Goal: Transaction & Acquisition: Book appointment/travel/reservation

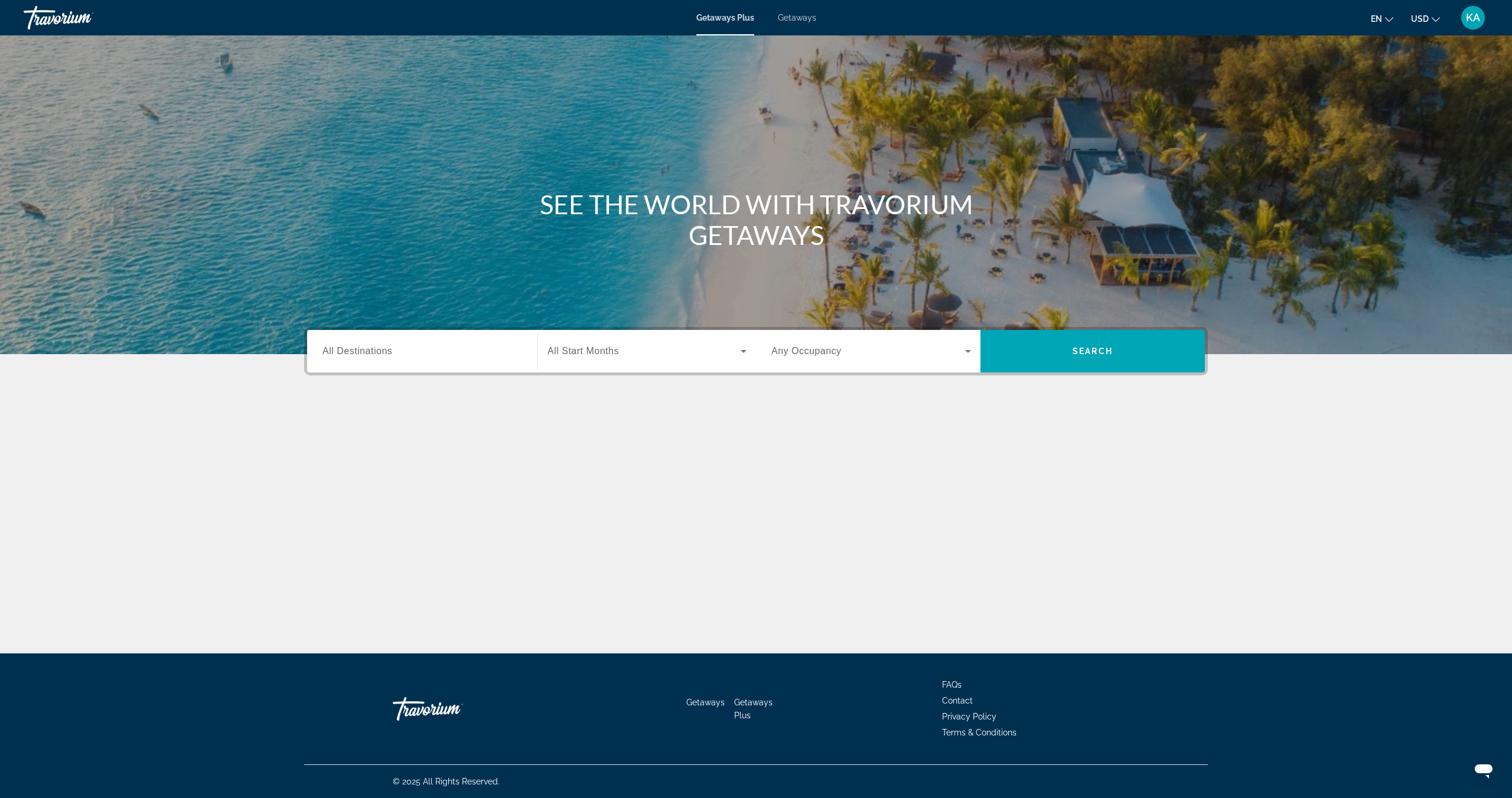
click at [785, 14] on span "Getaways" at bounding box center [797, 18] width 38 height 9
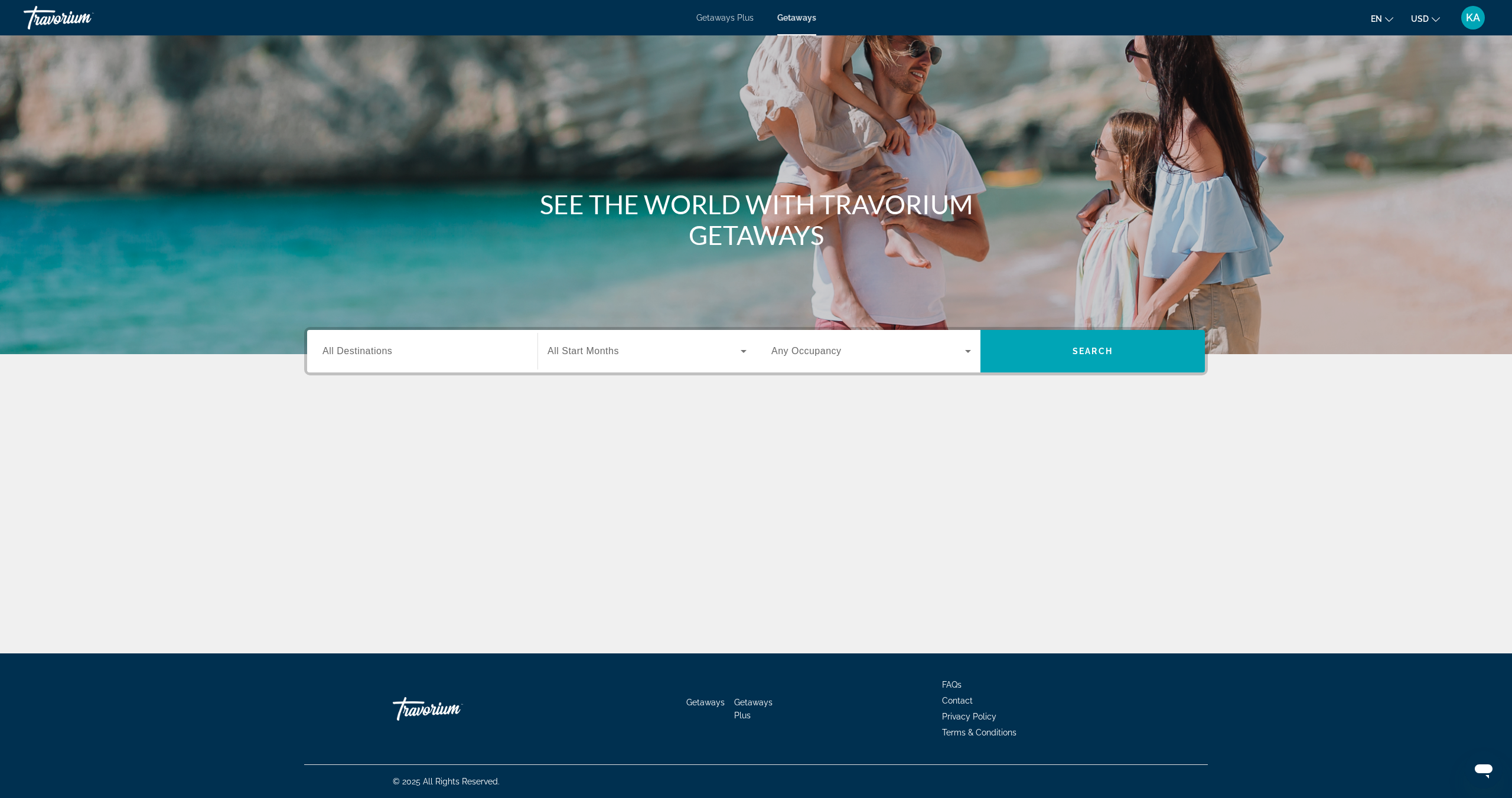
click at [375, 354] on span "All Destinations" at bounding box center [357, 351] width 70 height 10
click at [375, 354] on input "Destination All Destinations" at bounding box center [422, 352] width 199 height 14
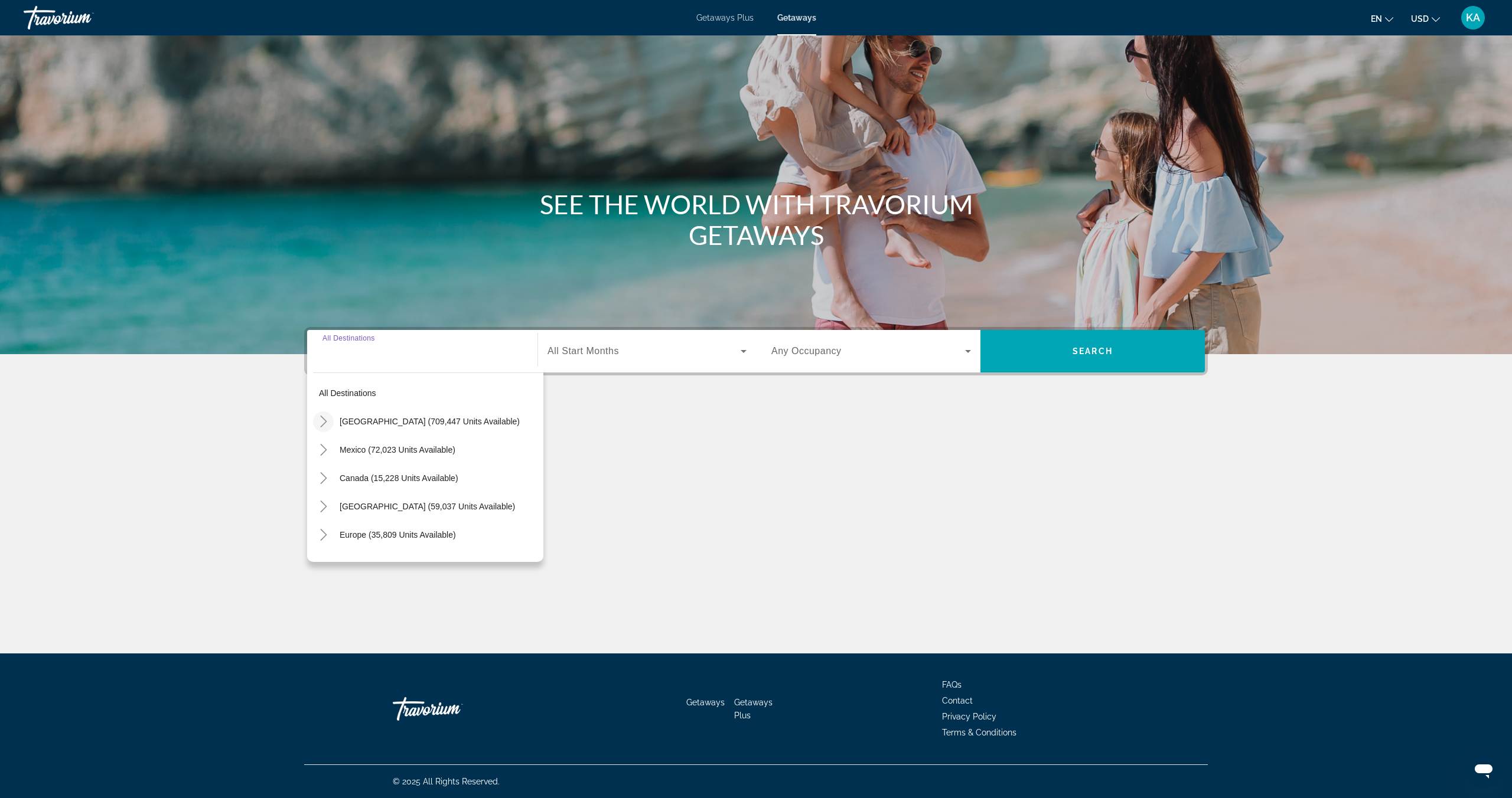
click at [326, 418] on icon "Toggle United States (709,447 units available)" at bounding box center [323, 421] width 12 height 12
click at [336, 509] on icon "Toggle California (91,857 units available)" at bounding box center [335, 506] width 6 height 12
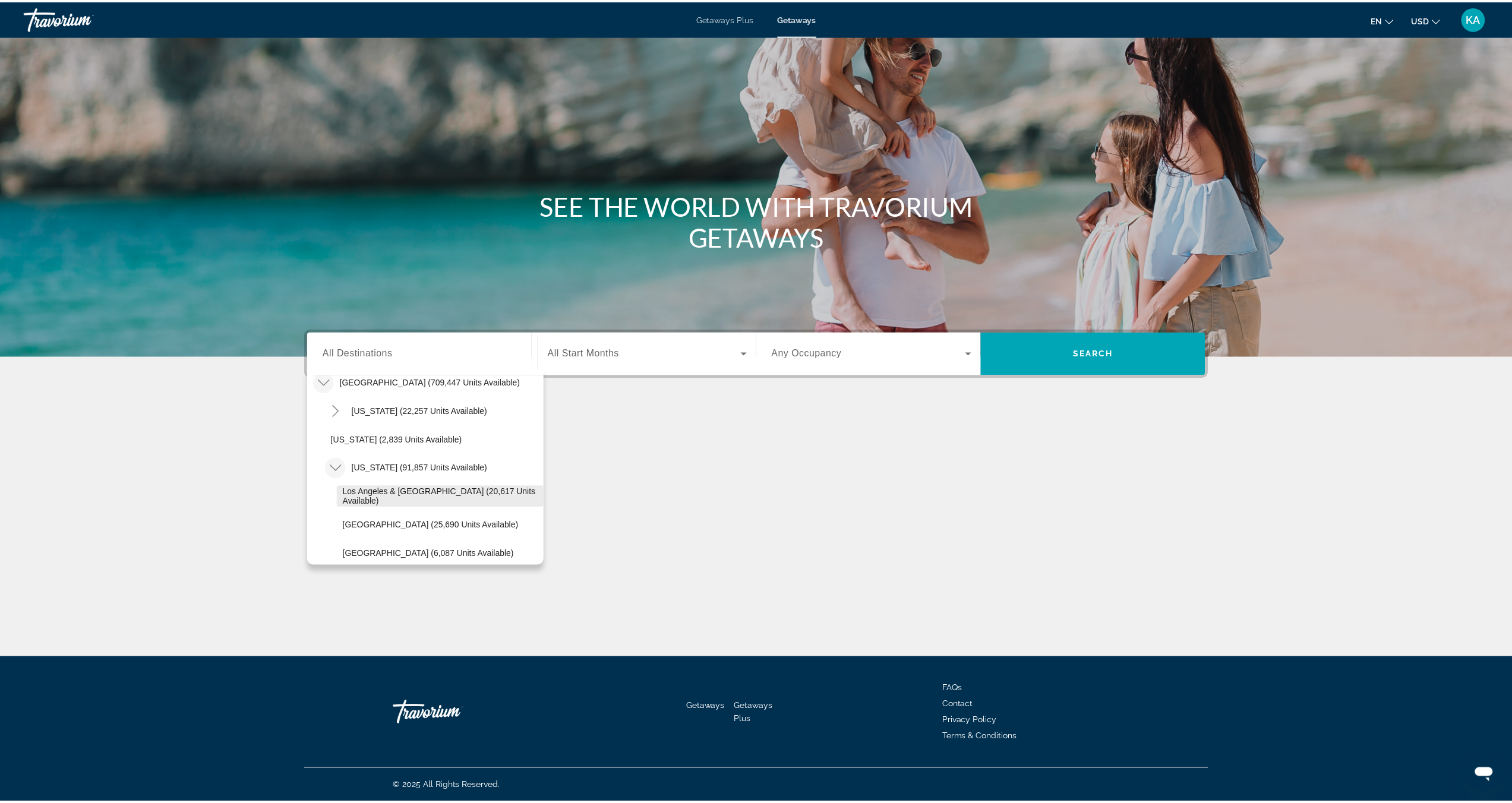
scroll to position [44, 0]
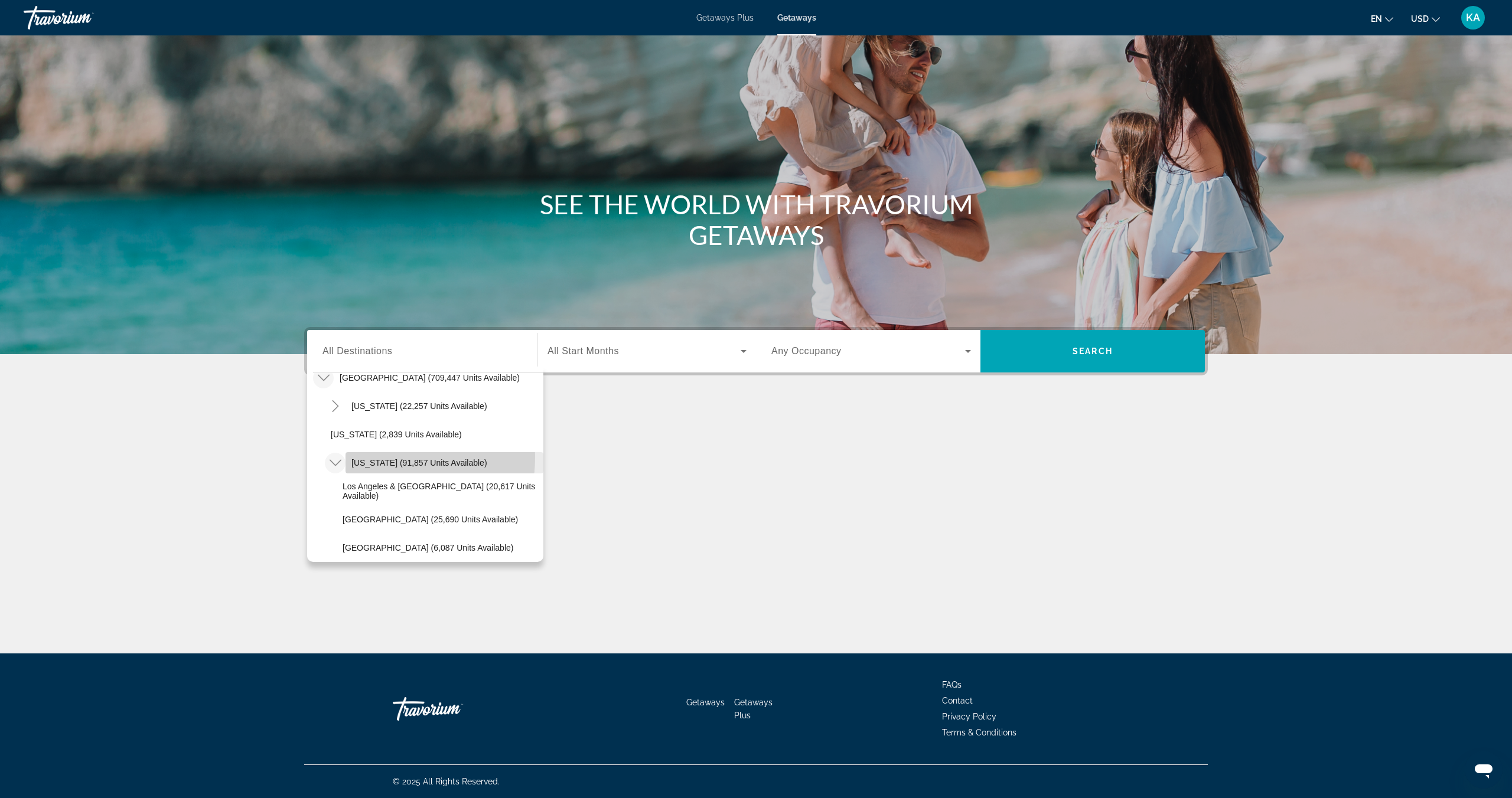
click at [381, 457] on span "Search widget" at bounding box center [444, 462] width 198 height 28
type input "**********"
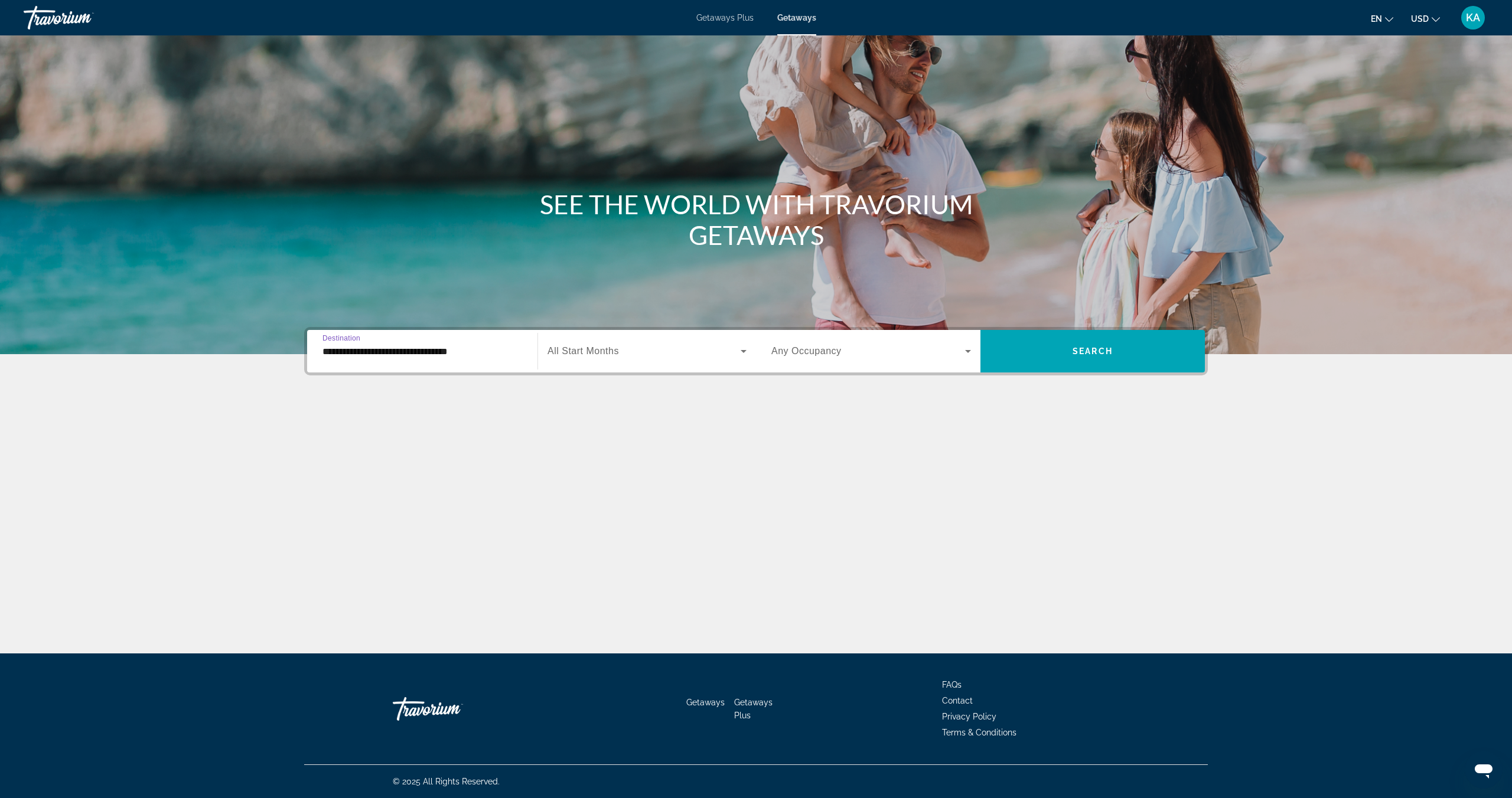
click at [674, 340] on div "Search widget" at bounding box center [647, 351] width 199 height 33
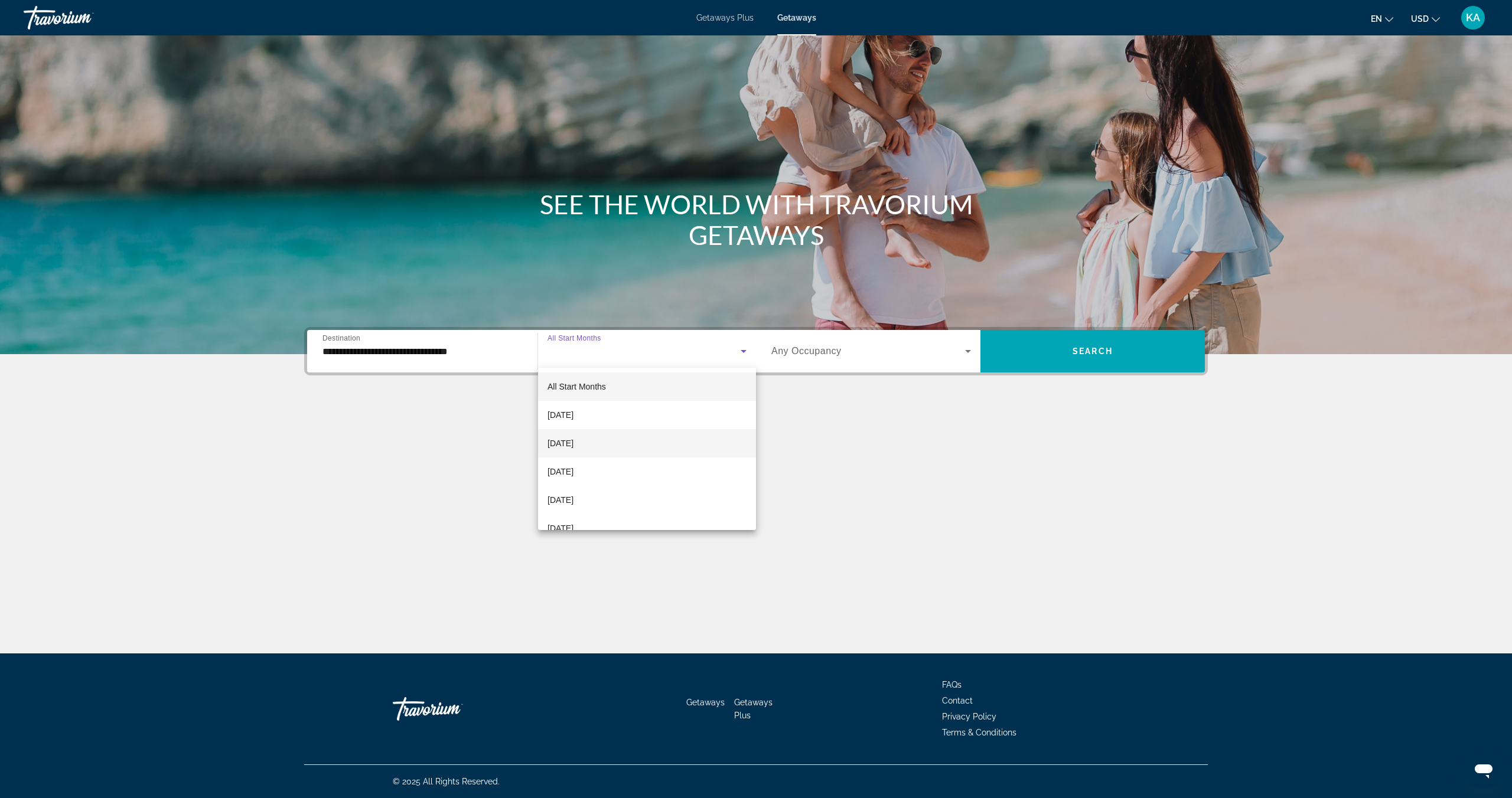
click at [573, 444] on span "October 2025" at bounding box center [560, 443] width 26 height 14
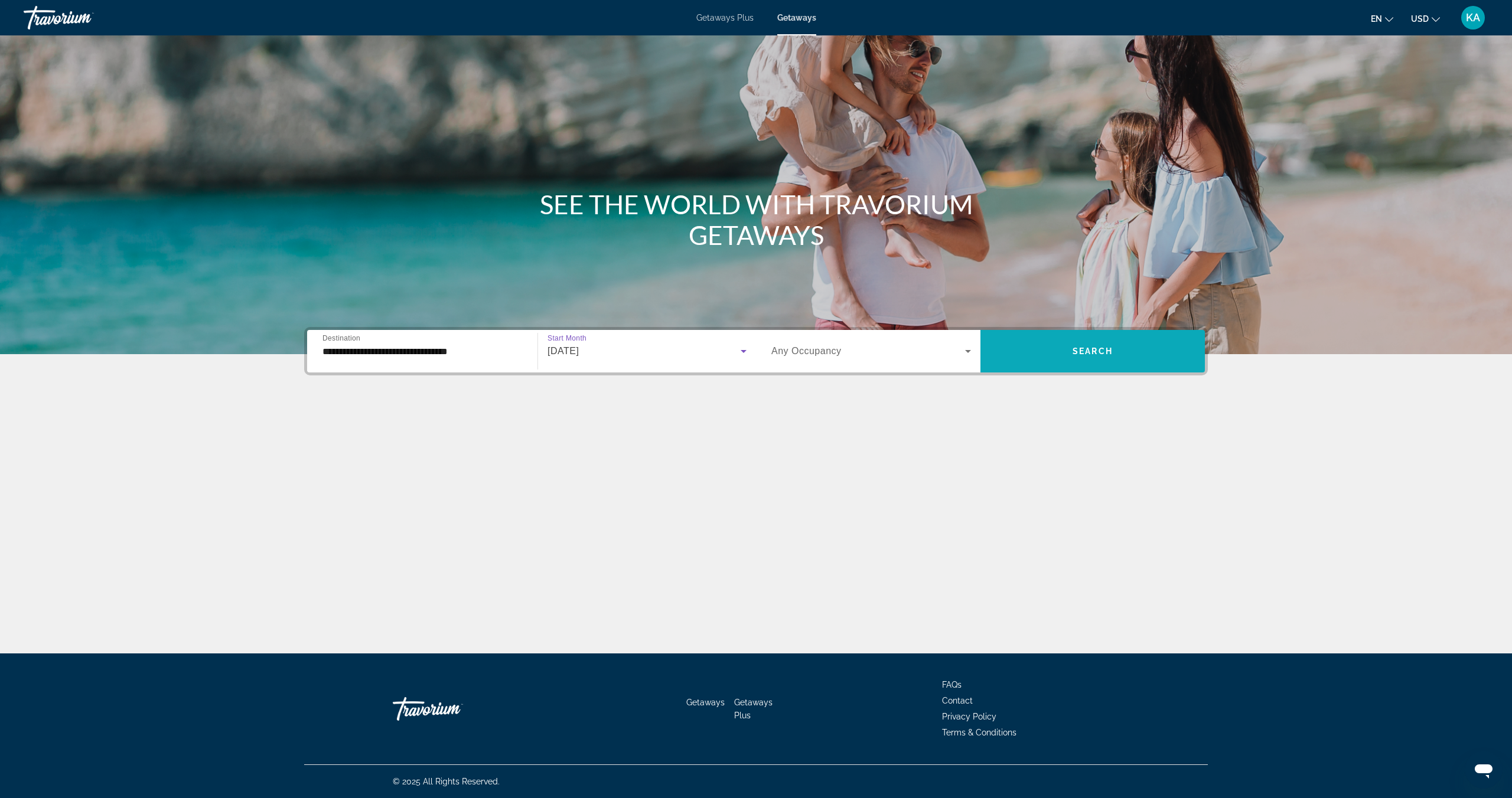
click at [1130, 355] on span "Search widget" at bounding box center [1092, 351] width 224 height 28
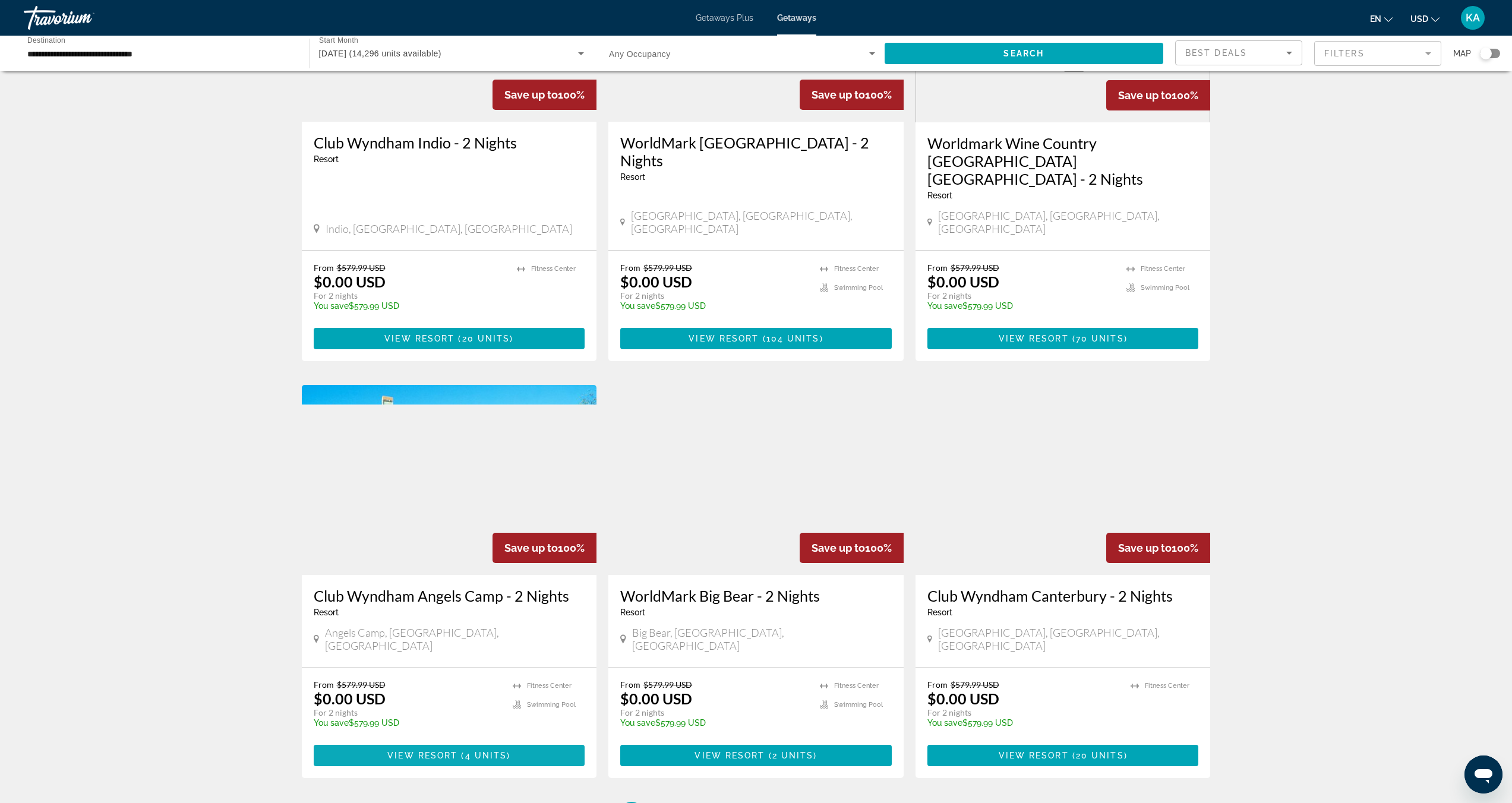
scroll to position [1110, 0]
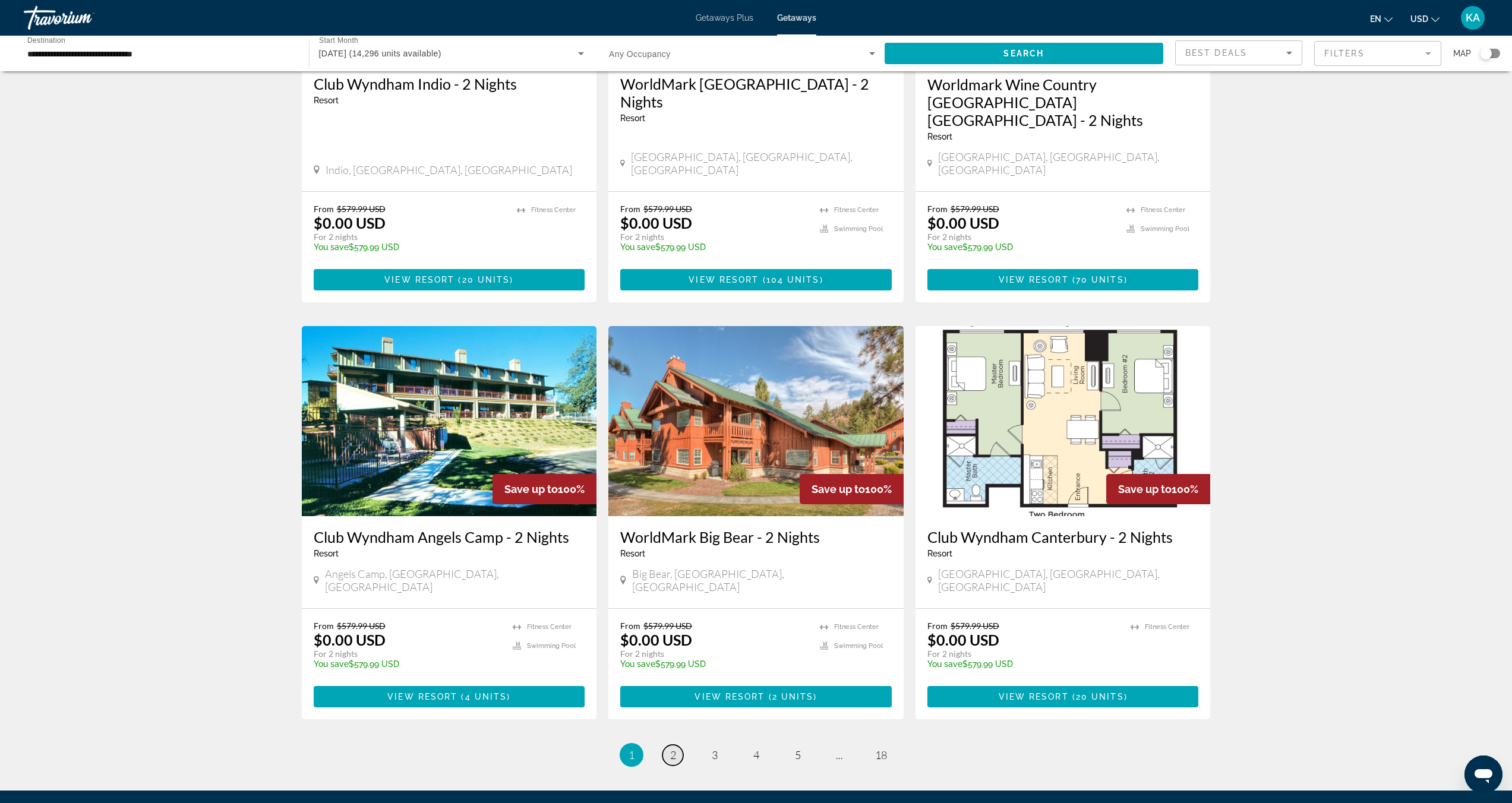
click at [667, 709] on link "page 2" at bounding box center [672, 755] width 21 height 21
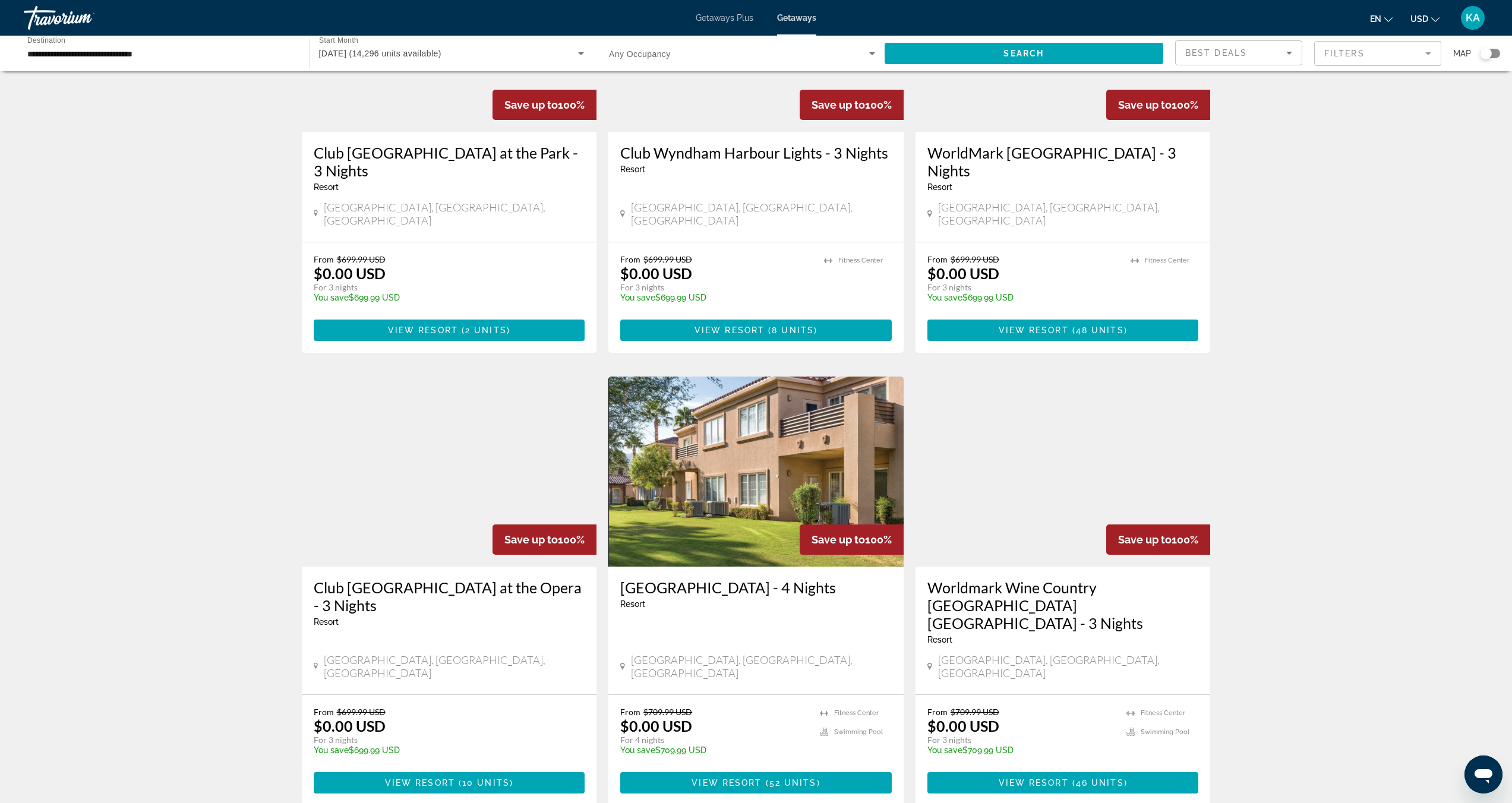
scroll to position [1152, 0]
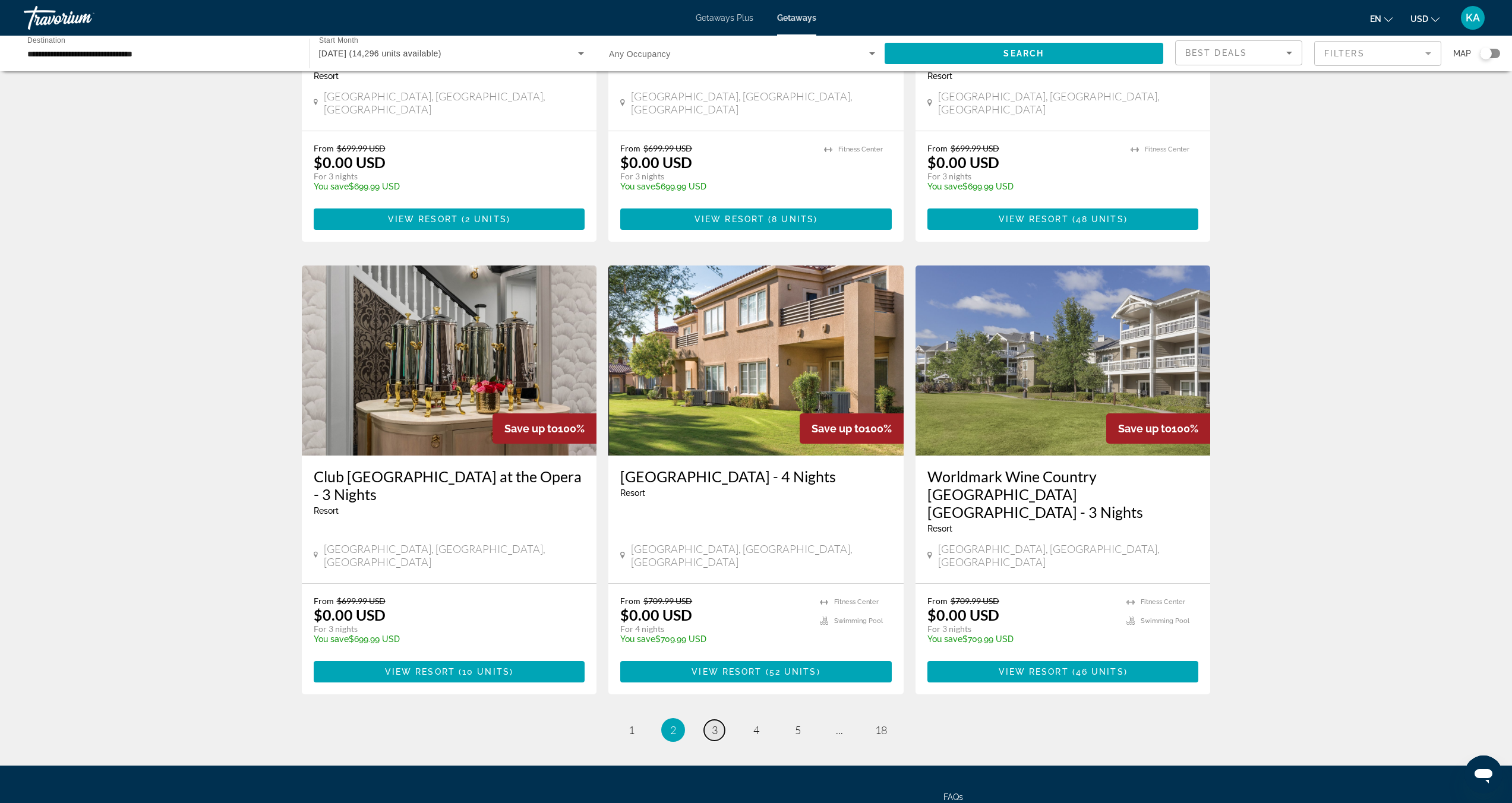
click at [719, 709] on link "page 3" at bounding box center [714, 730] width 21 height 21
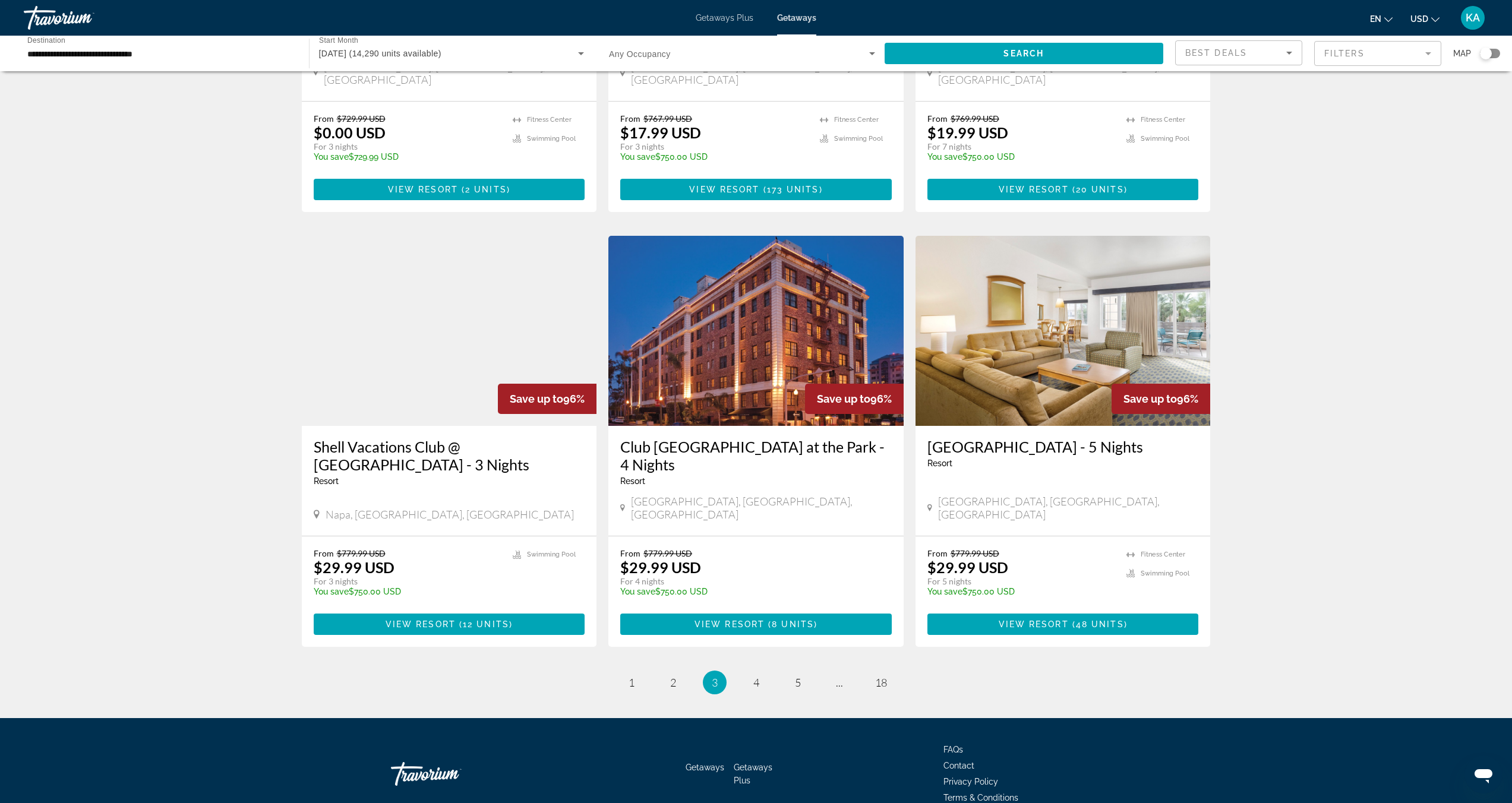
scroll to position [849, 0]
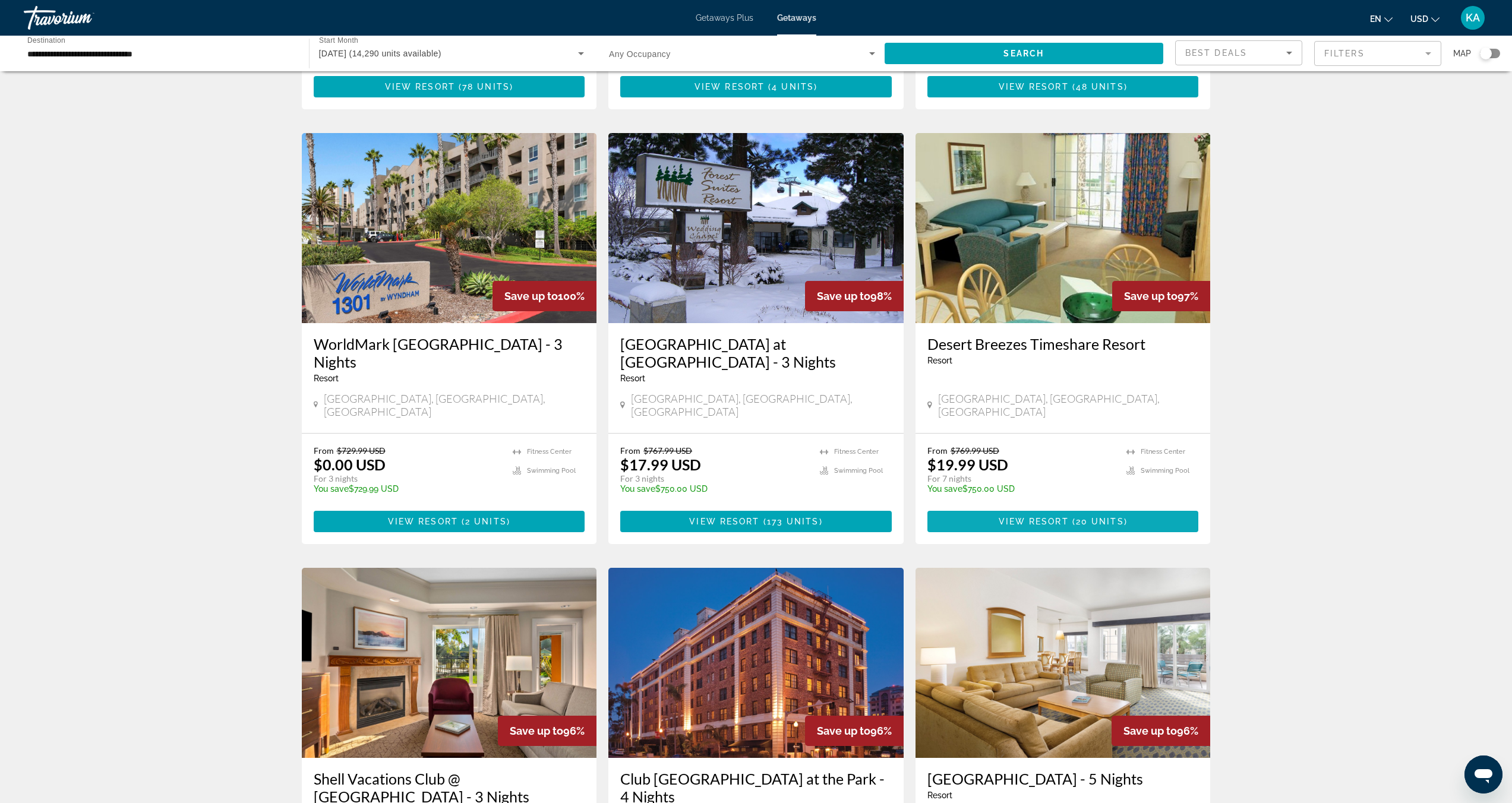
click at [1048, 517] on span "View Resort" at bounding box center [1033, 521] width 70 height 9
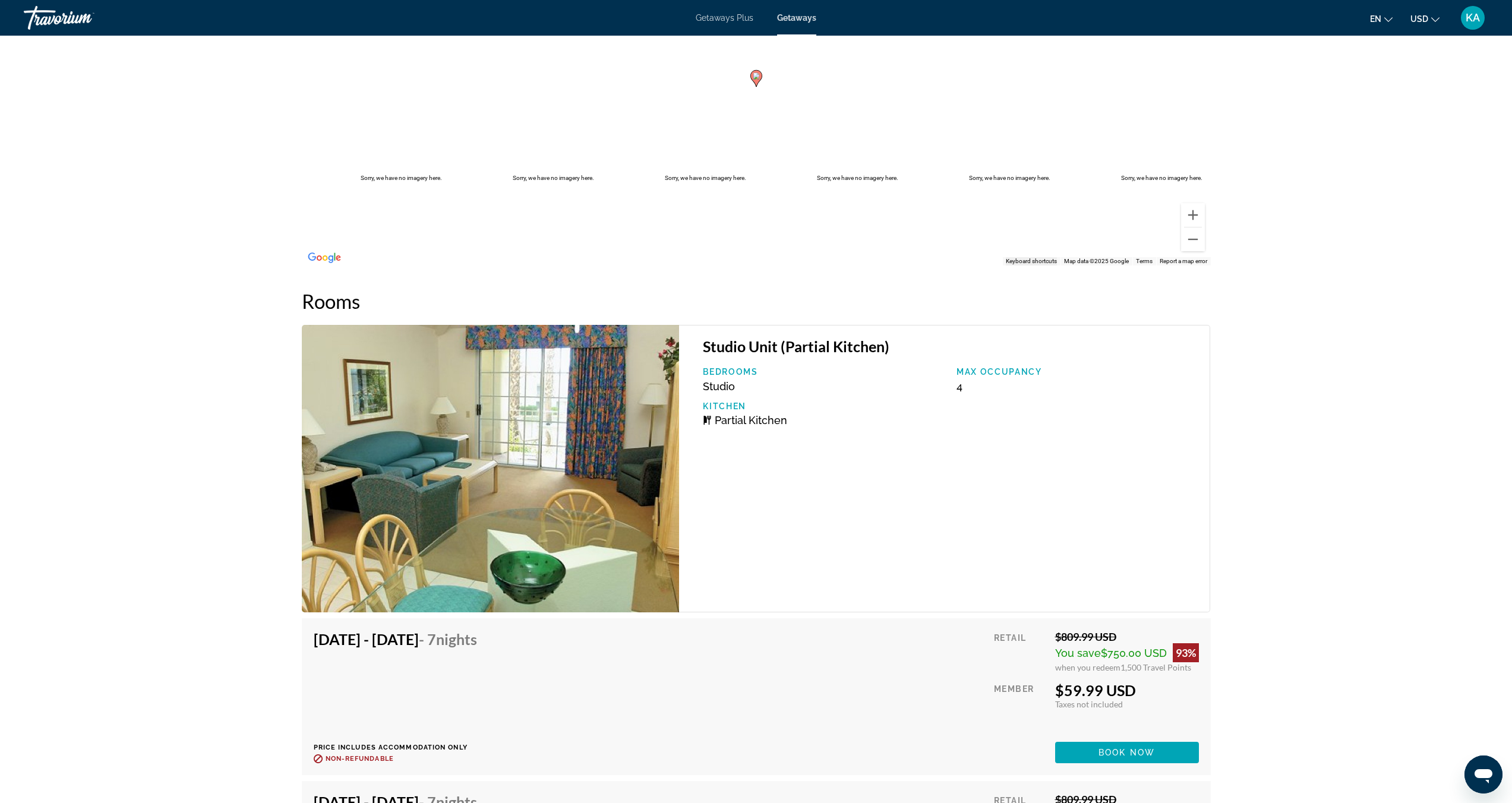
scroll to position [1792, 0]
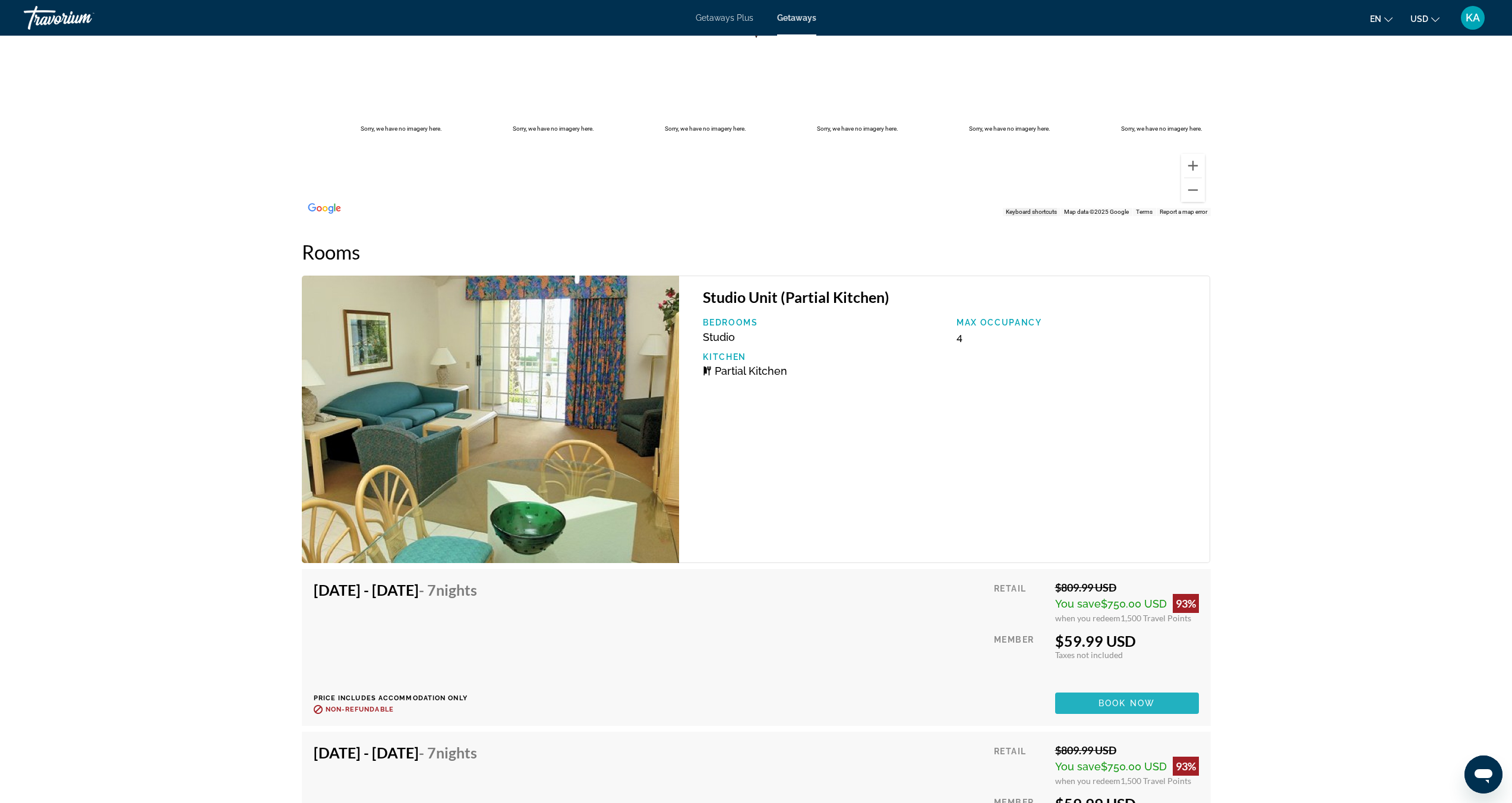
click at [1117, 704] on span "Book now" at bounding box center [1126, 703] width 56 height 9
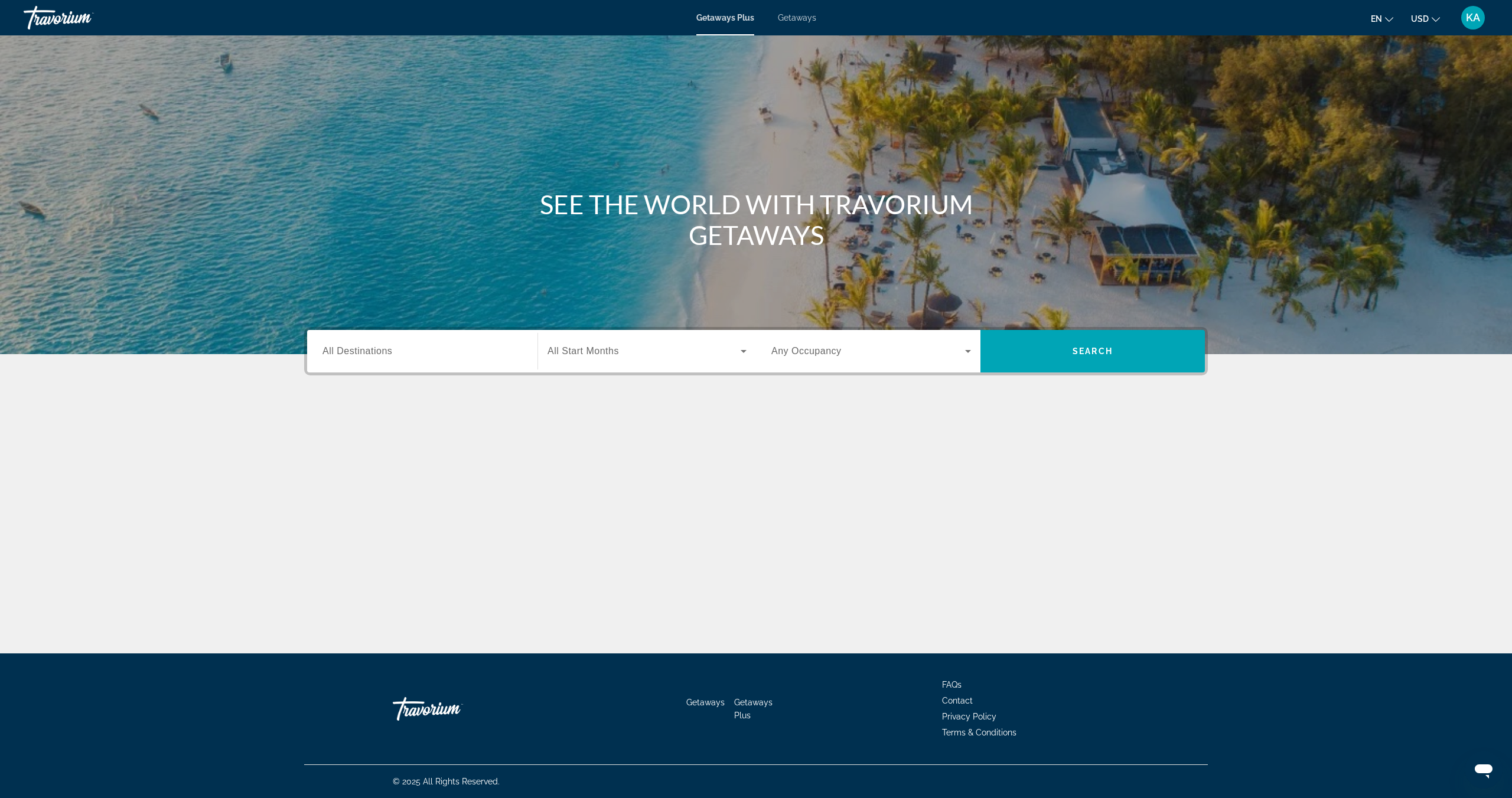
click at [803, 23] on div "Getaways" at bounding box center [797, 18] width 38 height 9
click at [800, 18] on span "Getaways" at bounding box center [797, 18] width 38 height 9
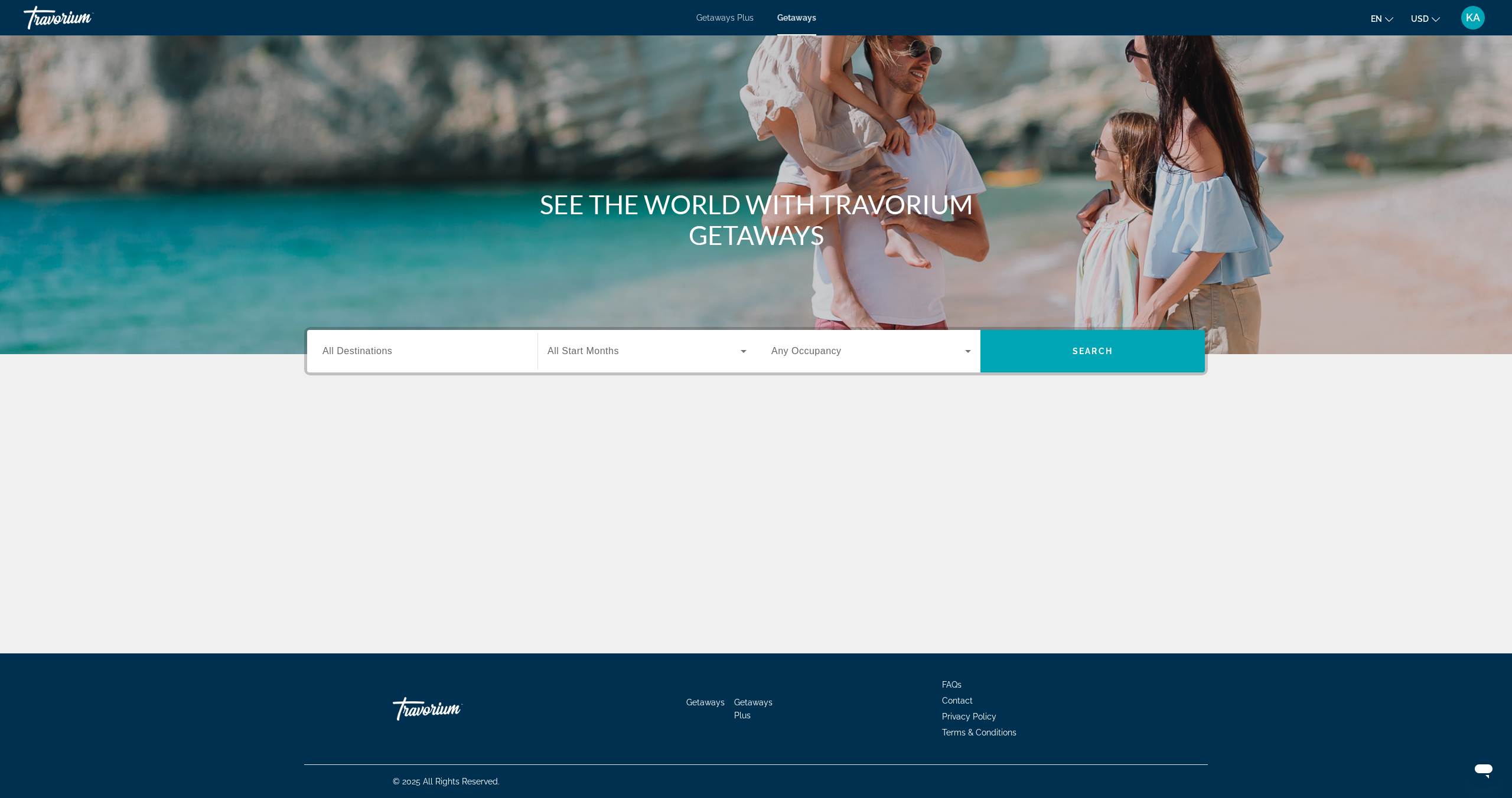
click at [368, 358] on div "Search widget" at bounding box center [422, 352] width 199 height 34
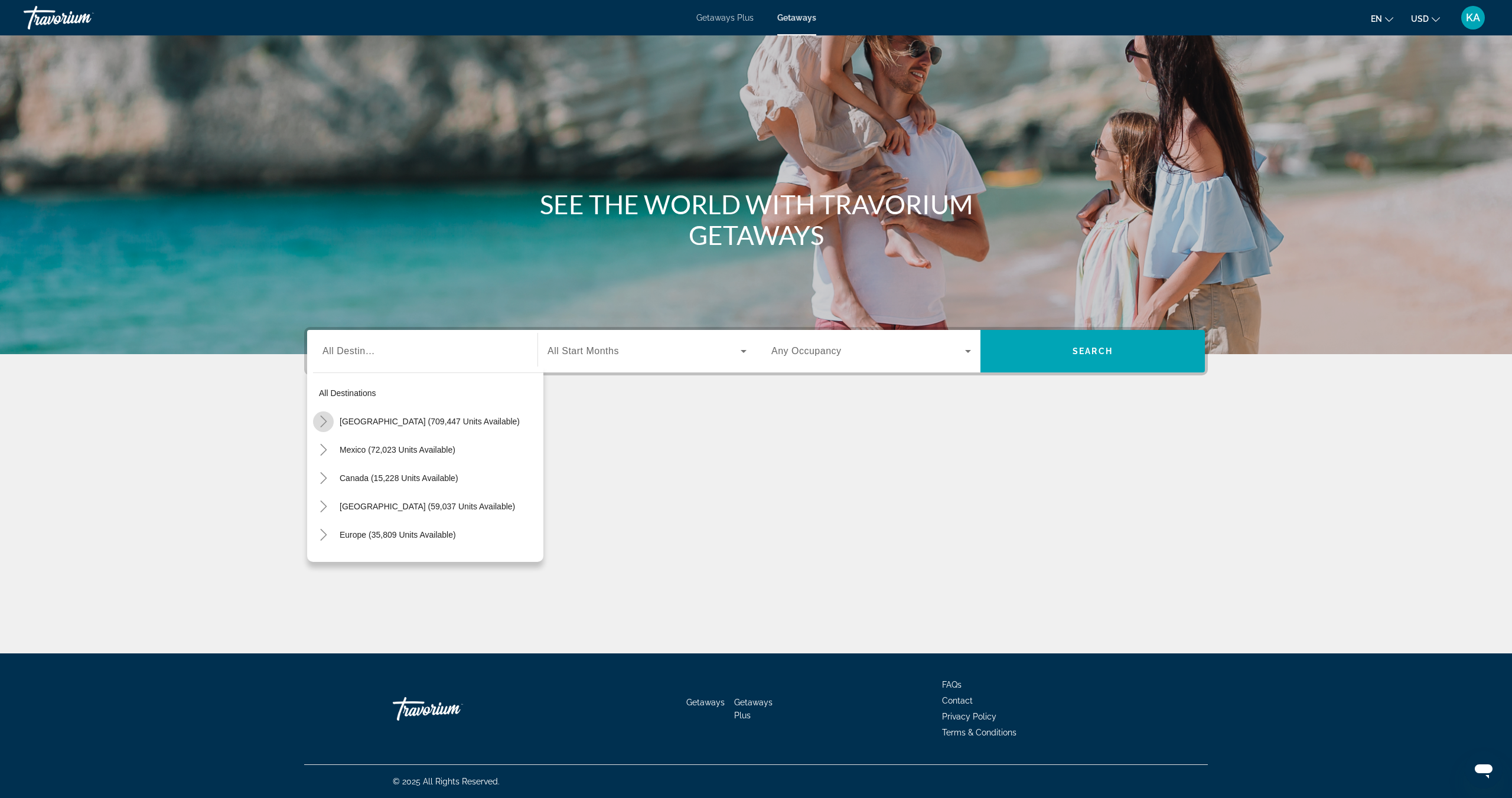
click at [326, 424] on icon "Toggle United States (709,447 units available)" at bounding box center [323, 421] width 12 height 12
click at [338, 506] on icon "Toggle California (91,857 units available)" at bounding box center [335, 506] width 6 height 12
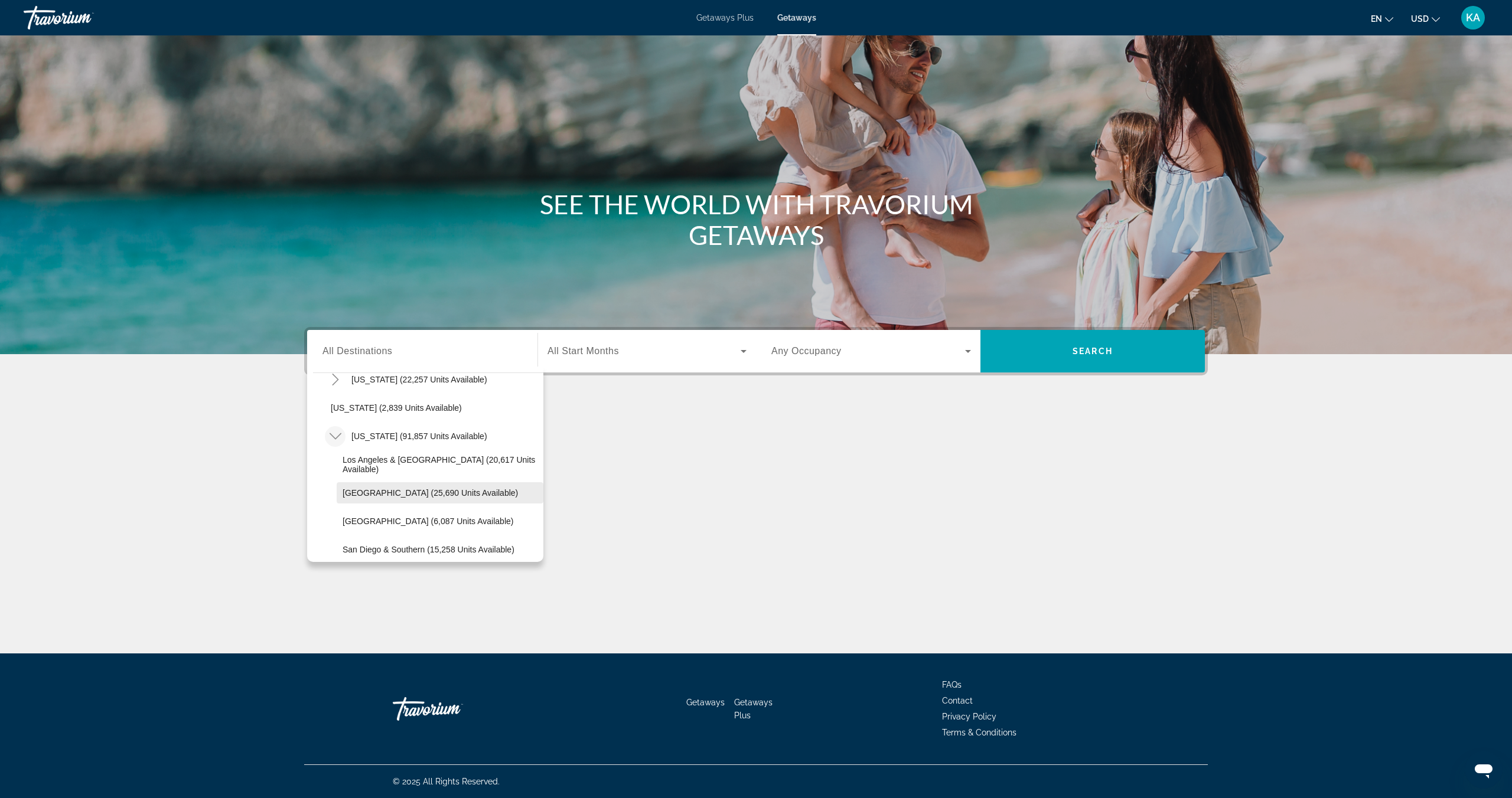
click at [416, 494] on span "[GEOGRAPHIC_DATA] (25,690 units available)" at bounding box center [430, 493] width 175 height 9
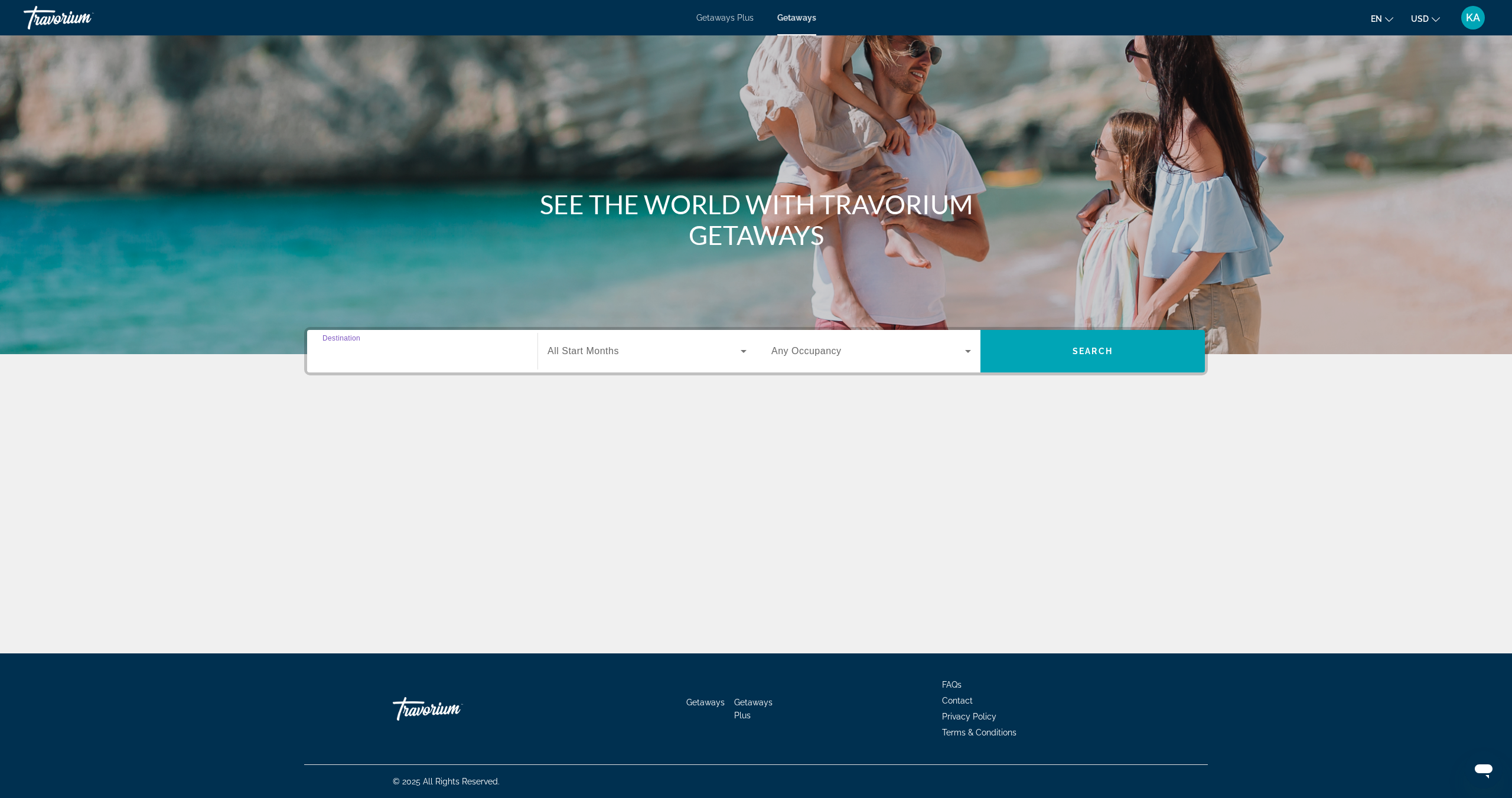
type input "**********"
click at [608, 358] on span "Search widget" at bounding box center [644, 351] width 193 height 14
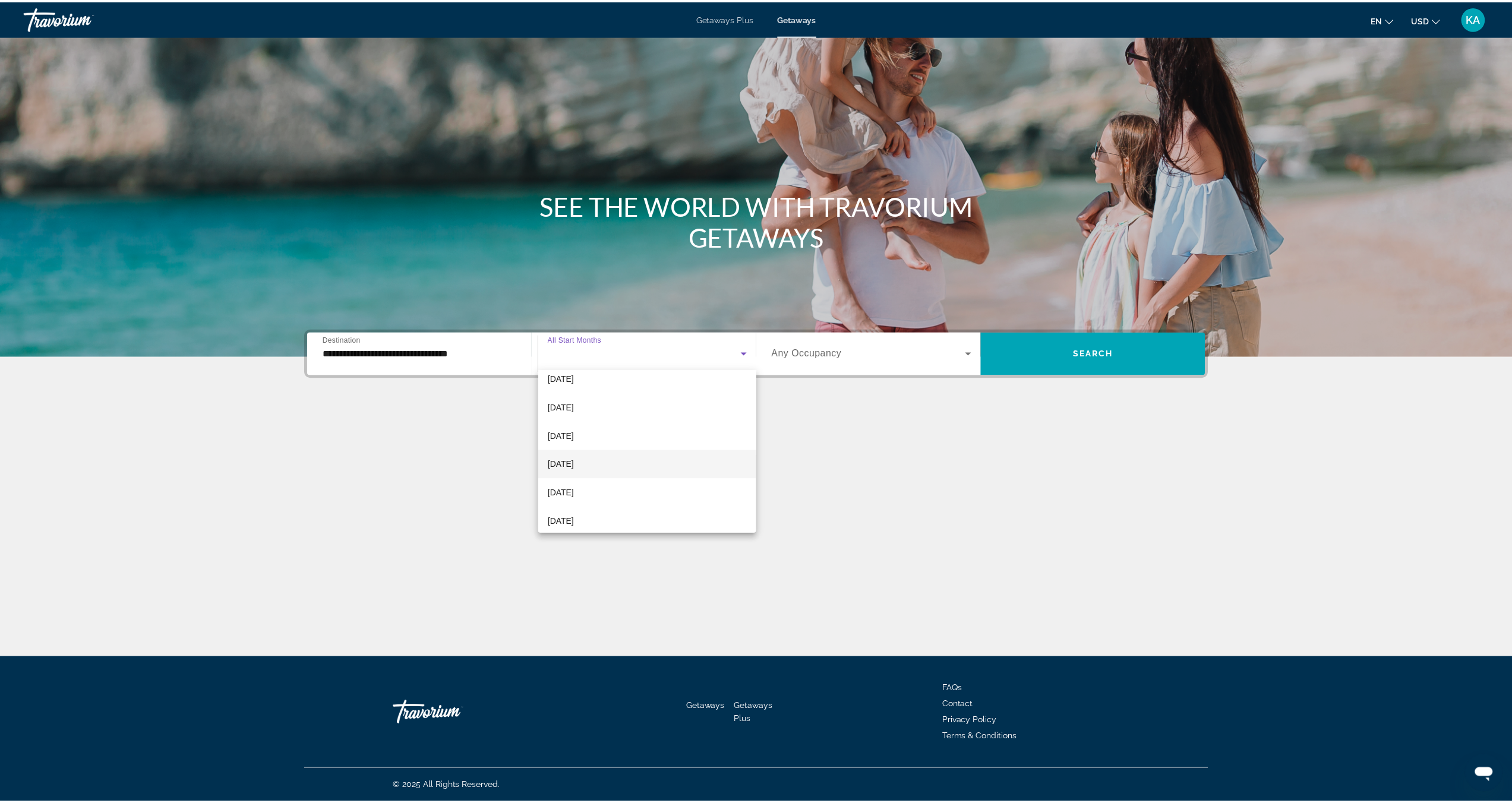
scroll to position [91, 0]
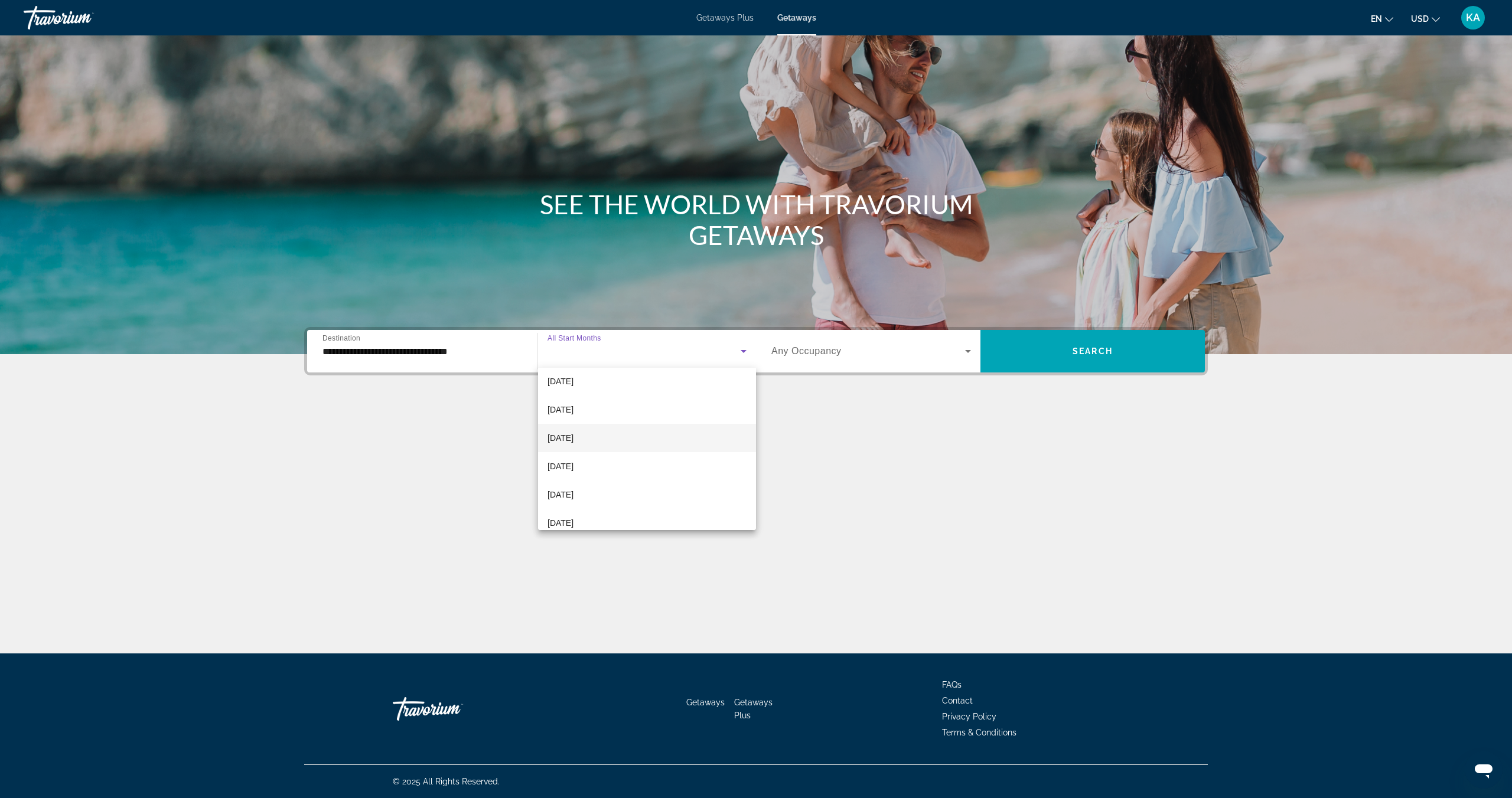
click at [573, 435] on span "[DATE]" at bounding box center [560, 438] width 26 height 14
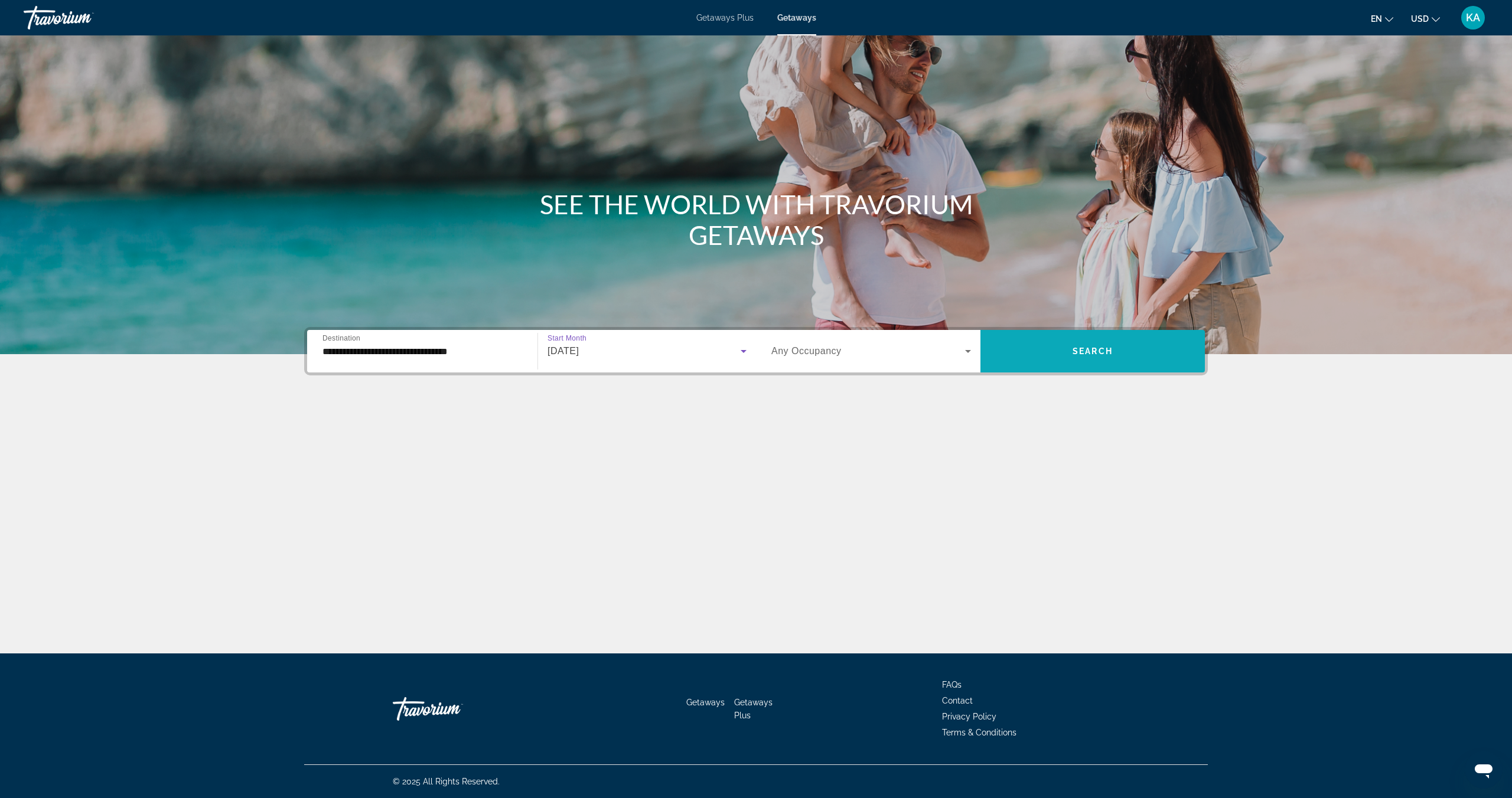
click at [1101, 347] on span "Search" at bounding box center [1093, 351] width 40 height 9
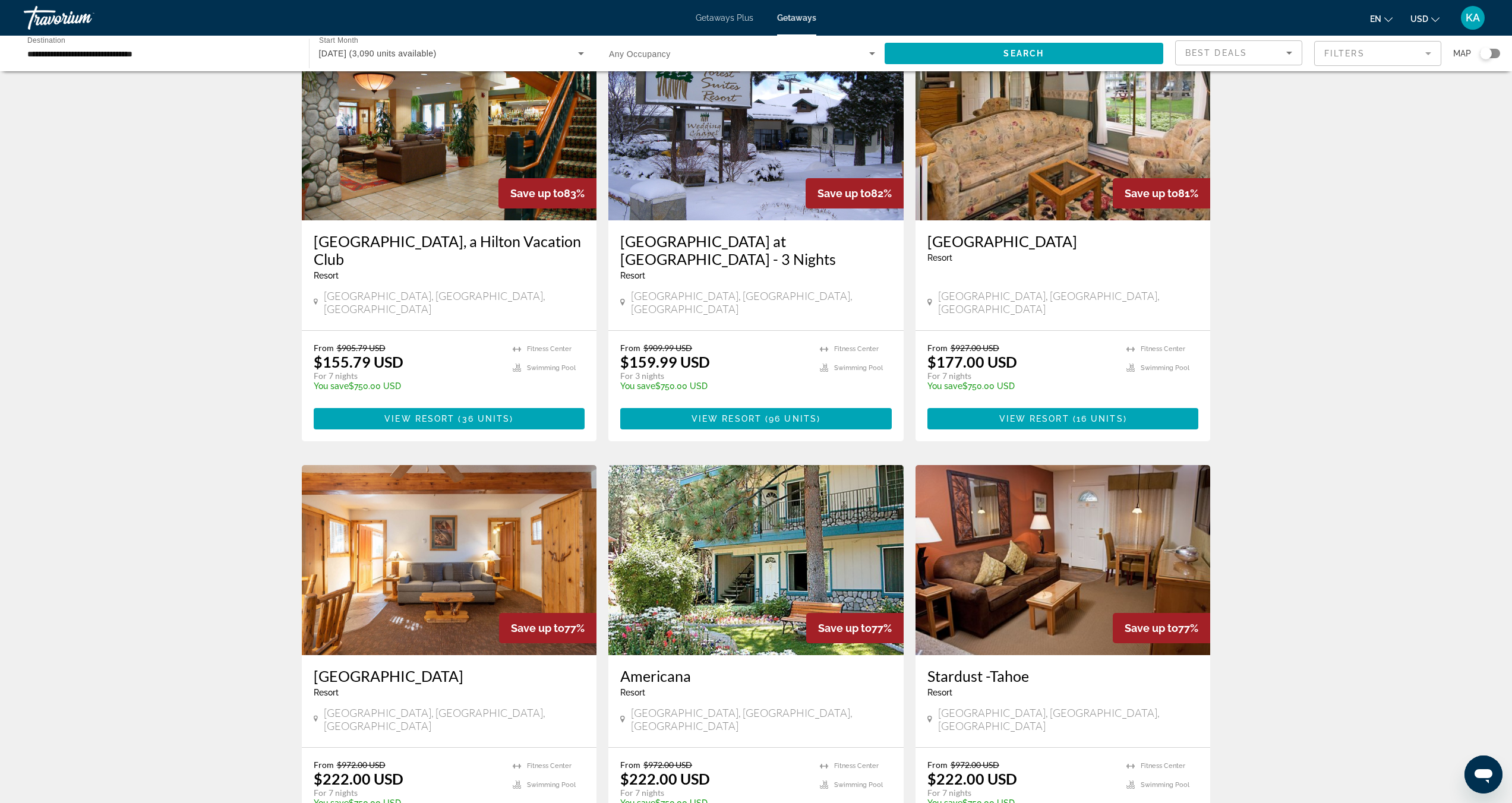
scroll to position [890, 0]
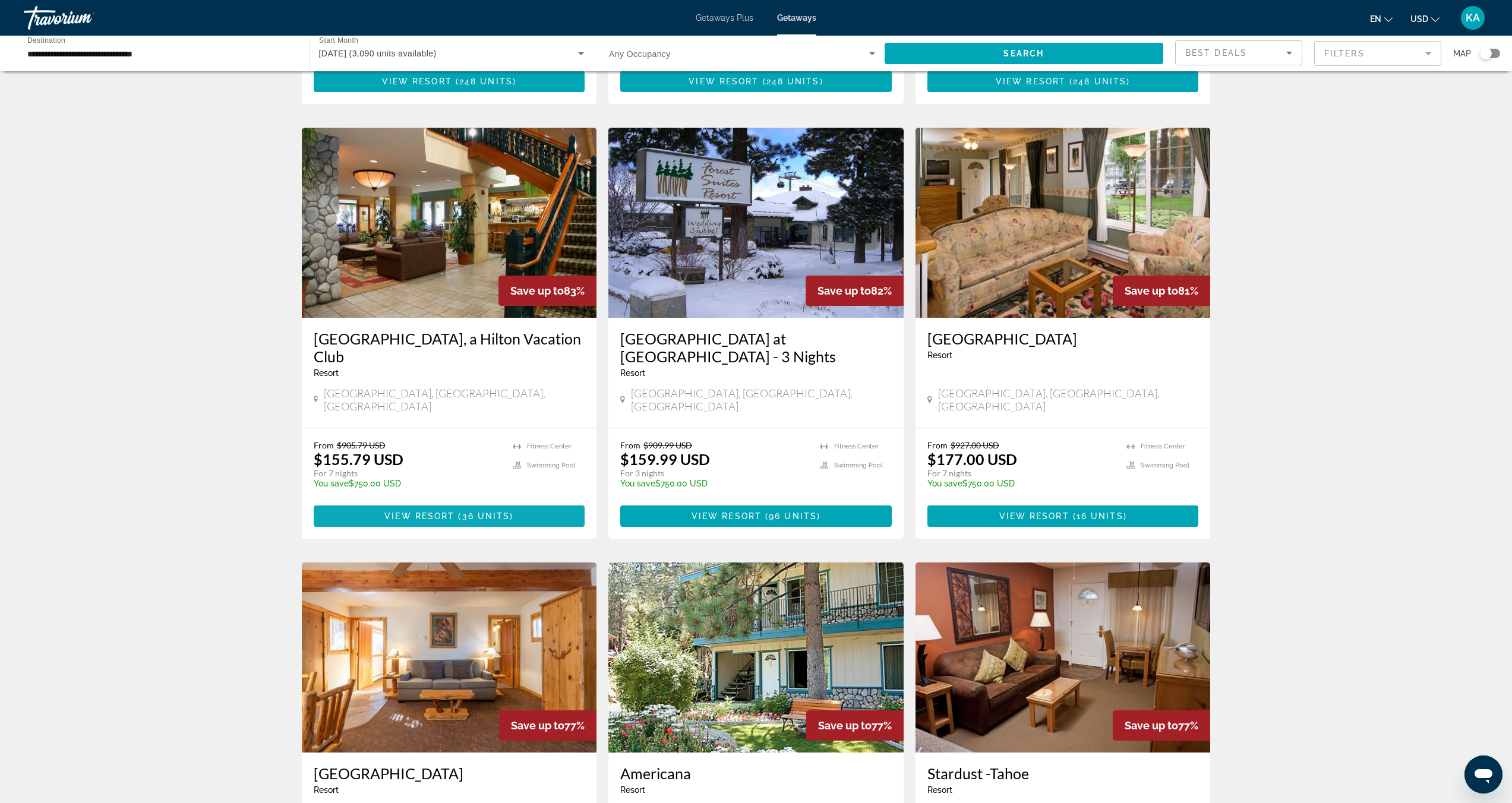
click at [487, 512] on span "36 units" at bounding box center [486, 516] width 48 height 9
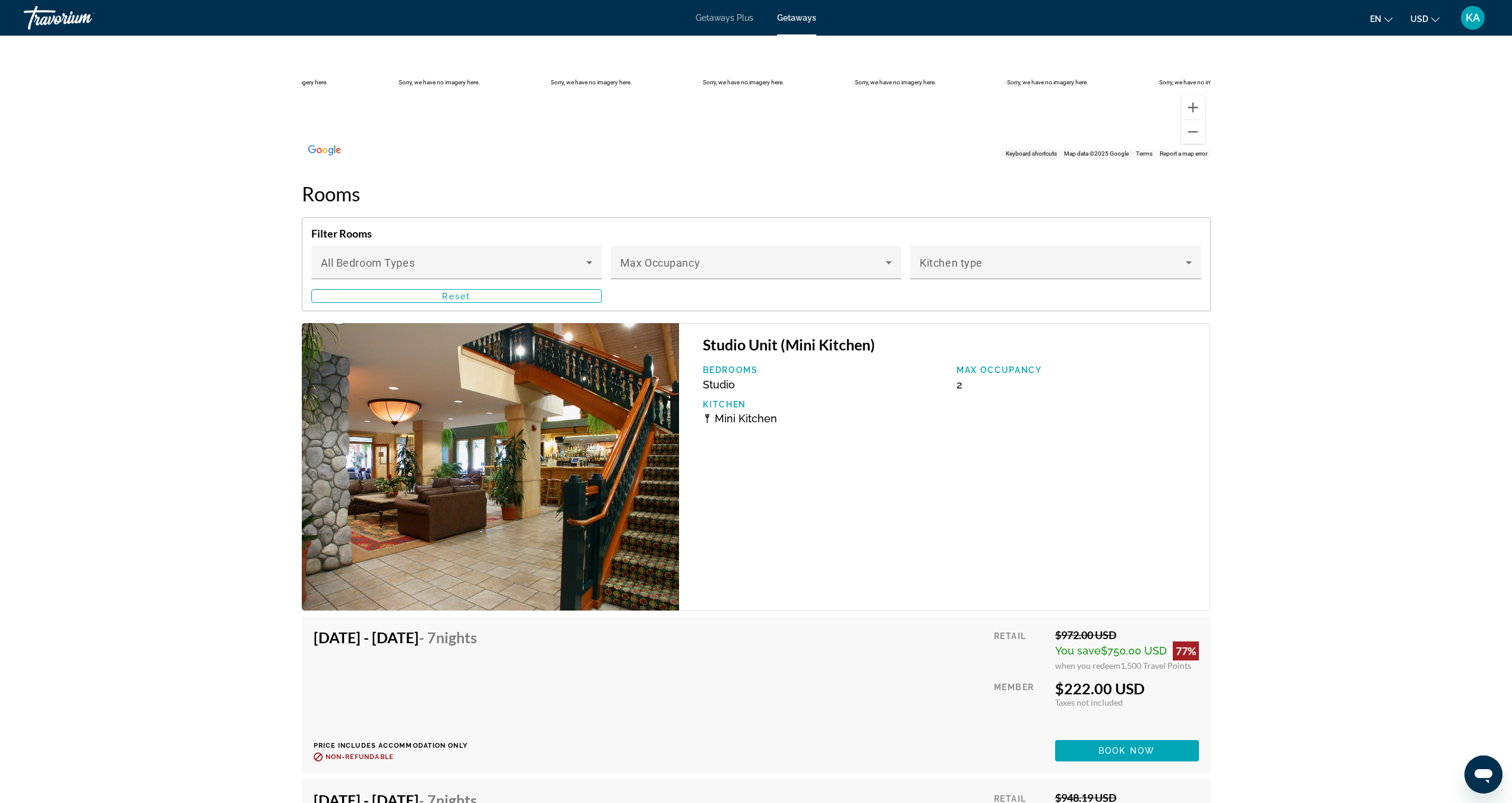
scroll to position [1913, 0]
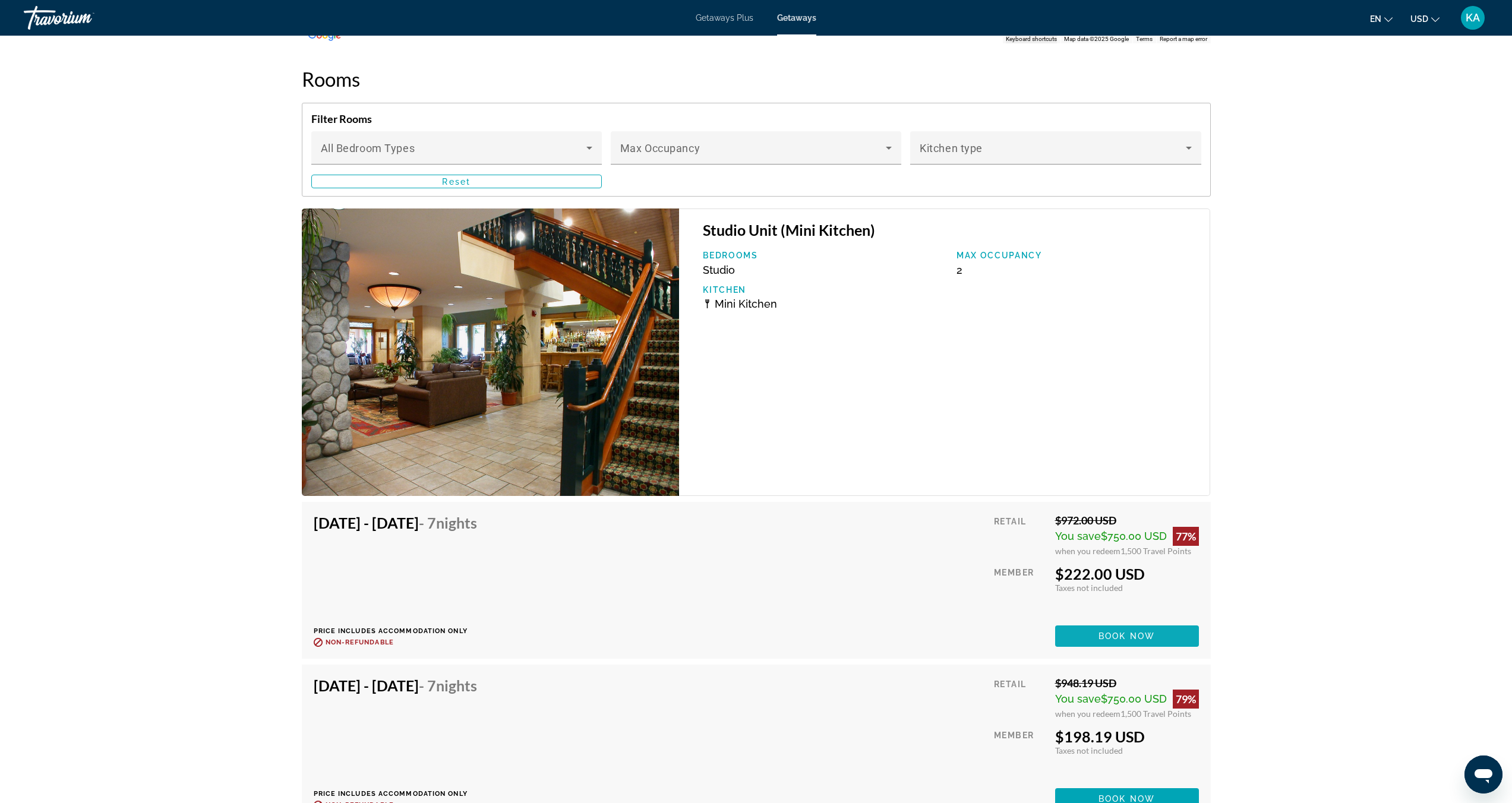
click at [1112, 634] on span "Book now" at bounding box center [1126, 635] width 56 height 9
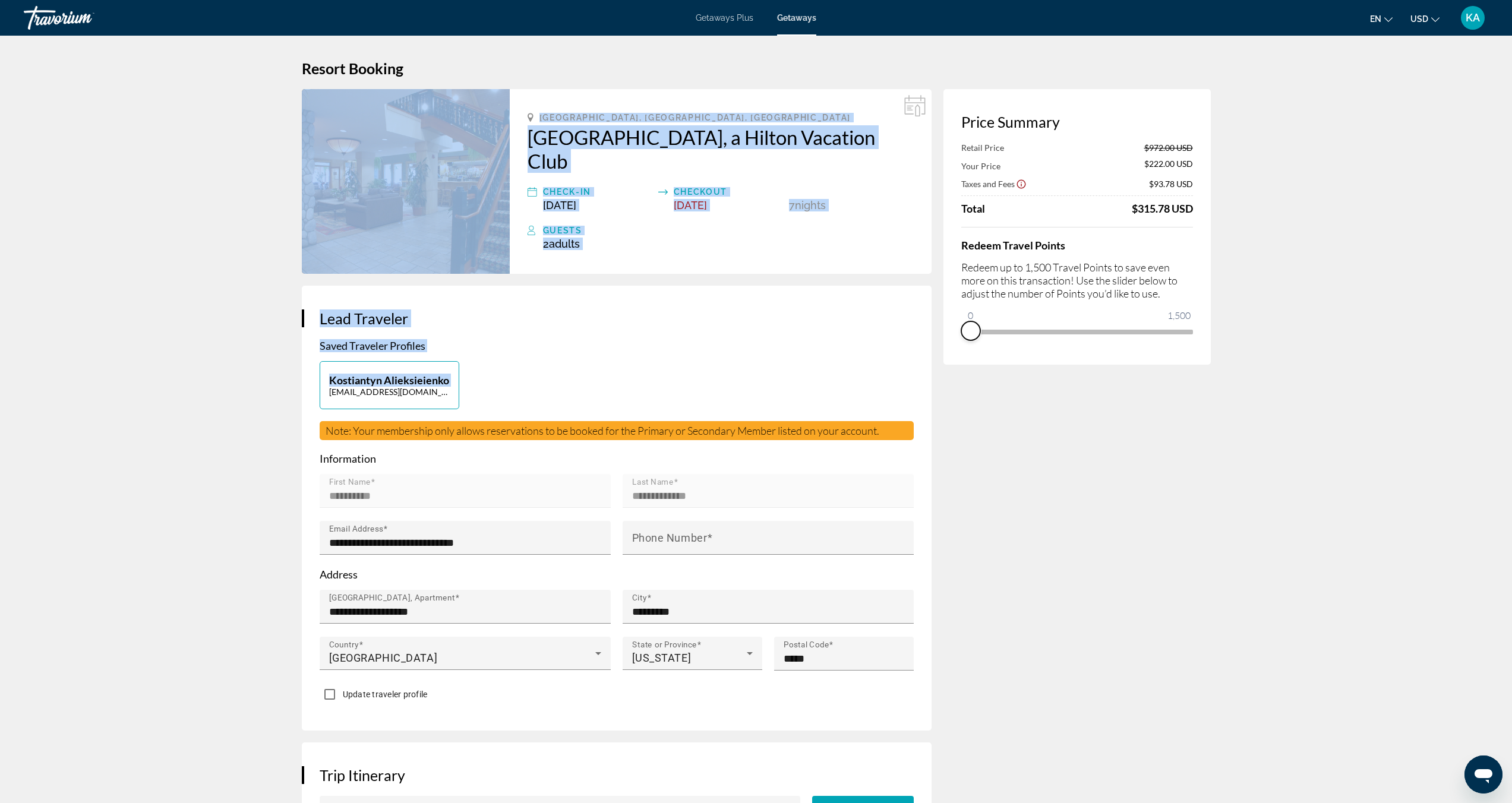
drag, startPoint x: 1182, startPoint y: 355, endPoint x: 940, endPoint y: 353, distance: 242.0
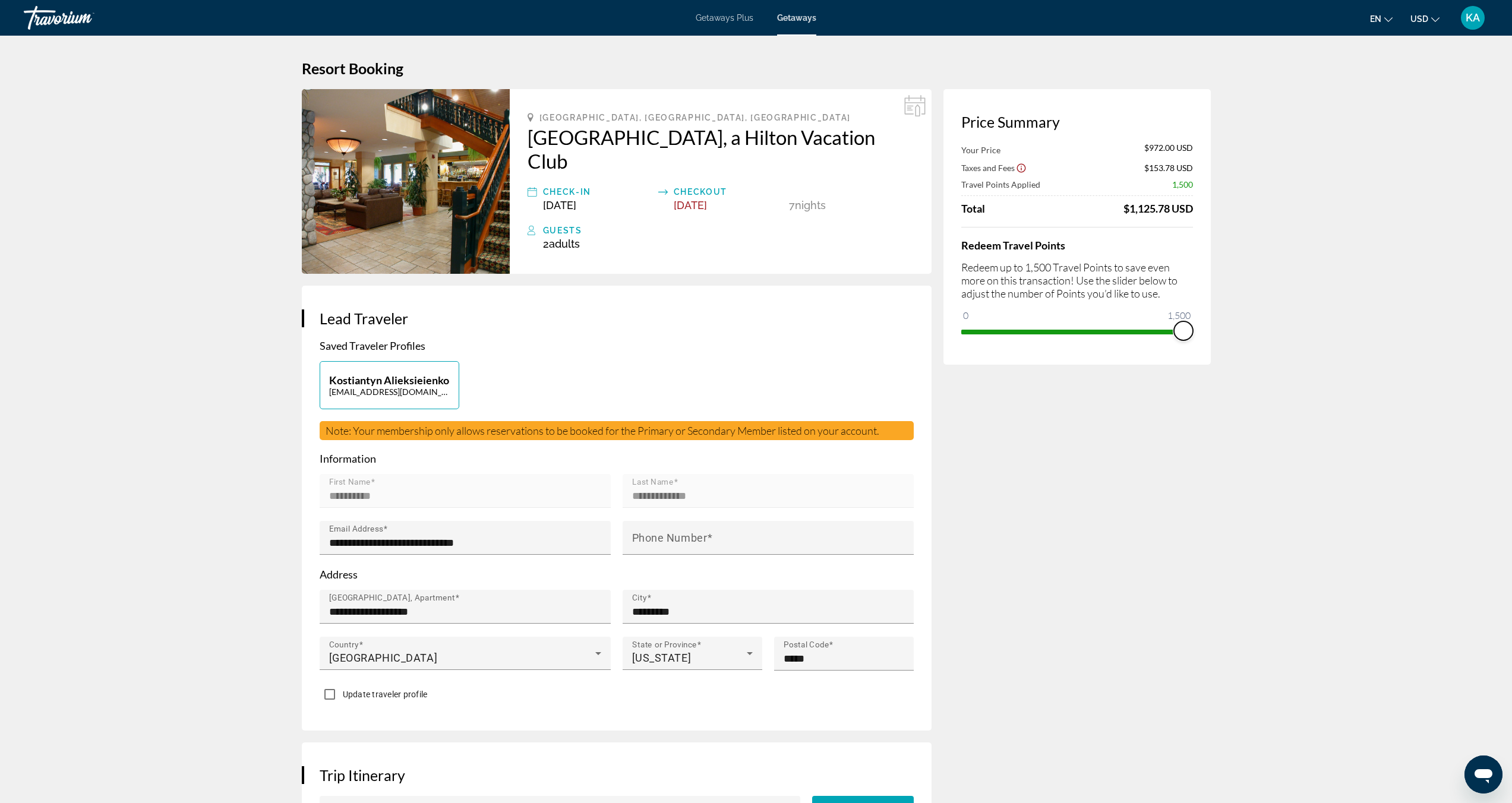
drag, startPoint x: 974, startPoint y: 315, endPoint x: 1196, endPoint y: 350, distance: 224.7
click at [1196, 350] on div "Price Summary Your Price $972.00 USD Taxes and Fees $153.78 USD Travel Points A…" at bounding box center [1077, 227] width 267 height 276
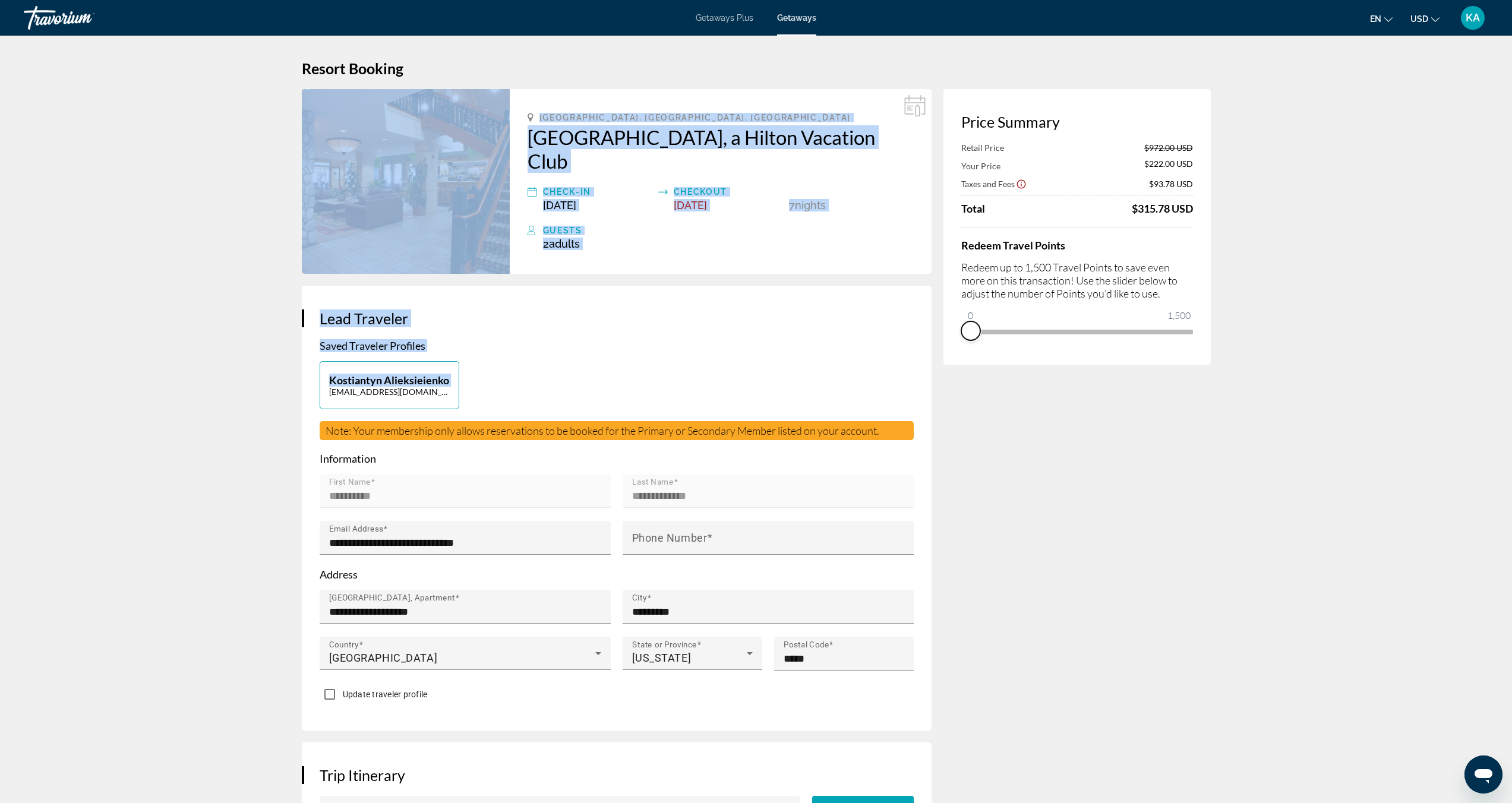
drag, startPoint x: 1179, startPoint y: 350, endPoint x: 917, endPoint y: 352, distance: 262.0
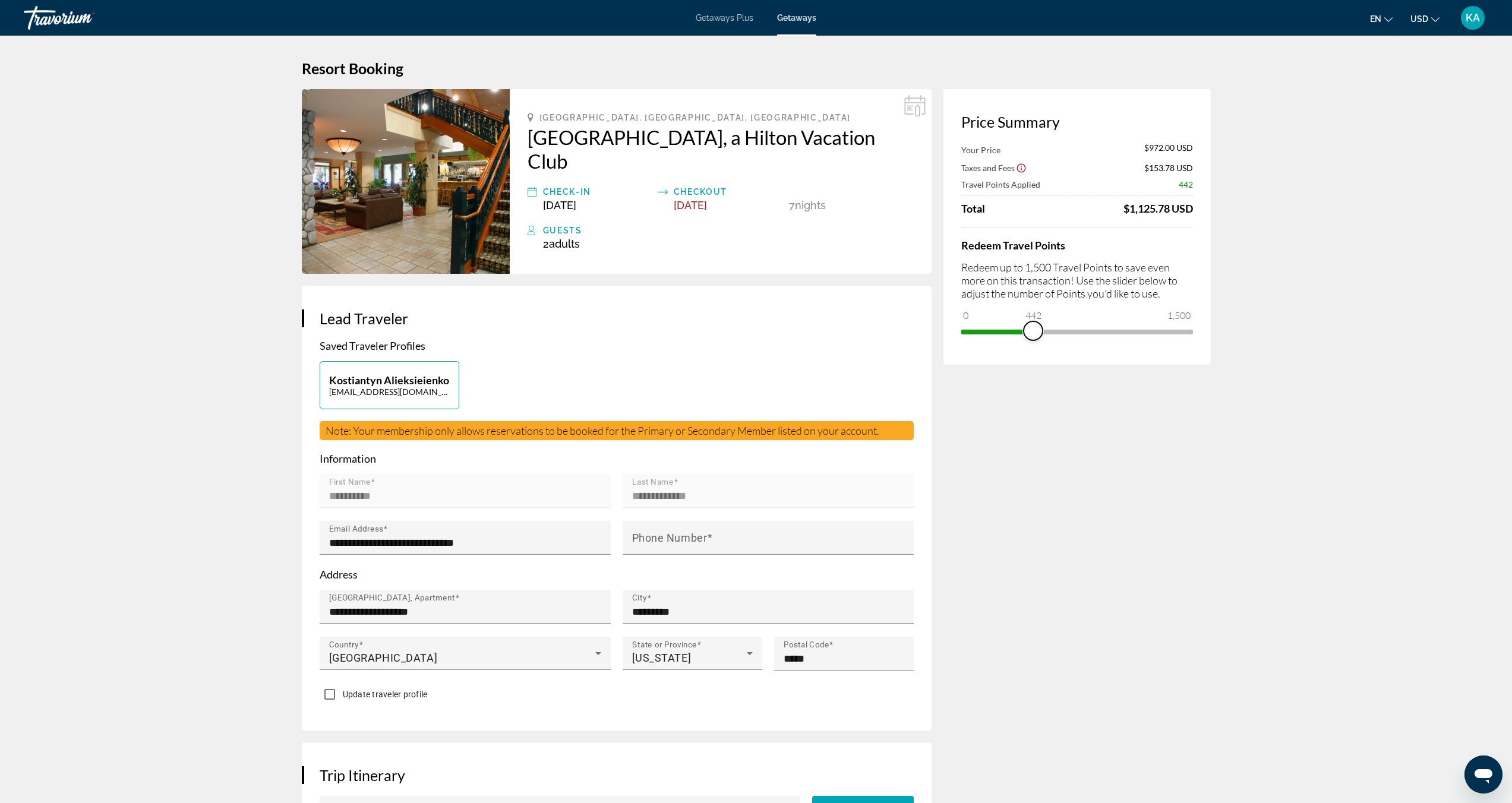
drag, startPoint x: 986, startPoint y: 336, endPoint x: 1033, endPoint y: 343, distance: 47.5
click at [1033, 340] on span "ngx-slider" at bounding box center [1033, 331] width 19 height 19
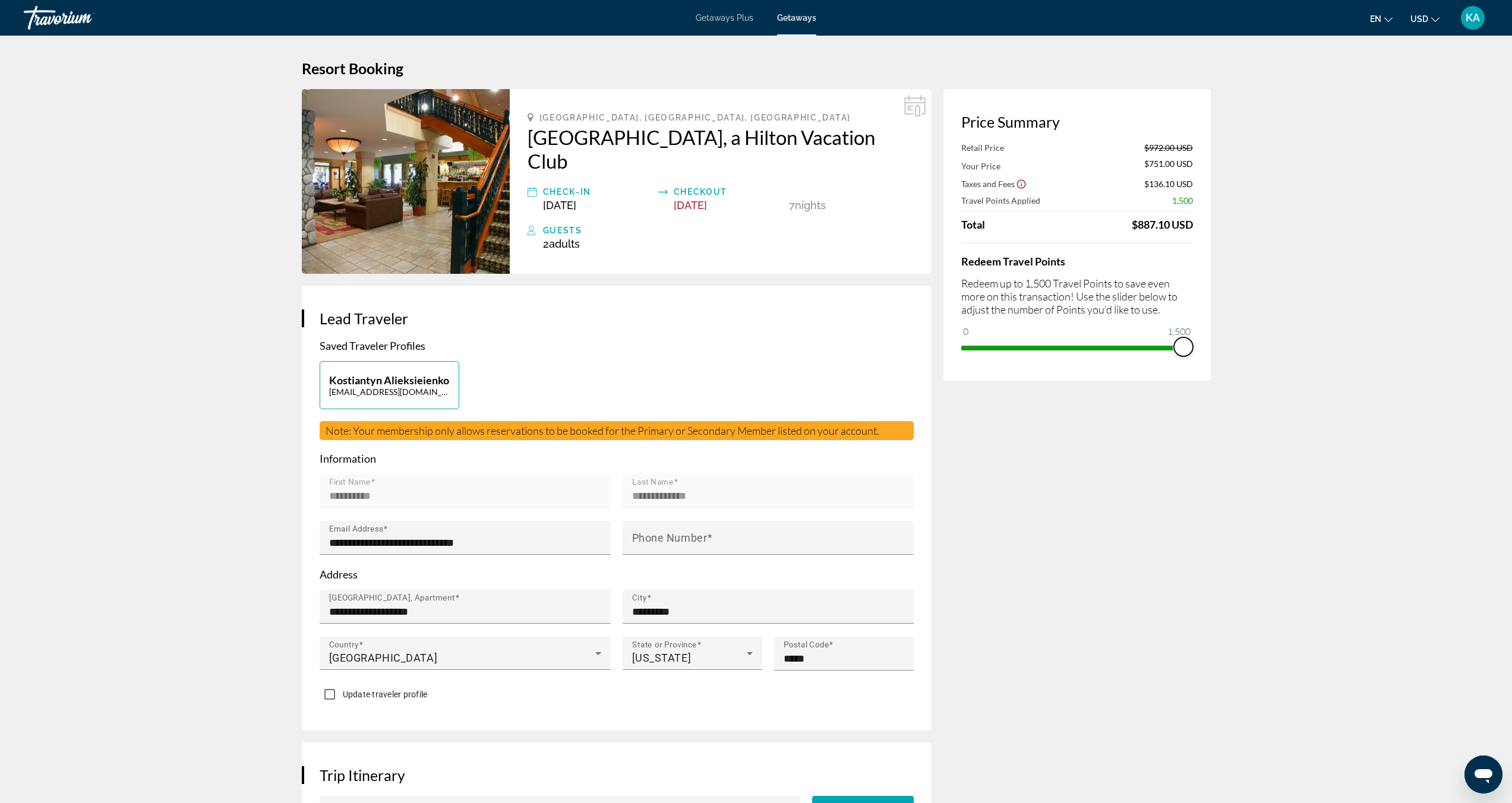
drag, startPoint x: 1031, startPoint y: 349, endPoint x: 1202, endPoint y: 379, distance: 173.6
click at [1203, 378] on div "Price Summary Retail Price $972.00 USD Your Price $751.00 USD Taxes and Fees $1…" at bounding box center [1077, 235] width 267 height 291
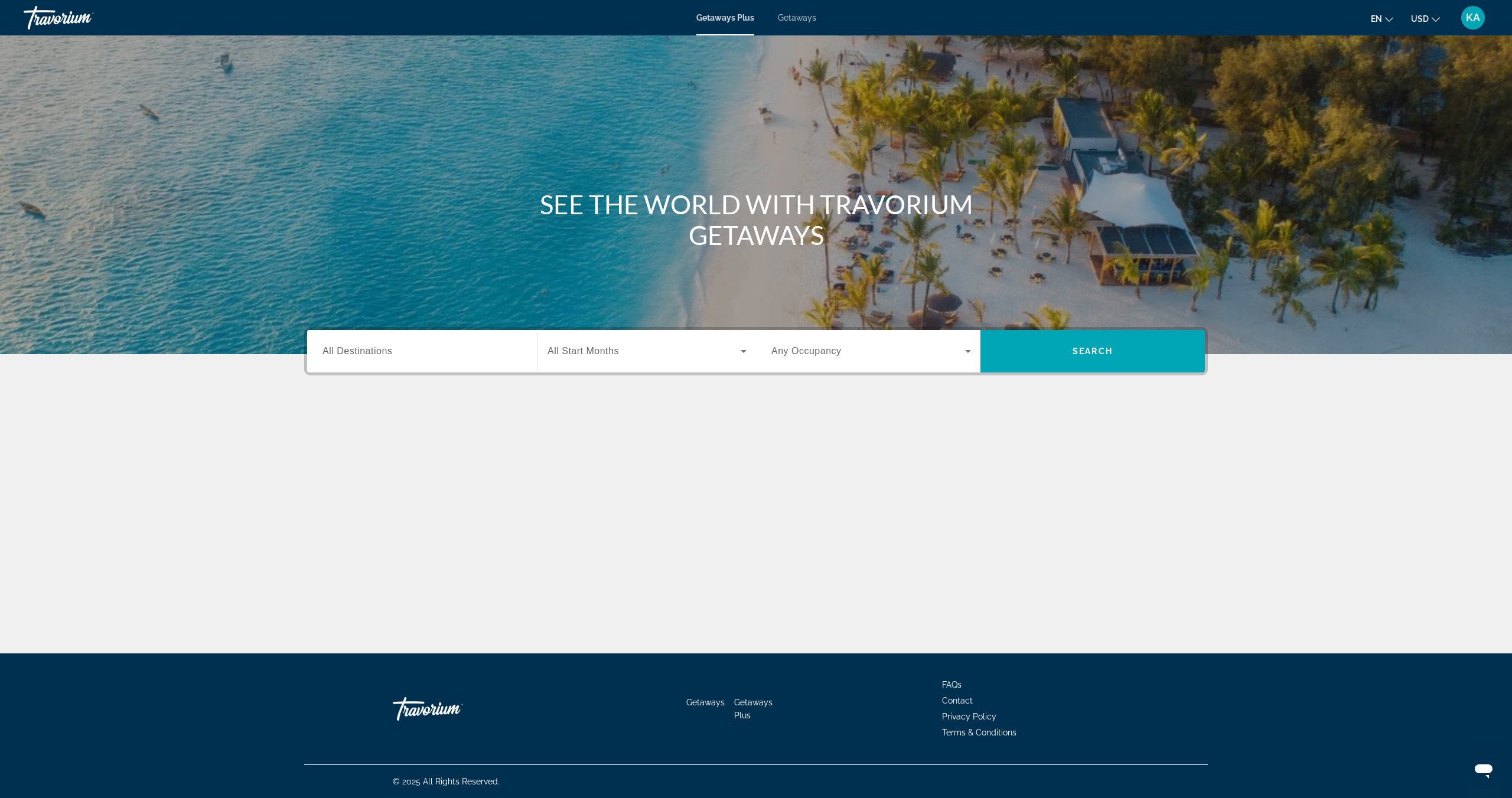
click at [808, 23] on div "Getaways" at bounding box center [797, 18] width 38 height 9
click at [810, 18] on span "Getaways" at bounding box center [797, 18] width 38 height 9
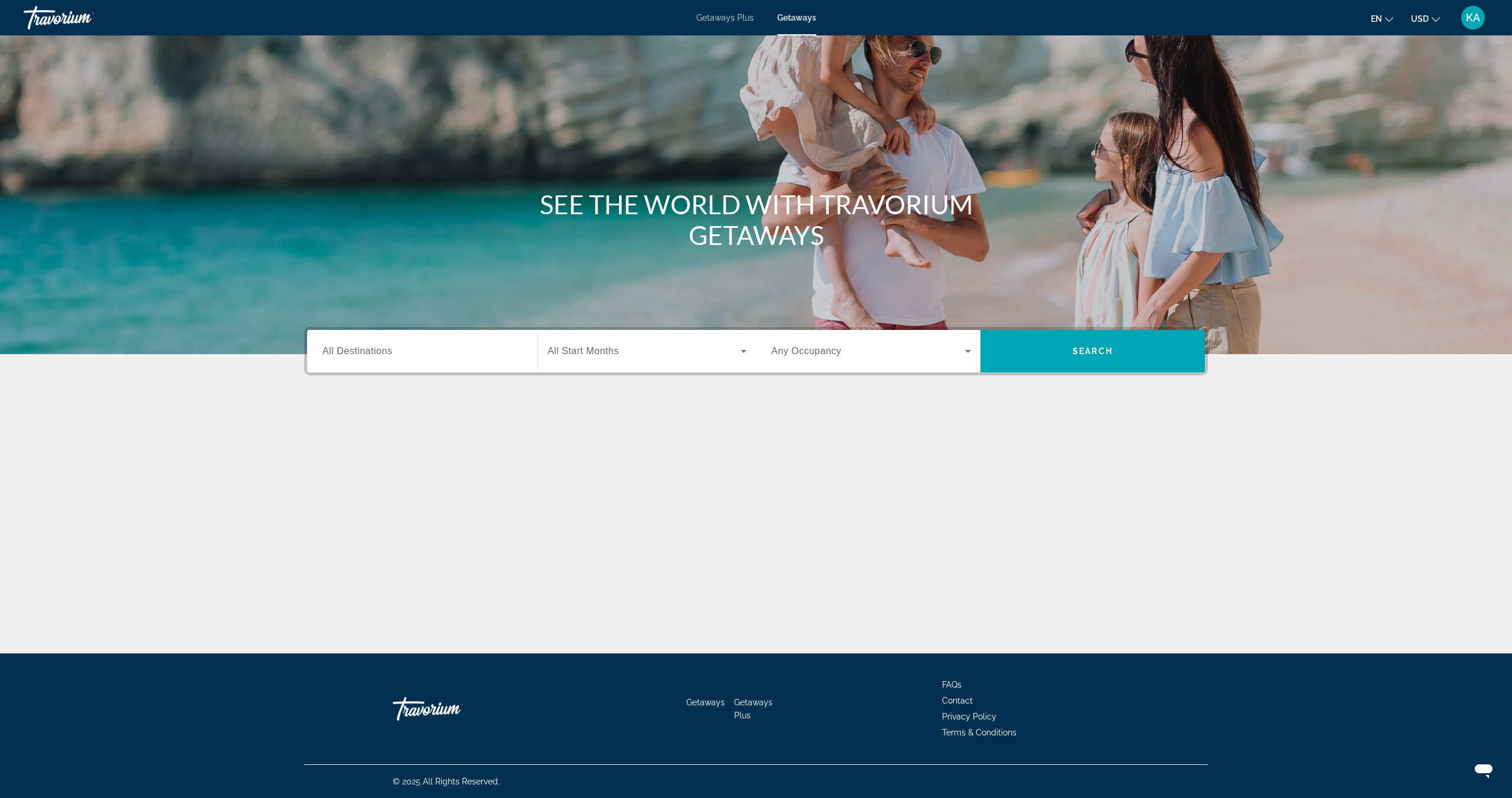
click at [372, 351] on span "All Destinations" at bounding box center [357, 351] width 70 height 10
click at [372, 351] on input "Destination All Destinations" at bounding box center [422, 352] width 199 height 14
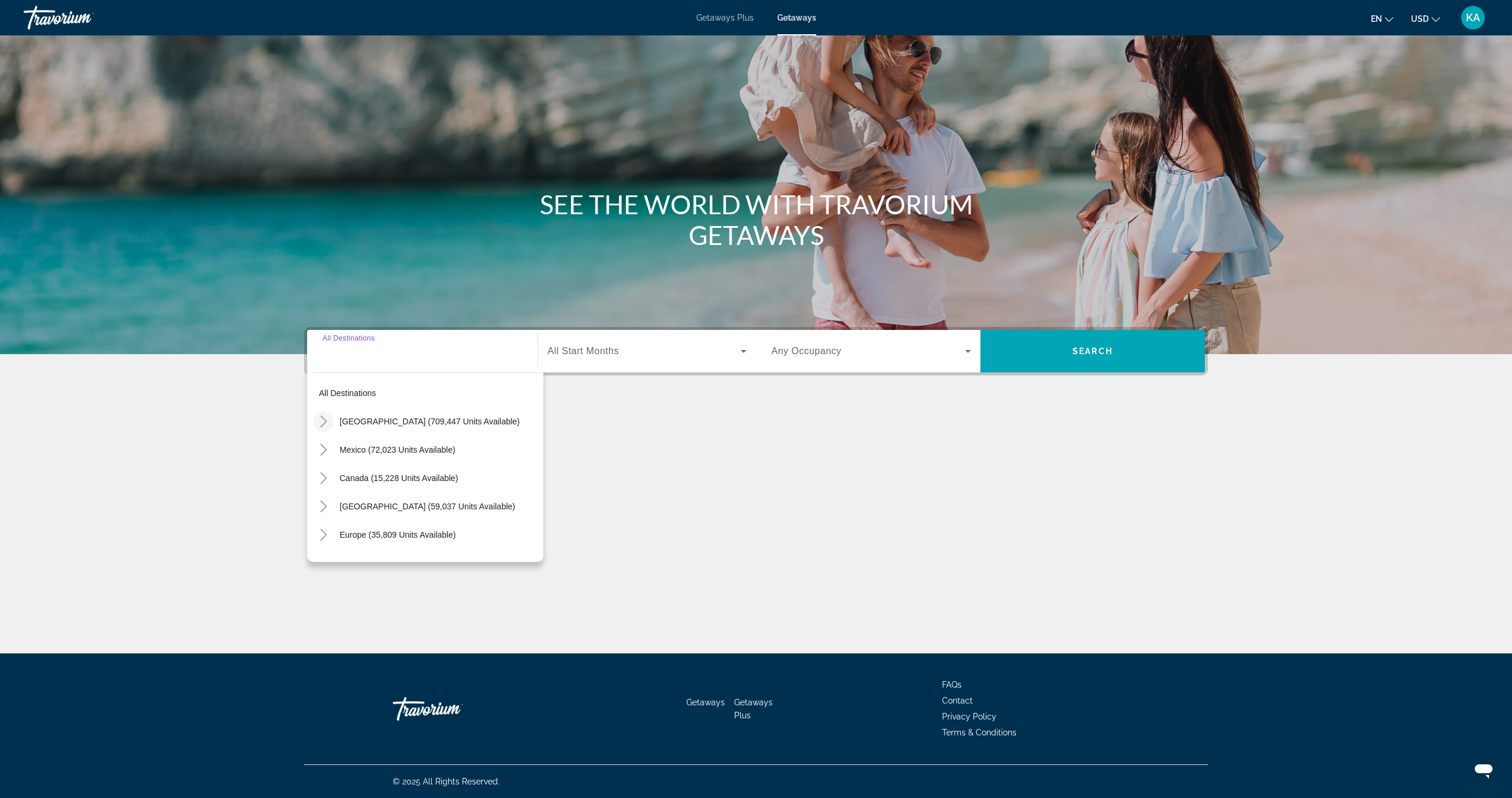
click at [323, 420] on icon "Toggle United States (709,447 units available)" at bounding box center [323, 421] width 12 height 12
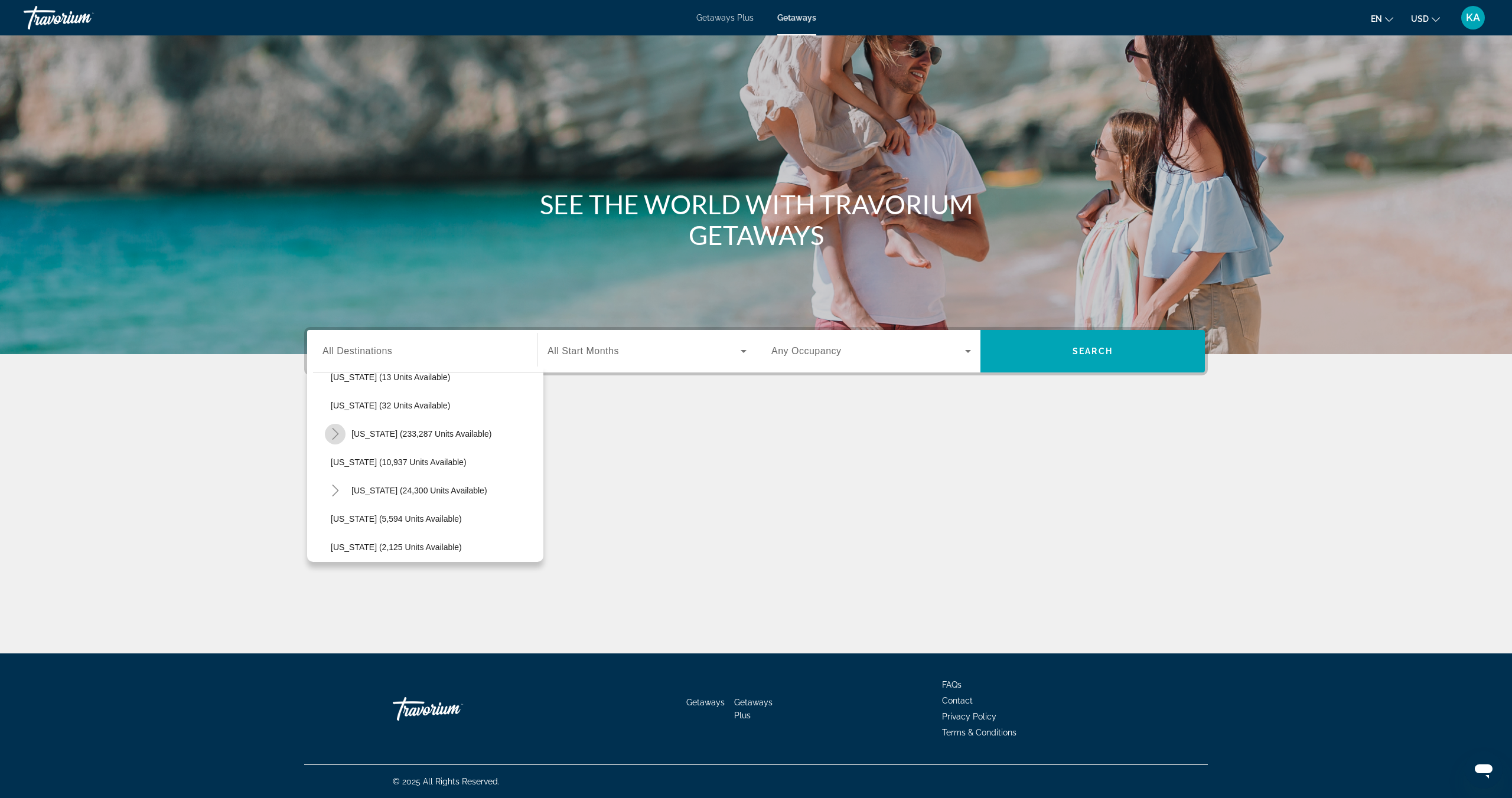
click at [336, 434] on icon "Toggle Florida (233,287 units available)" at bounding box center [335, 434] width 12 height 12
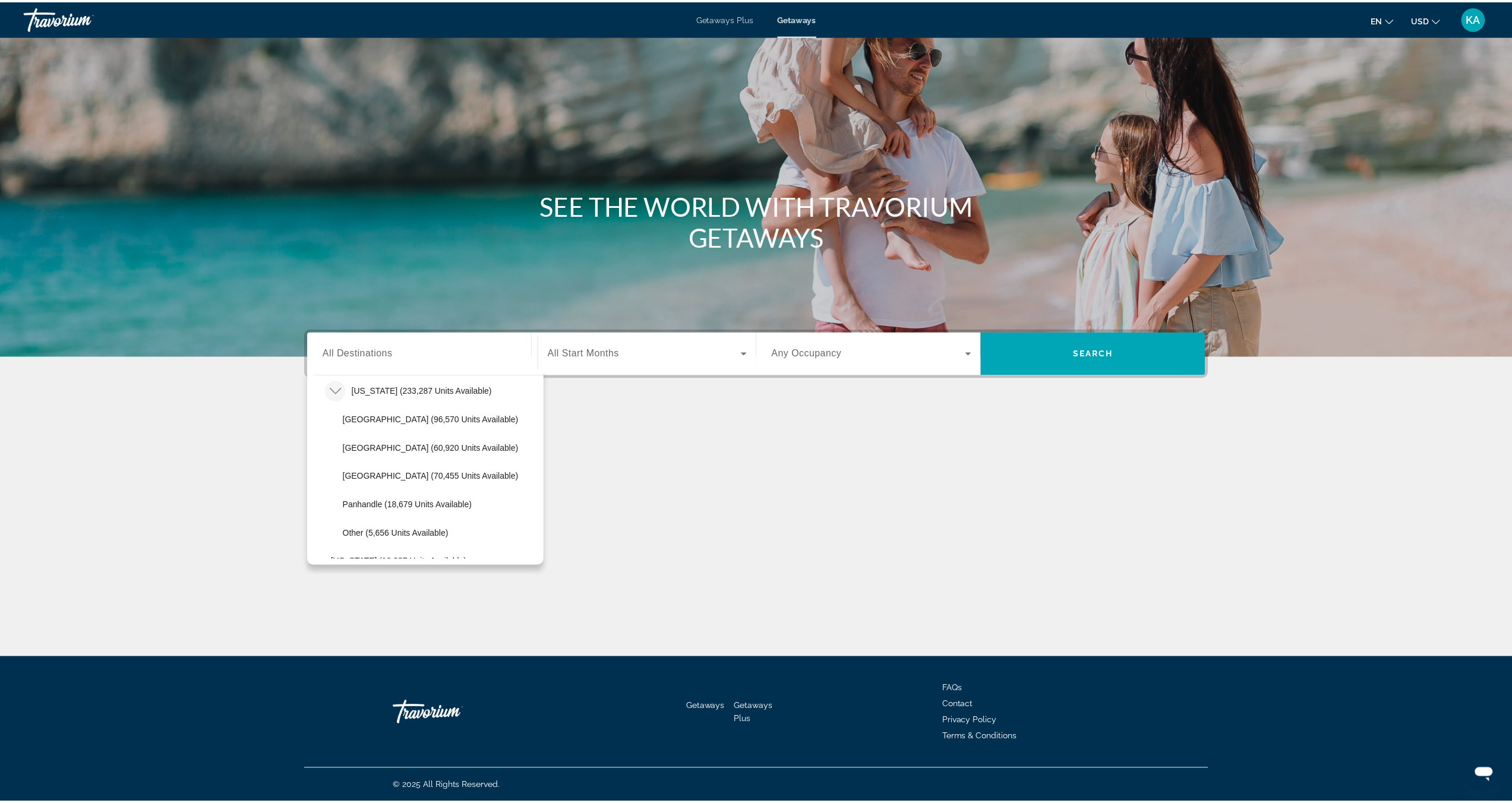
scroll to position [221, 0]
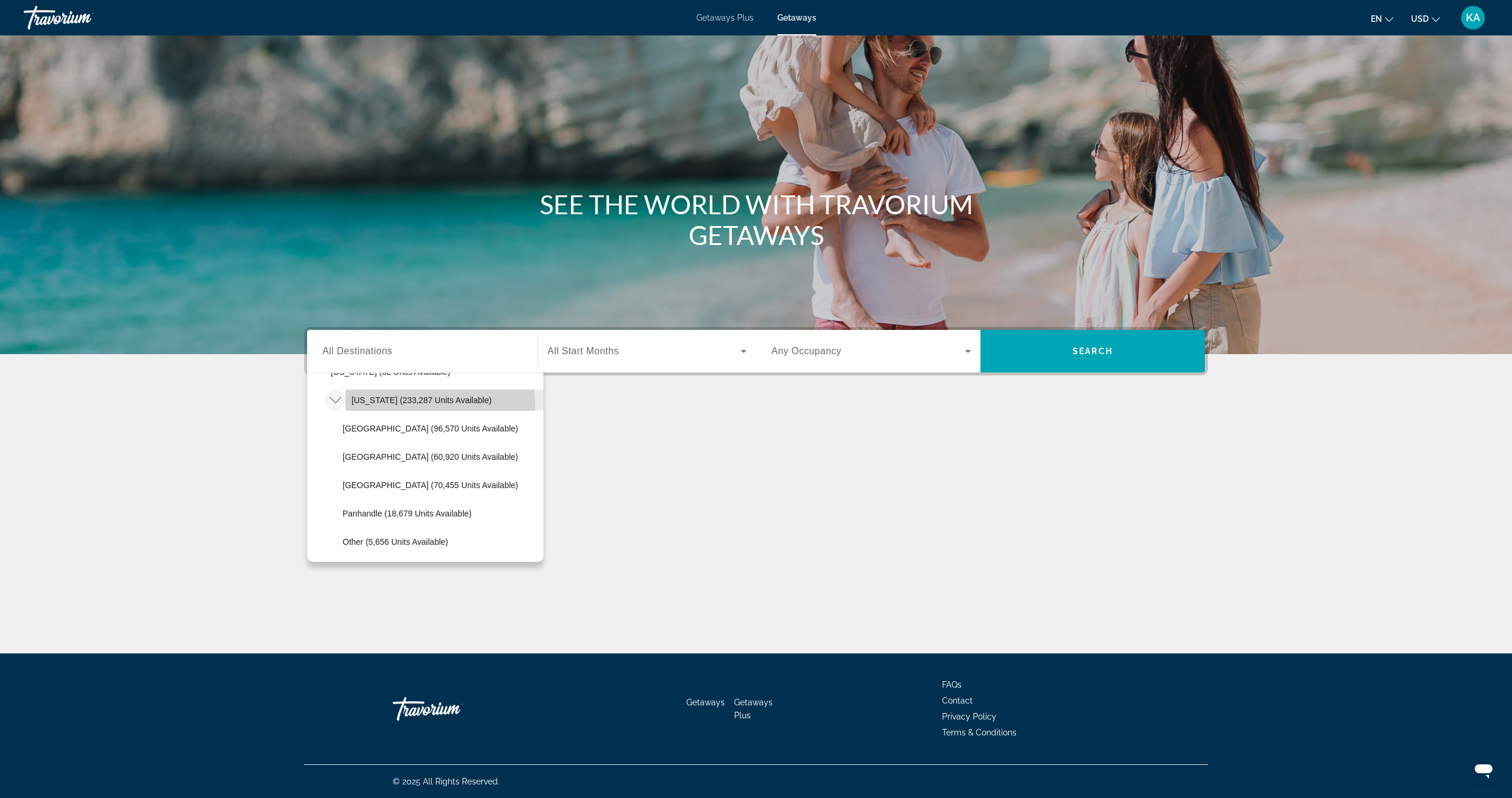
click at [365, 407] on span "Search widget" at bounding box center [444, 400] width 198 height 28
type input "**********"
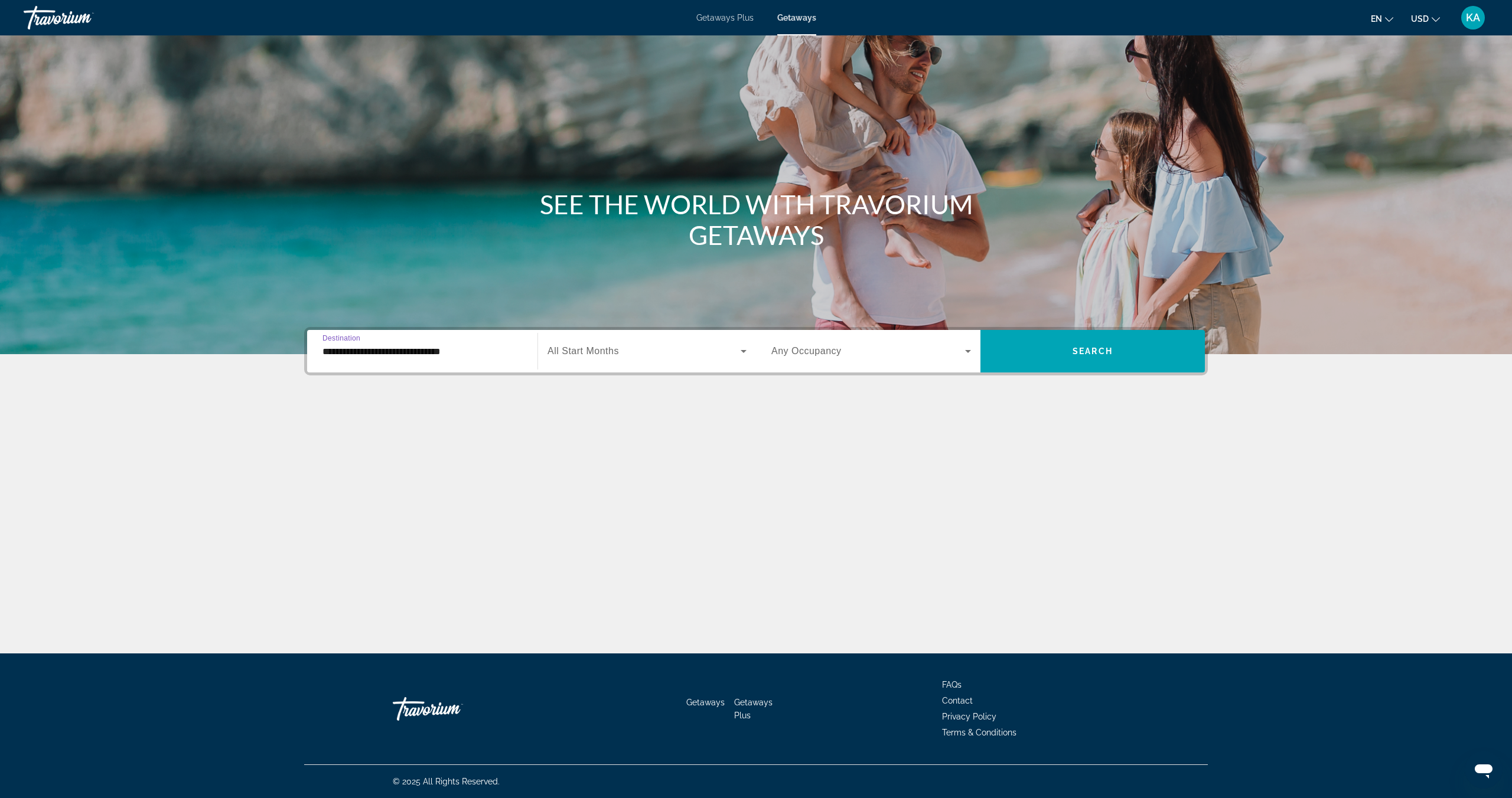
click at [637, 361] on div "Search widget" at bounding box center [647, 351] width 199 height 33
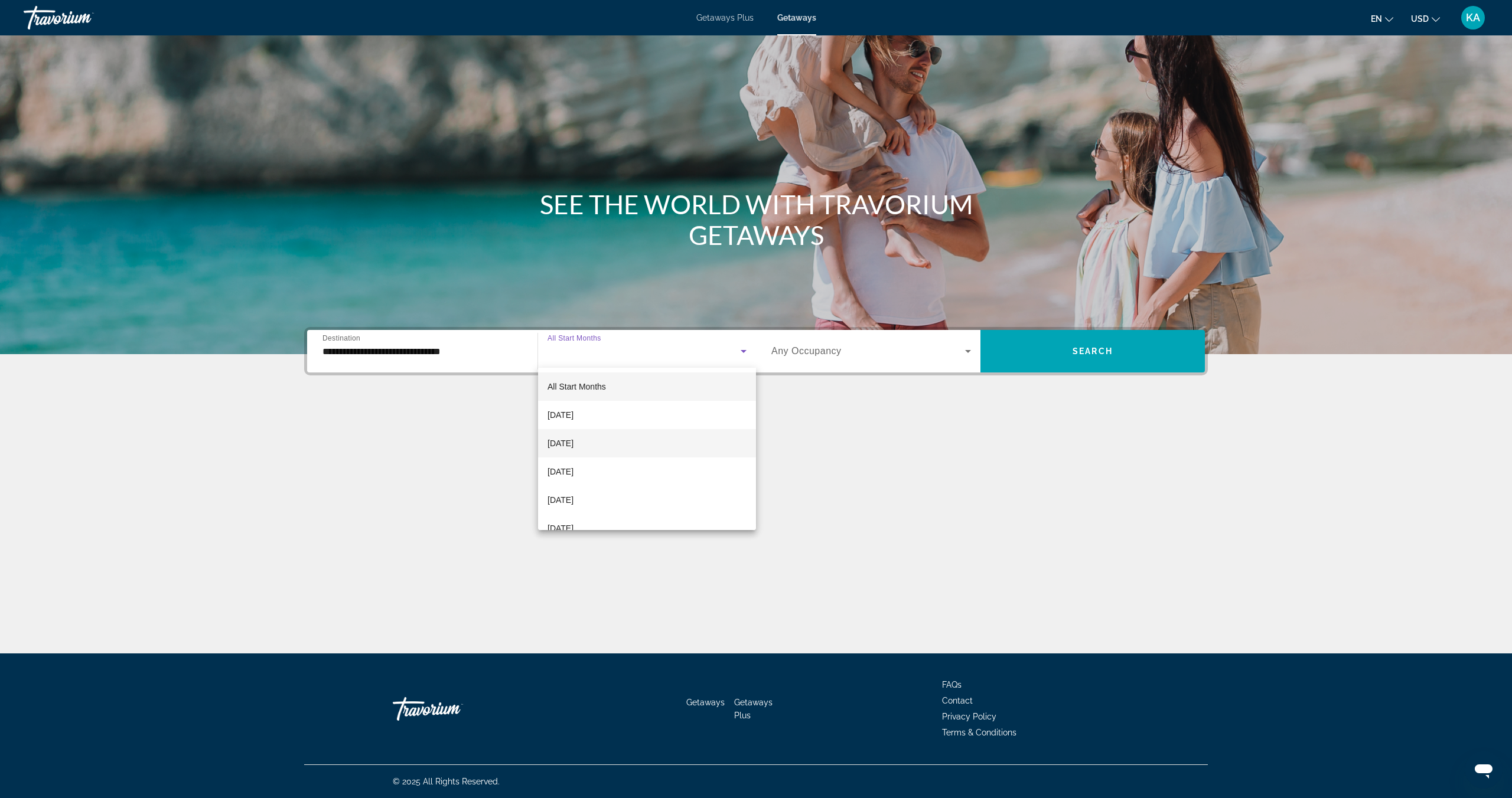
click at [573, 440] on span "[DATE]" at bounding box center [560, 443] width 26 height 14
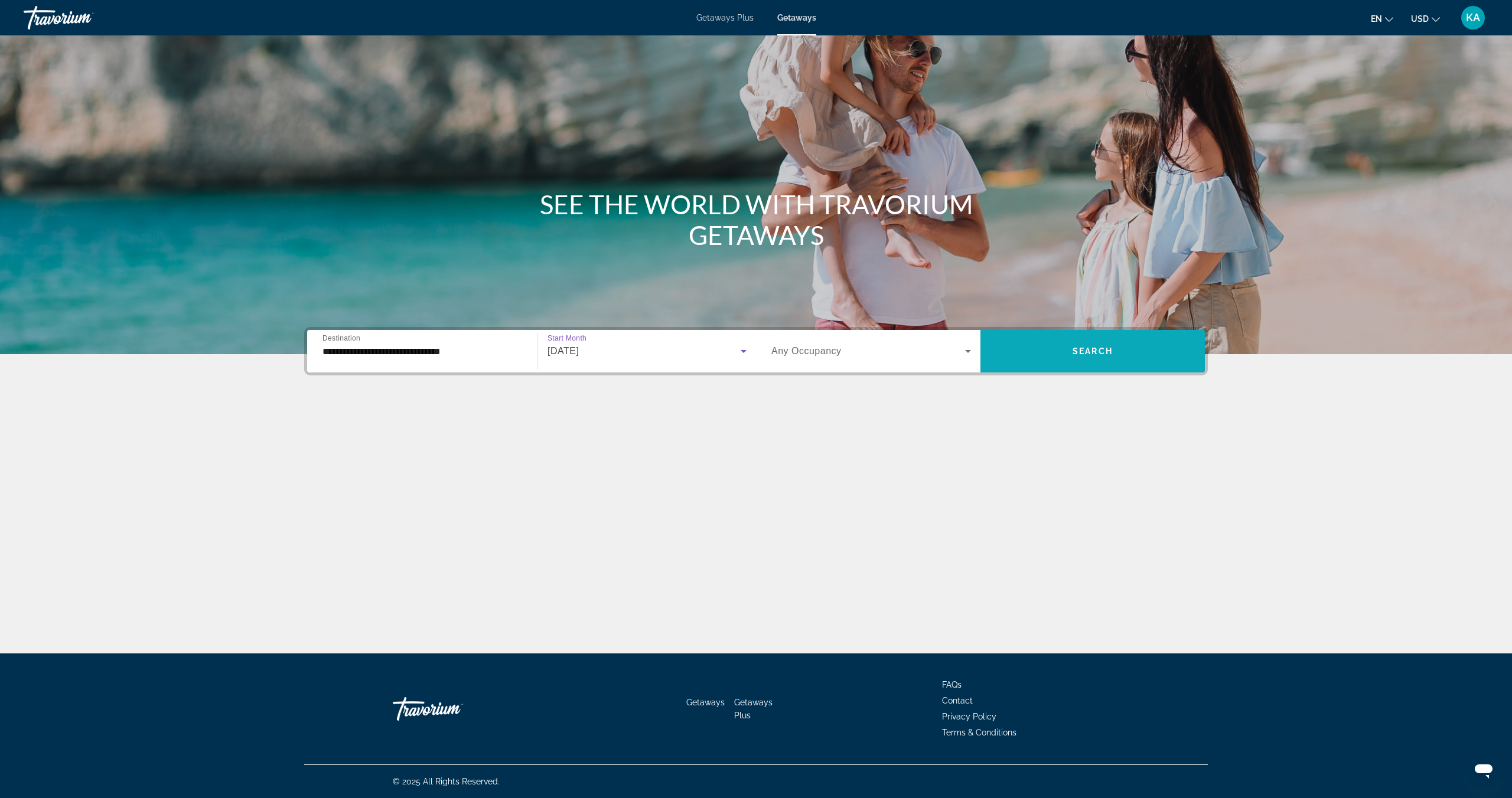
click at [1123, 366] on span "Search widget" at bounding box center [1092, 351] width 224 height 43
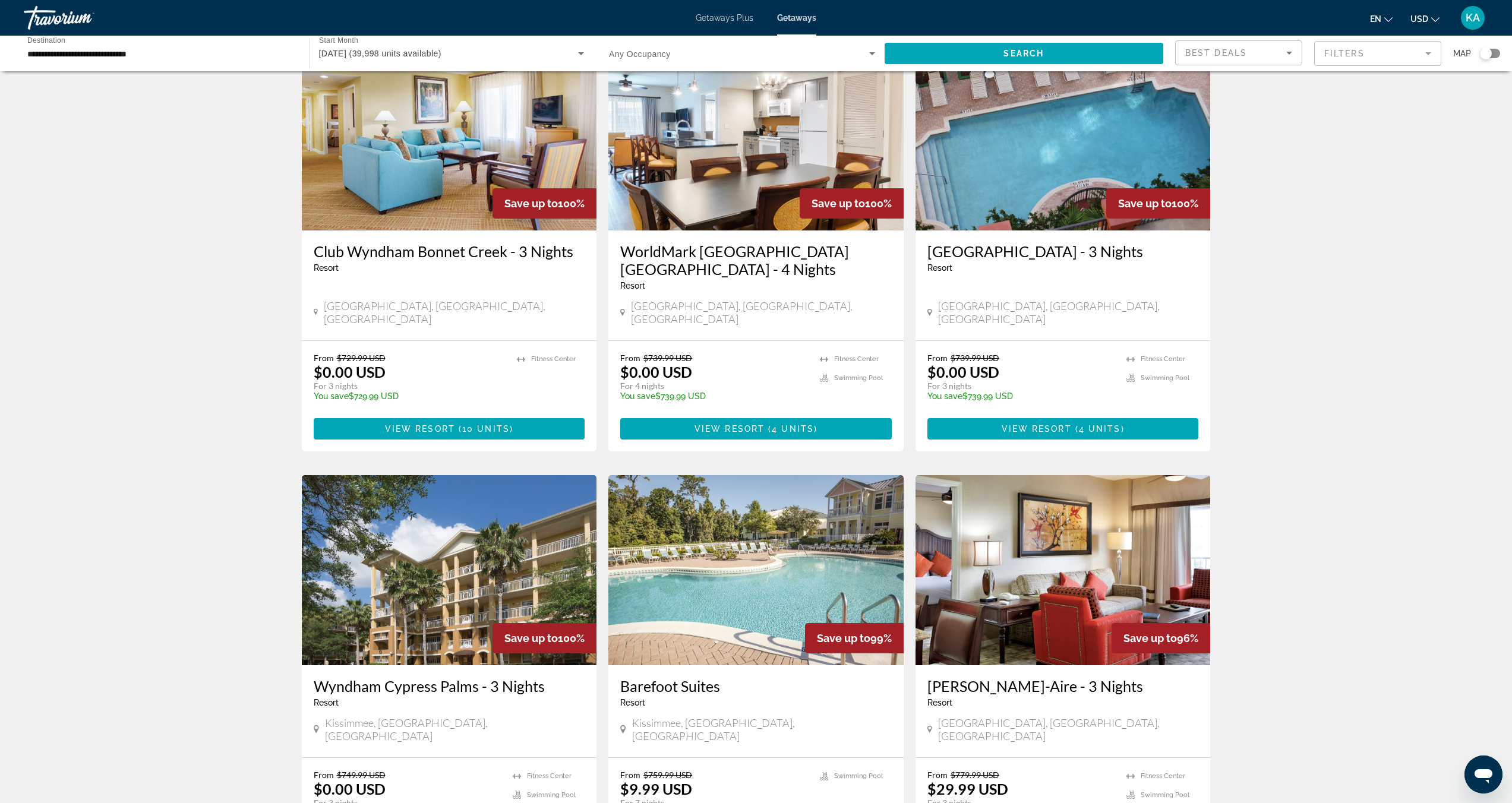
scroll to position [1035, 0]
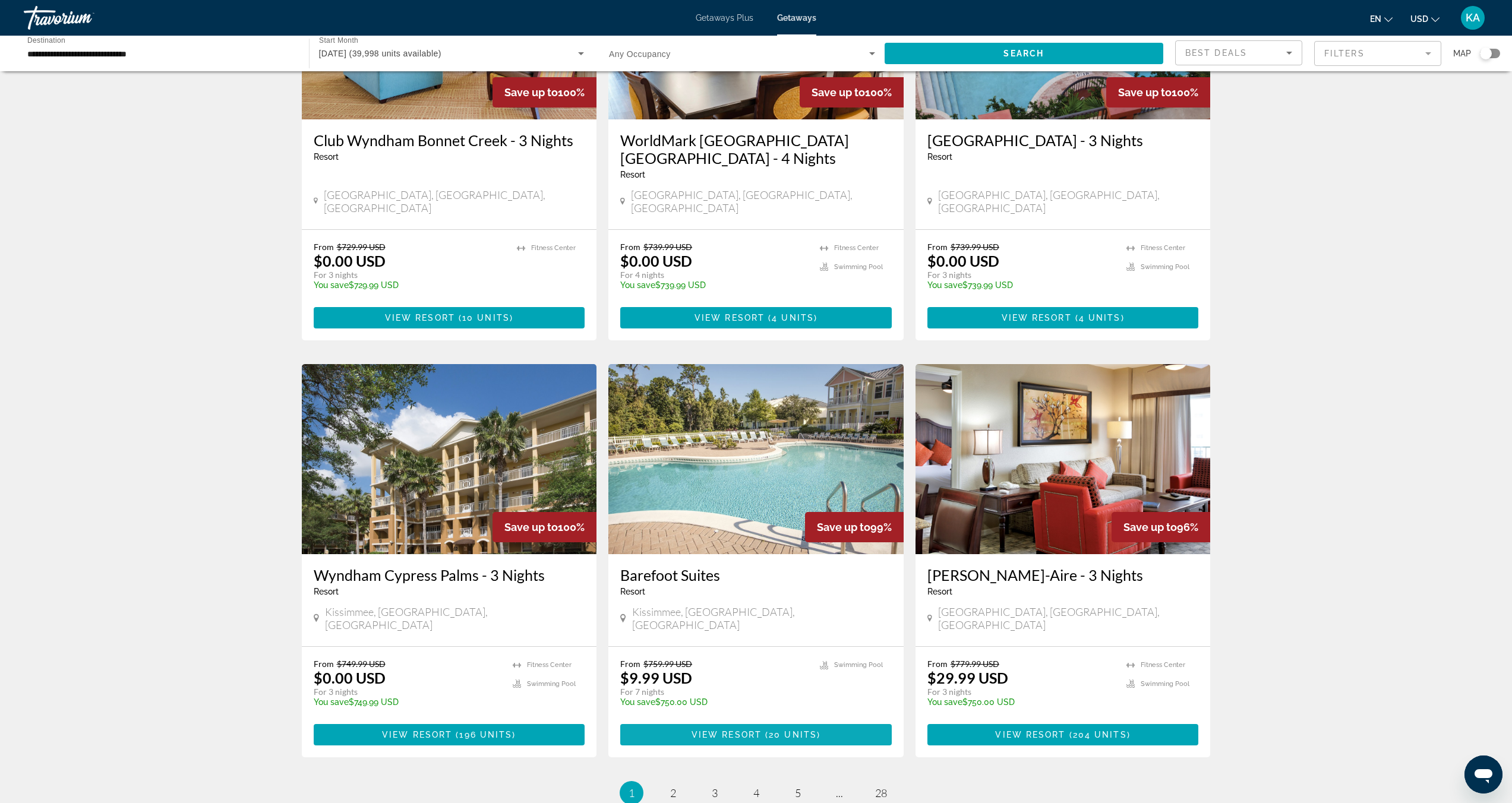
click at [712, 730] on span "View Resort" at bounding box center [726, 734] width 70 height 9
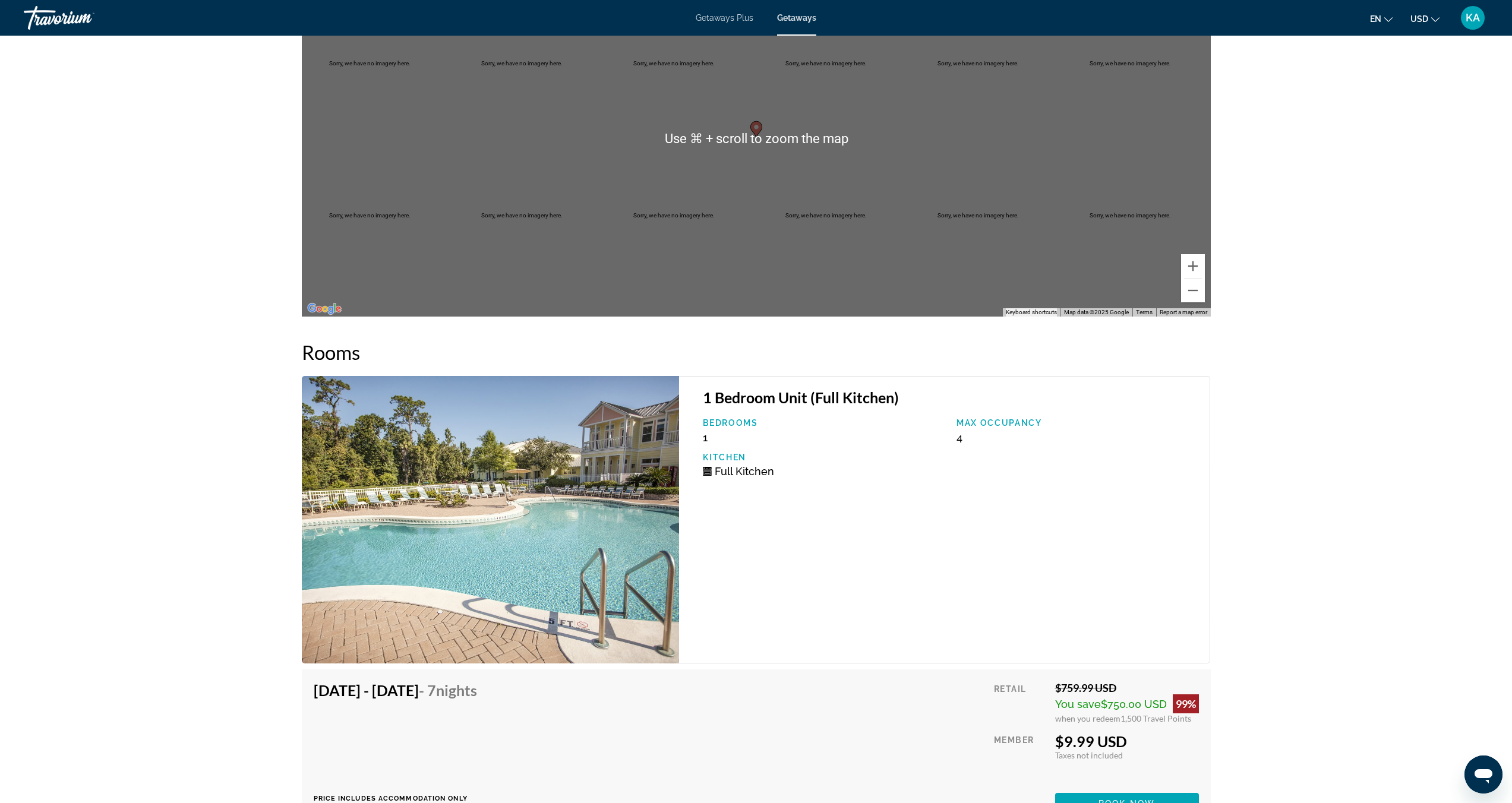
scroll to position [1731, 0]
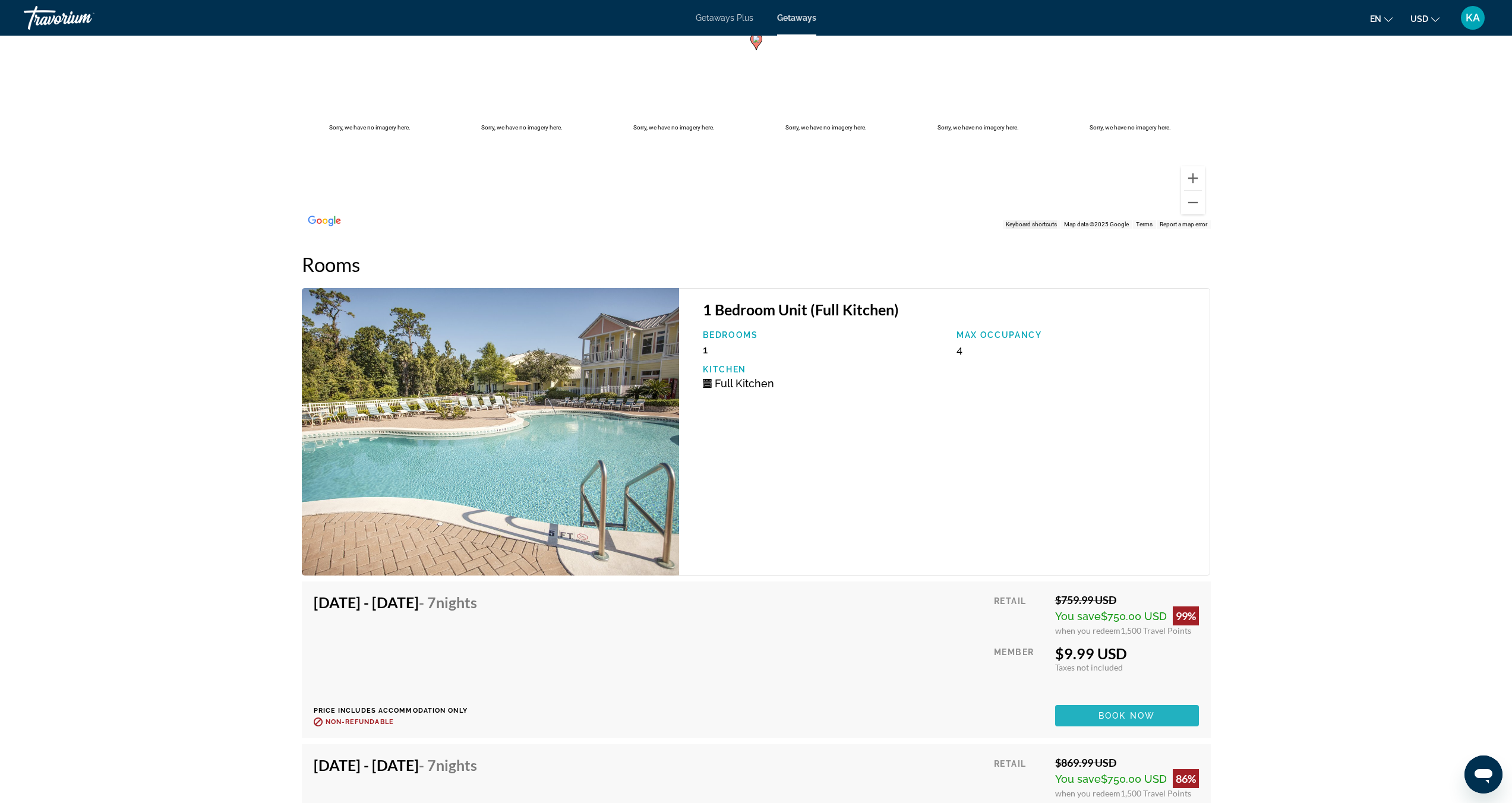
click at [1109, 718] on span "Book now" at bounding box center [1126, 715] width 56 height 9
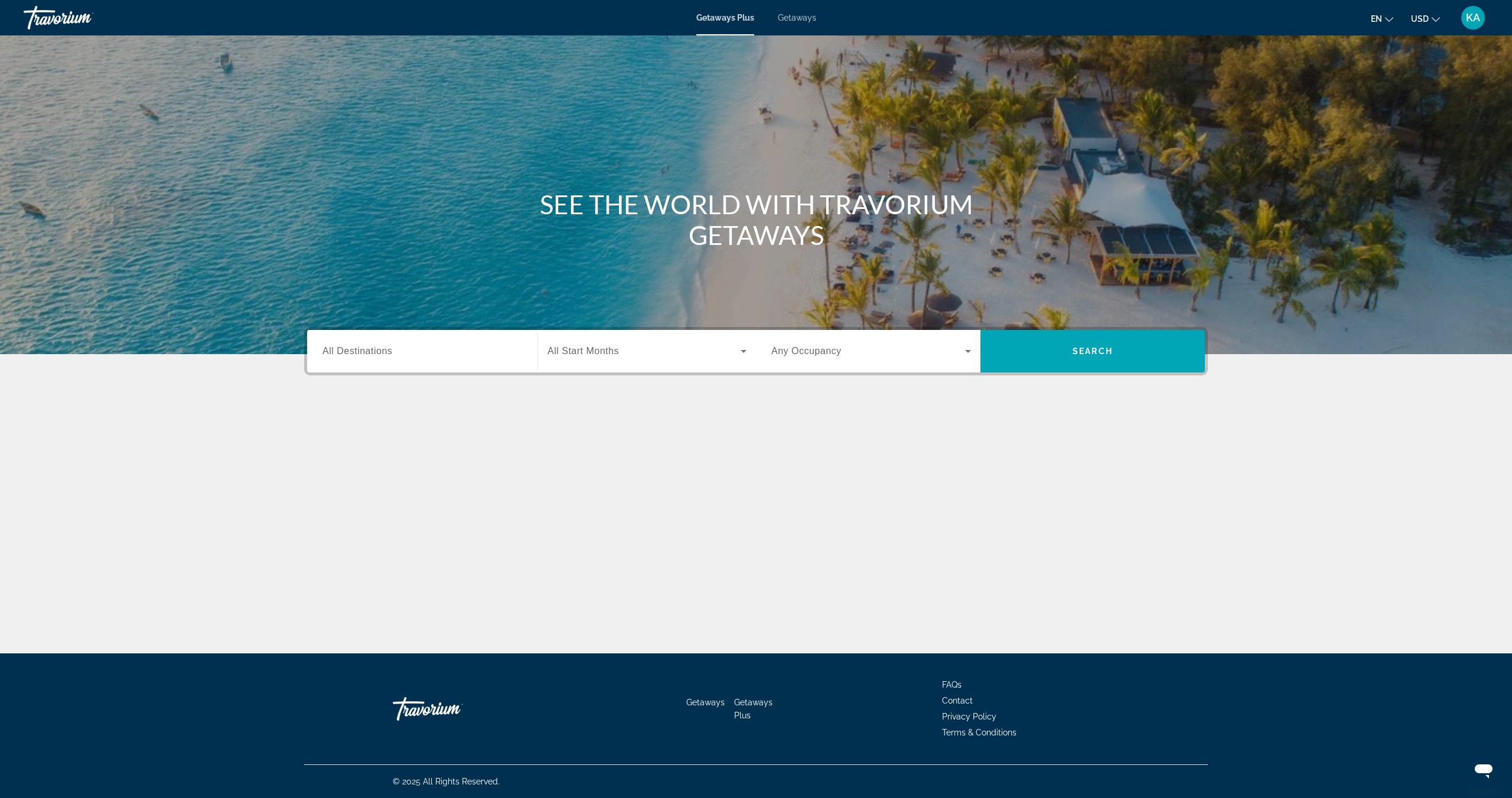
click at [790, 19] on span "Getaways" at bounding box center [797, 18] width 38 height 9
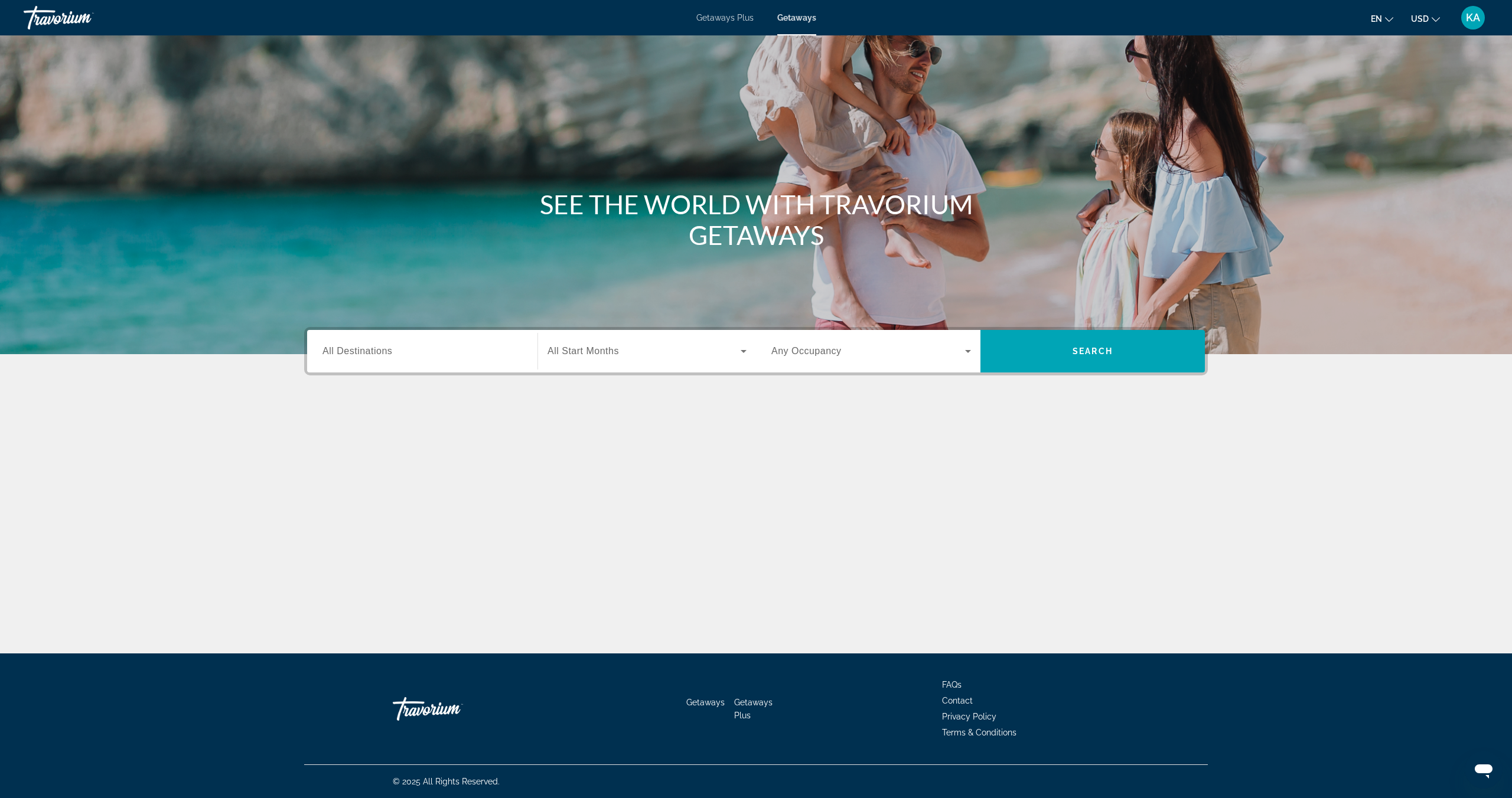
click at [372, 354] on span "All Destinations" at bounding box center [357, 351] width 70 height 10
click at [372, 354] on input "Destination All Destinations" at bounding box center [422, 352] width 199 height 14
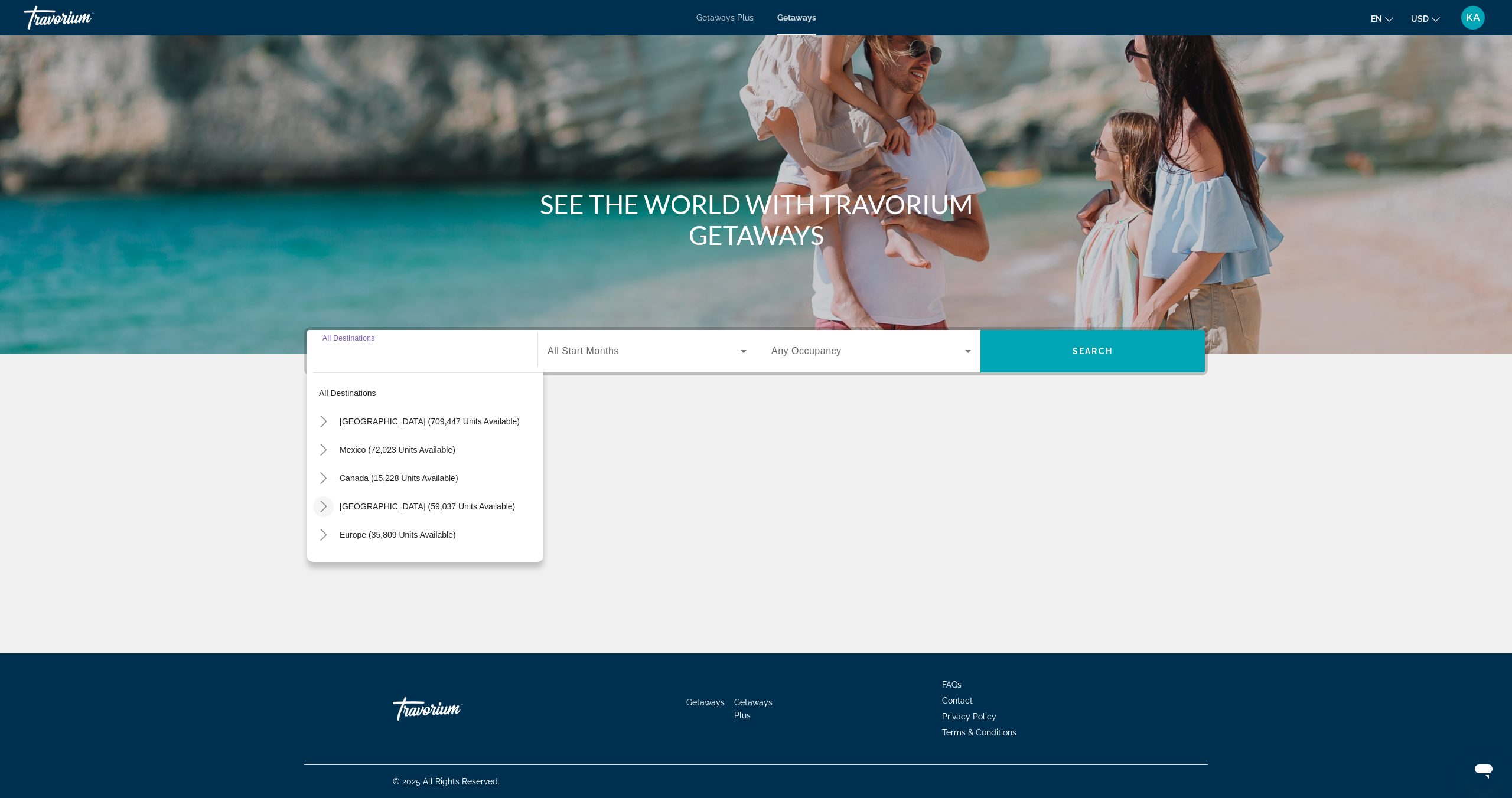
click at [324, 508] on icon "Toggle Caribbean & Atlantic Islands (59,037 units available)" at bounding box center [323, 506] width 6 height 12
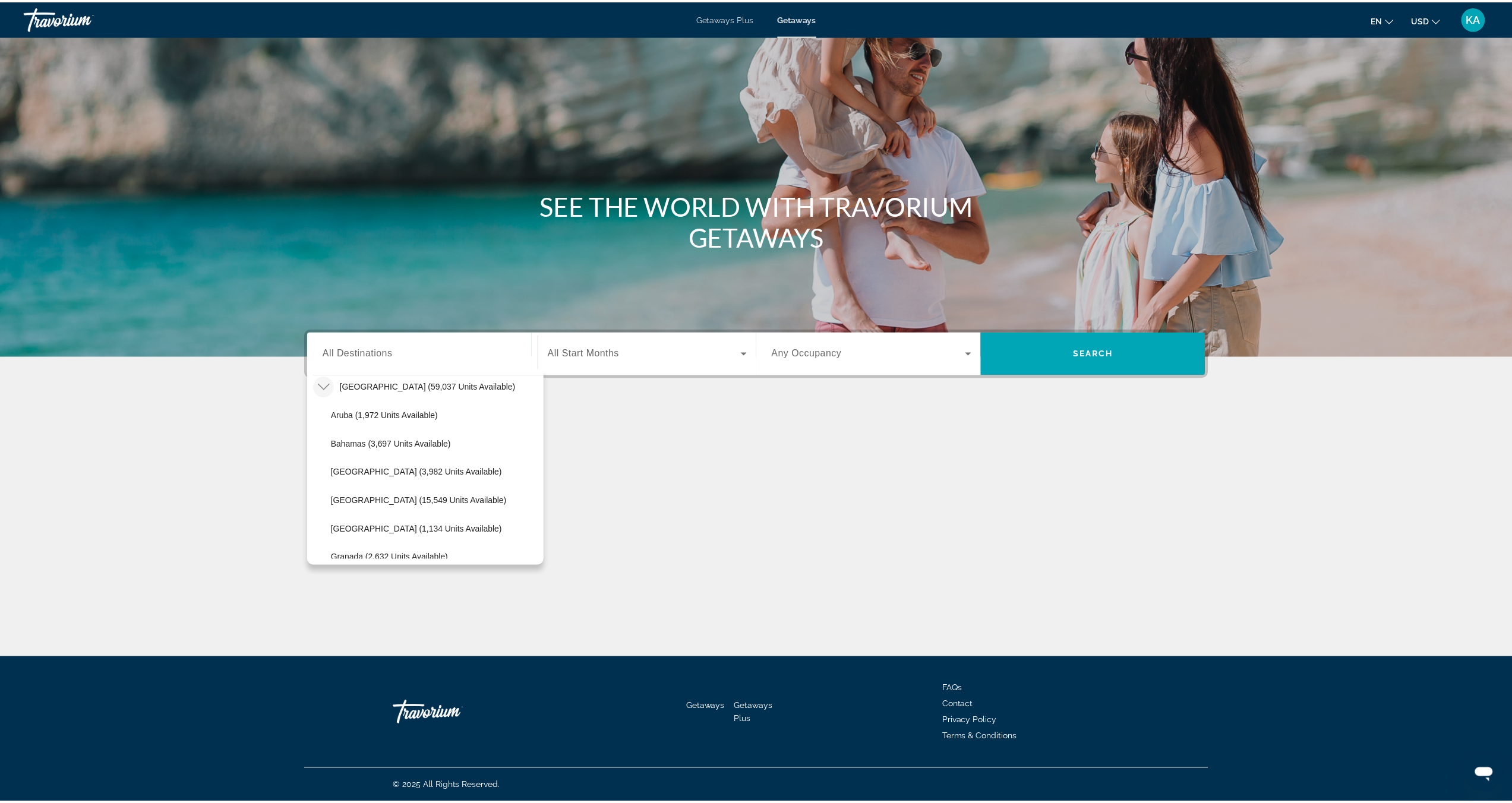
scroll to position [125, 0]
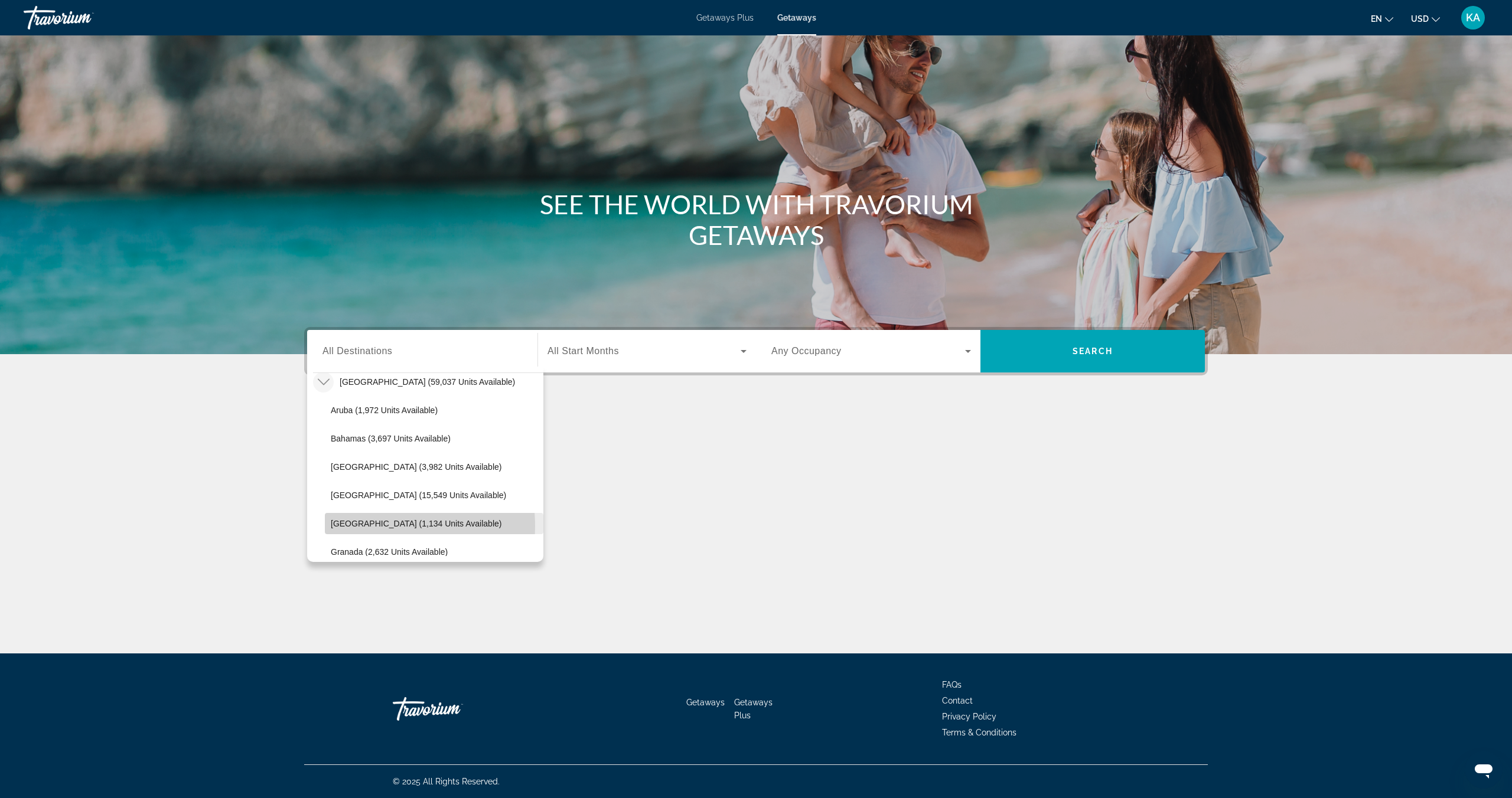
click at [373, 526] on span "Dominican Republic (1,134 units available)" at bounding box center [416, 523] width 170 height 9
type input "**********"
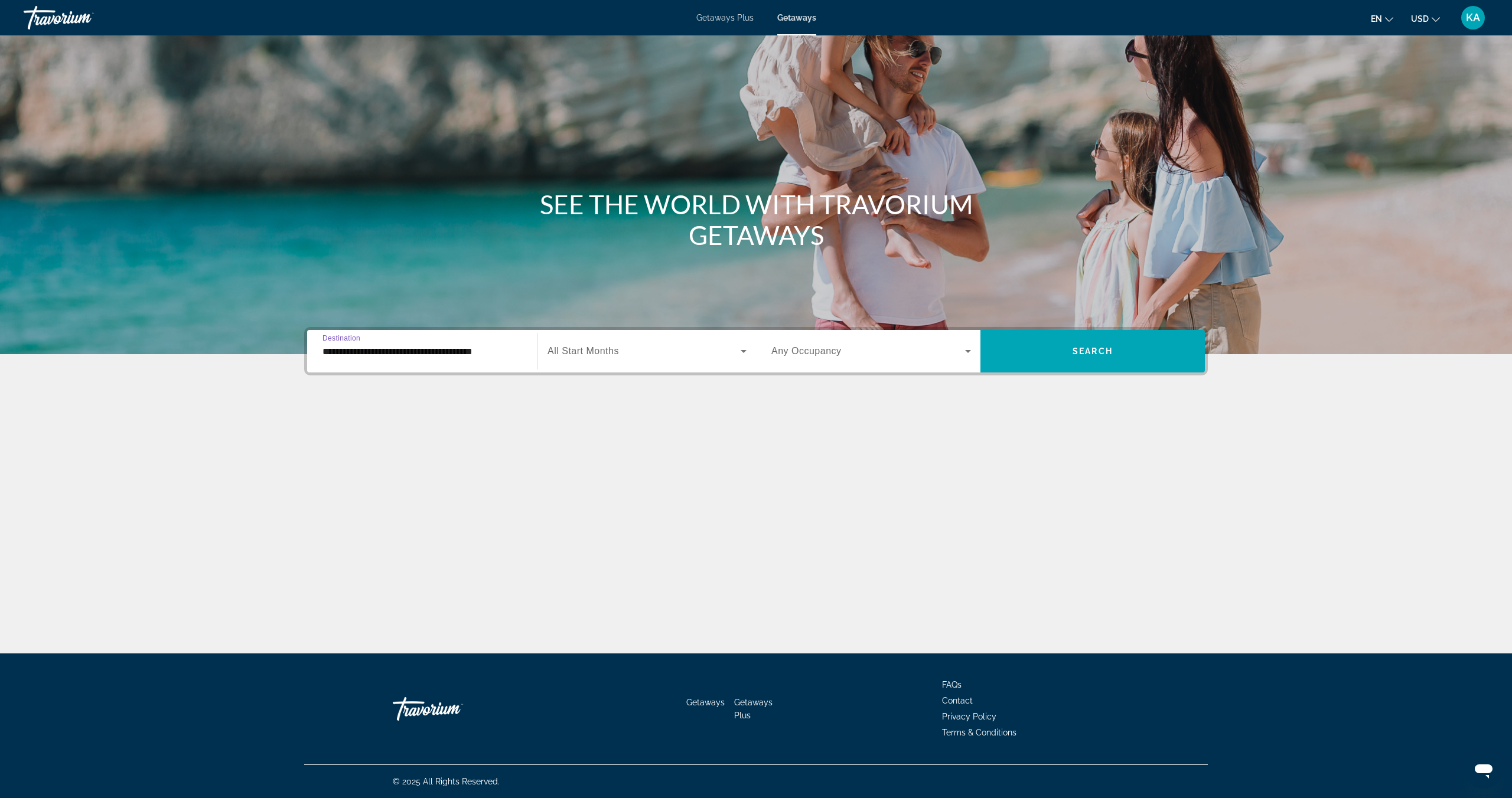
click at [609, 357] on span "Search widget" at bounding box center [644, 351] width 193 height 14
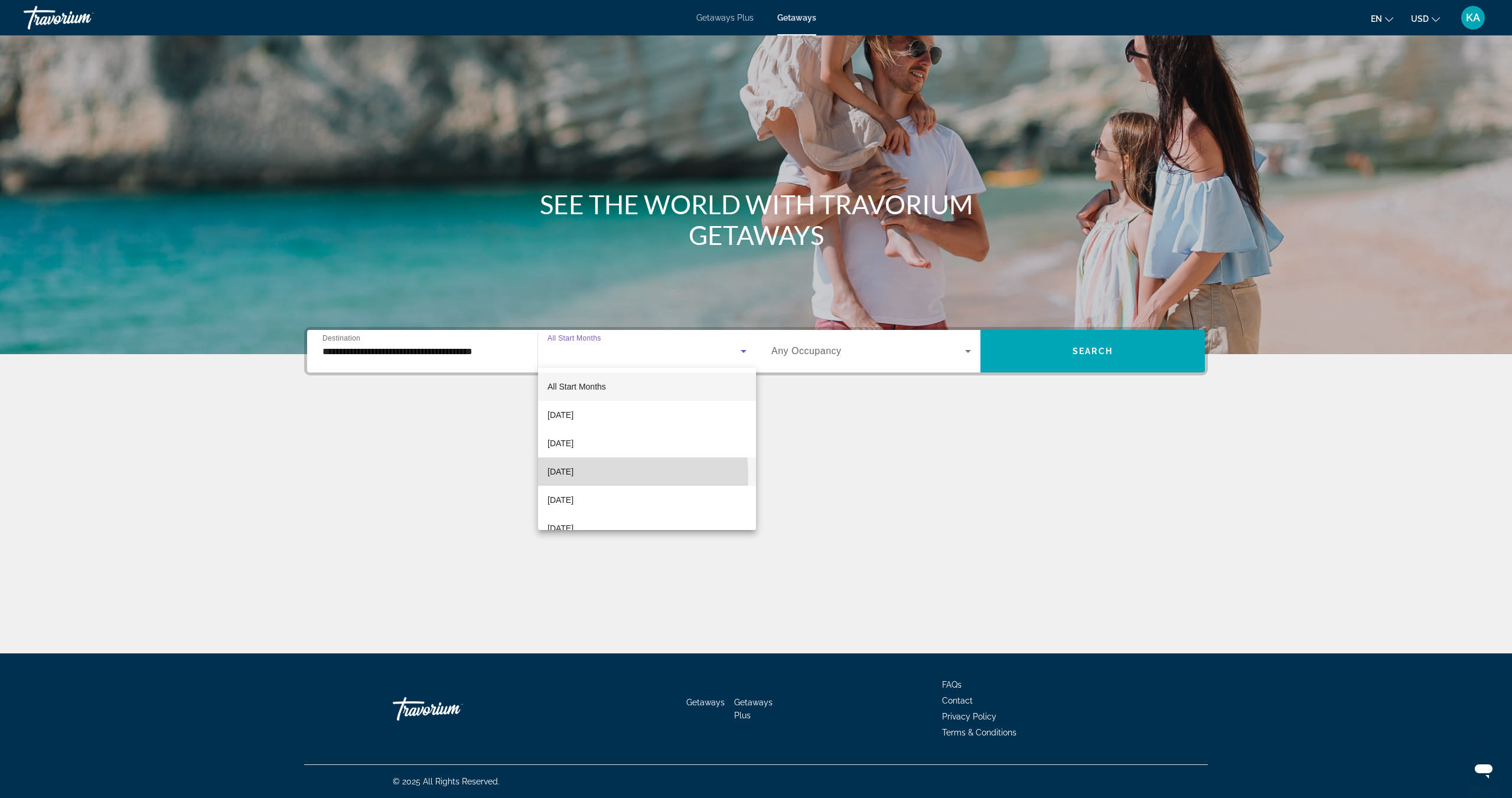
click at [572, 478] on span "[DATE]" at bounding box center [560, 471] width 26 height 14
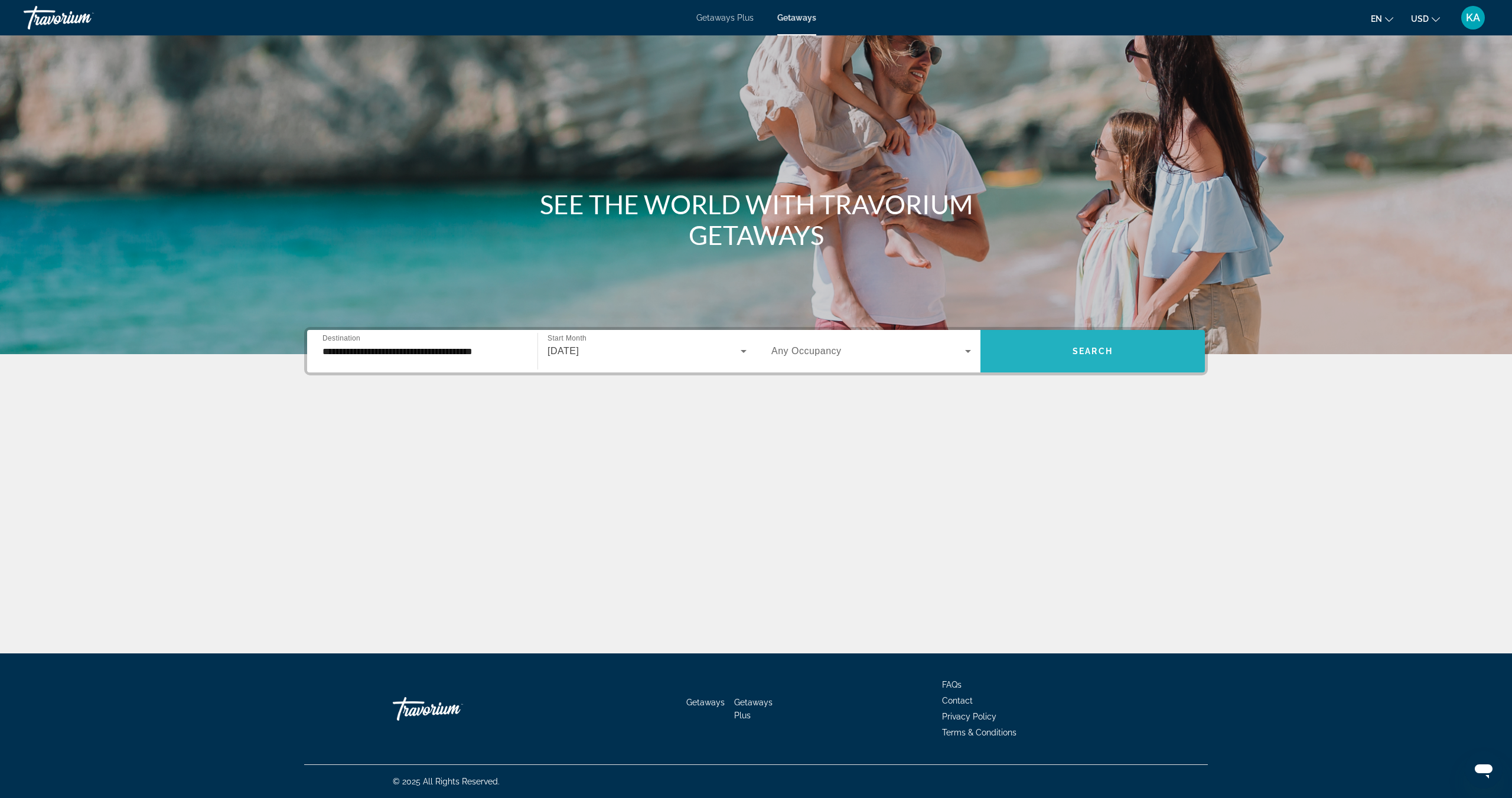
click at [1036, 355] on span "Search widget" at bounding box center [1092, 351] width 224 height 28
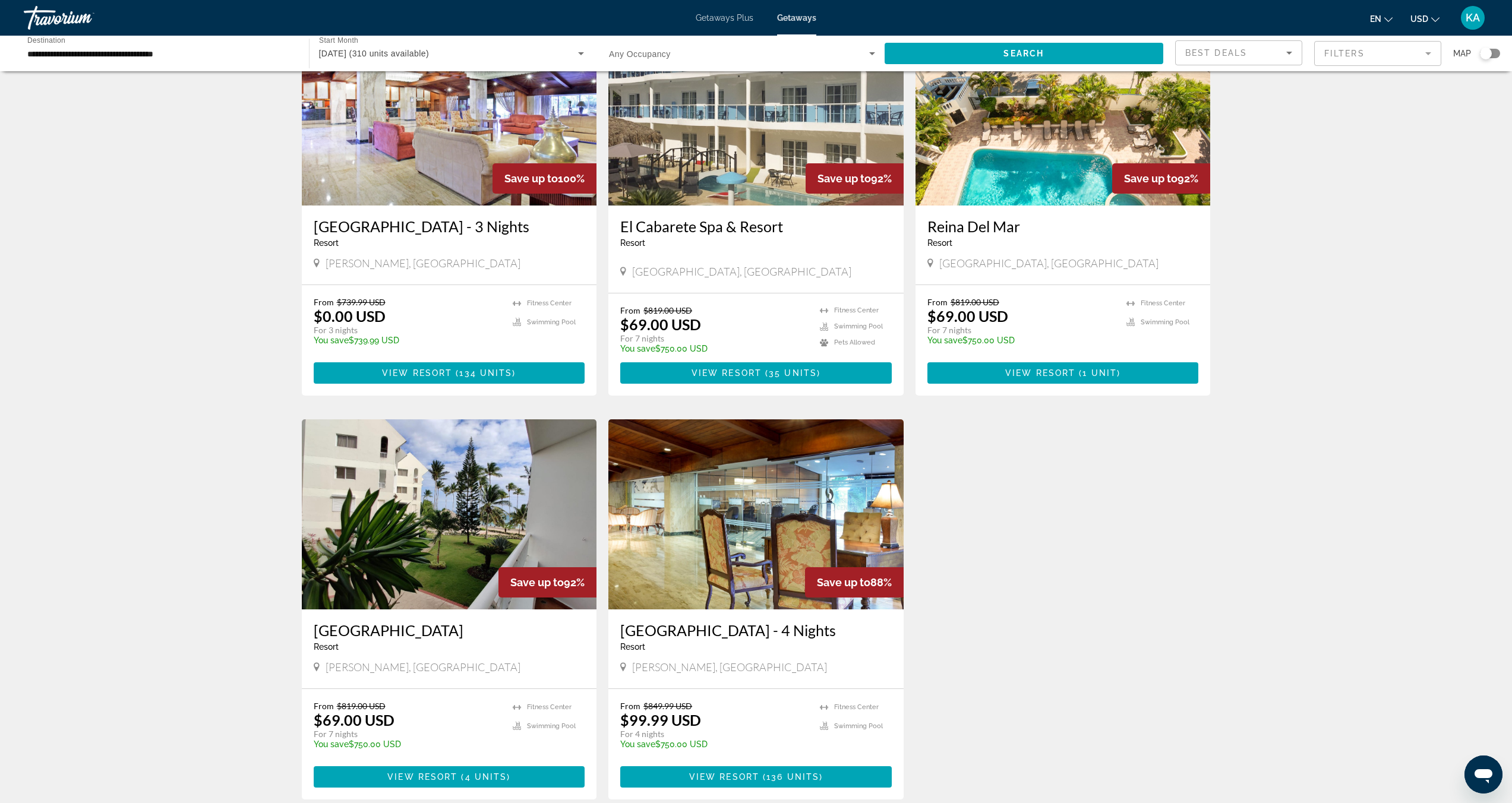
scroll to position [200, 0]
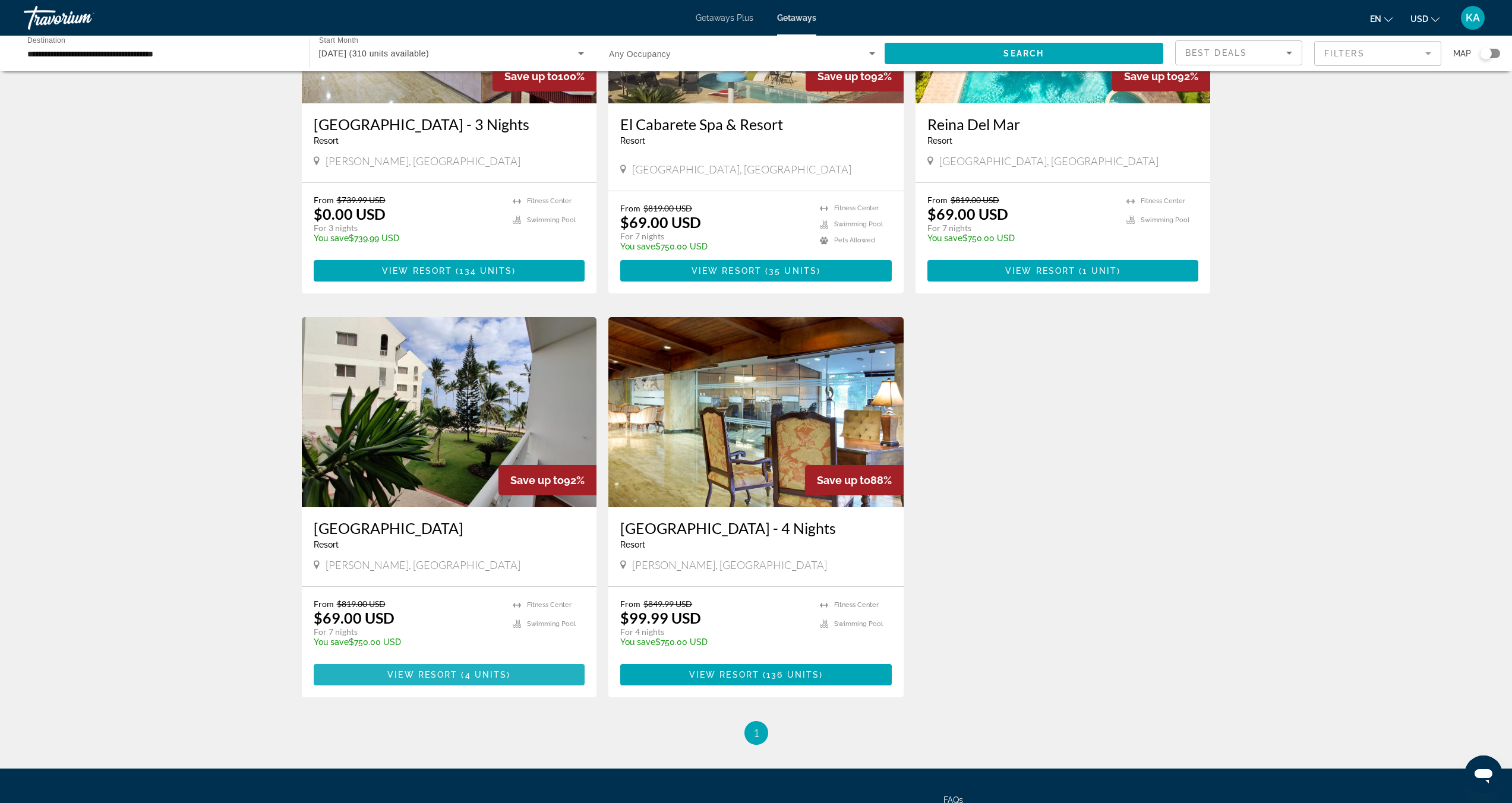
click at [427, 680] on span "View Resort" at bounding box center [422, 675] width 70 height 9
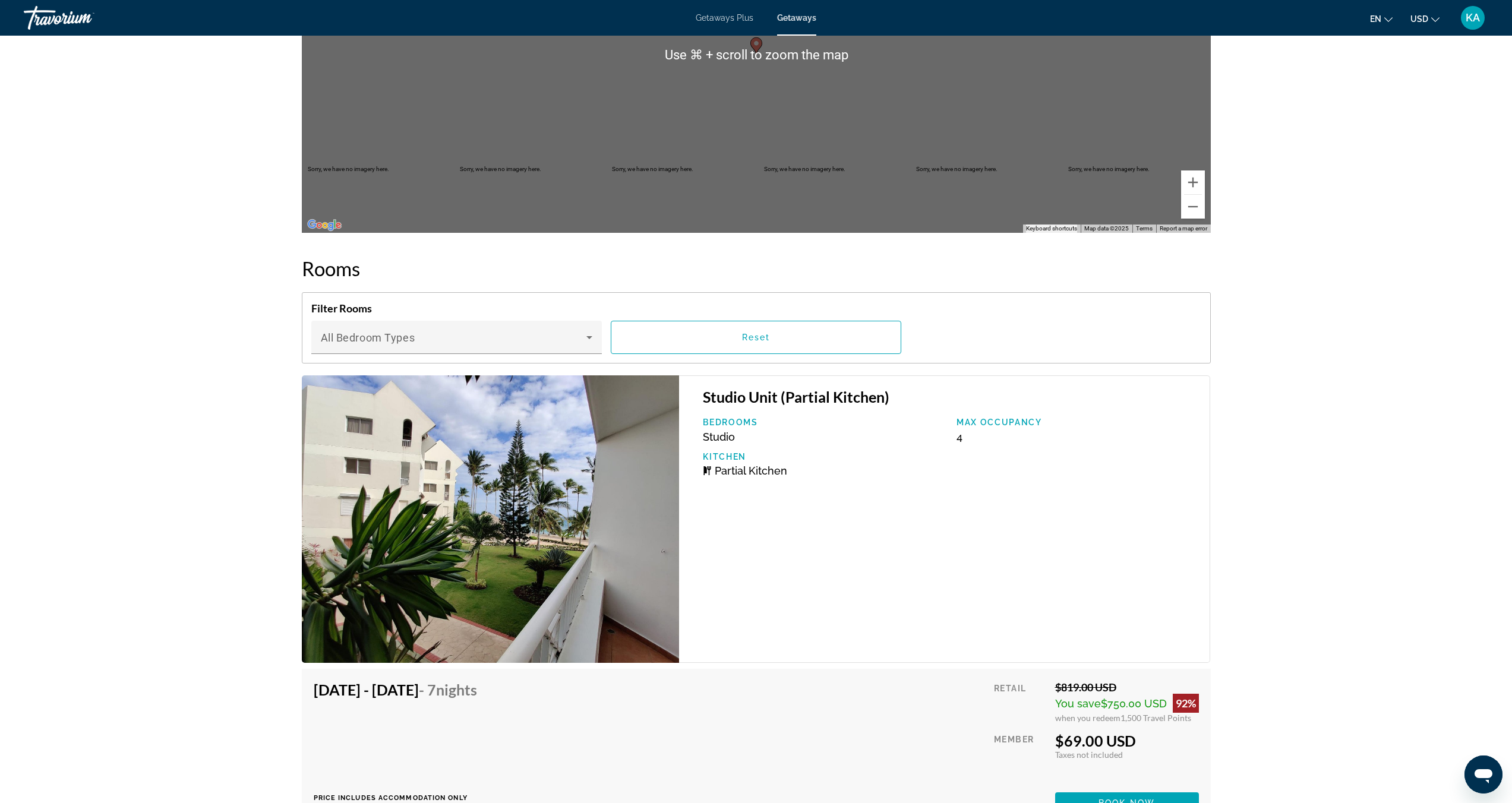
scroll to position [1843, 0]
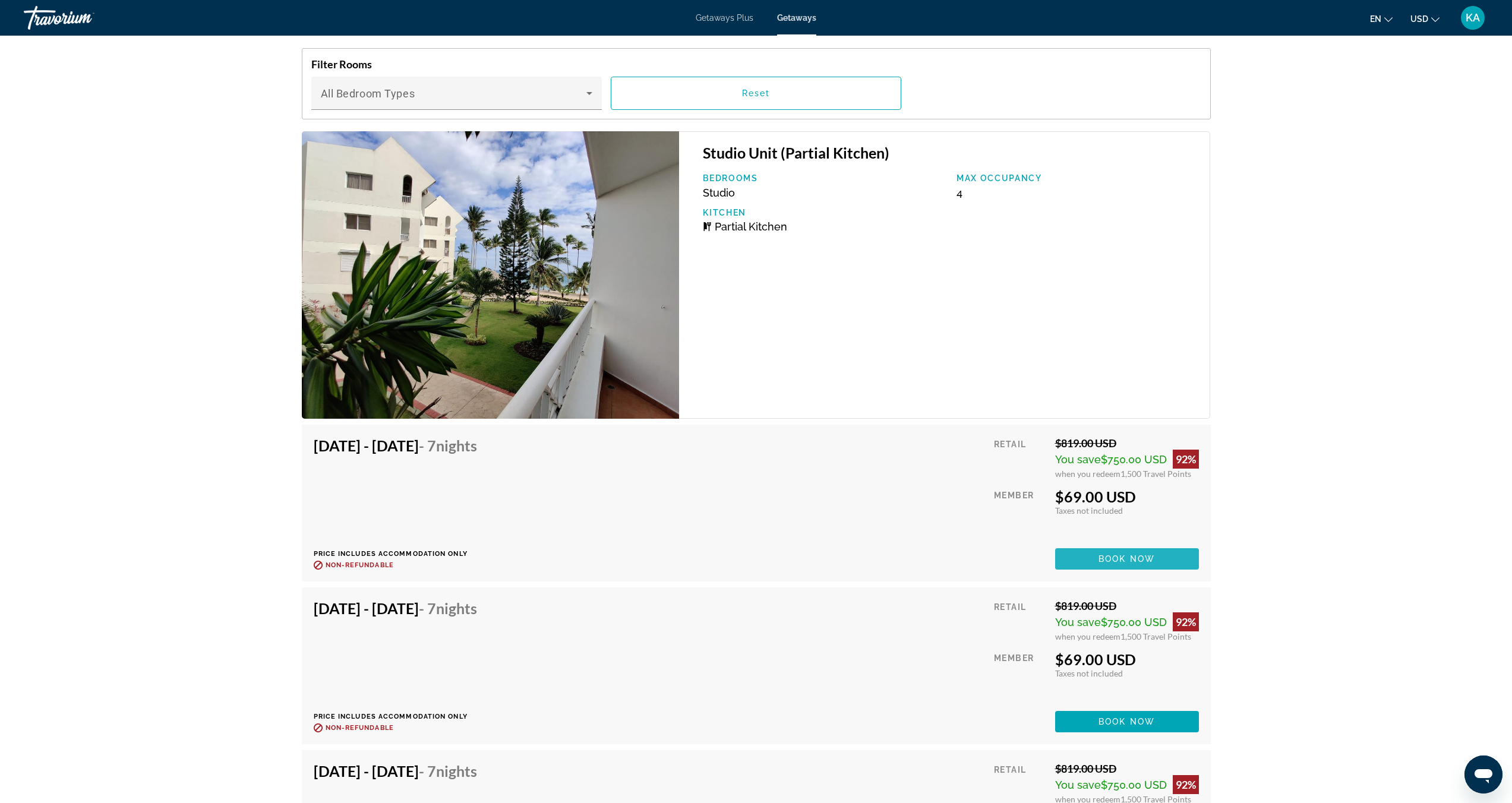
click at [1124, 563] on span "Book now" at bounding box center [1126, 558] width 56 height 9
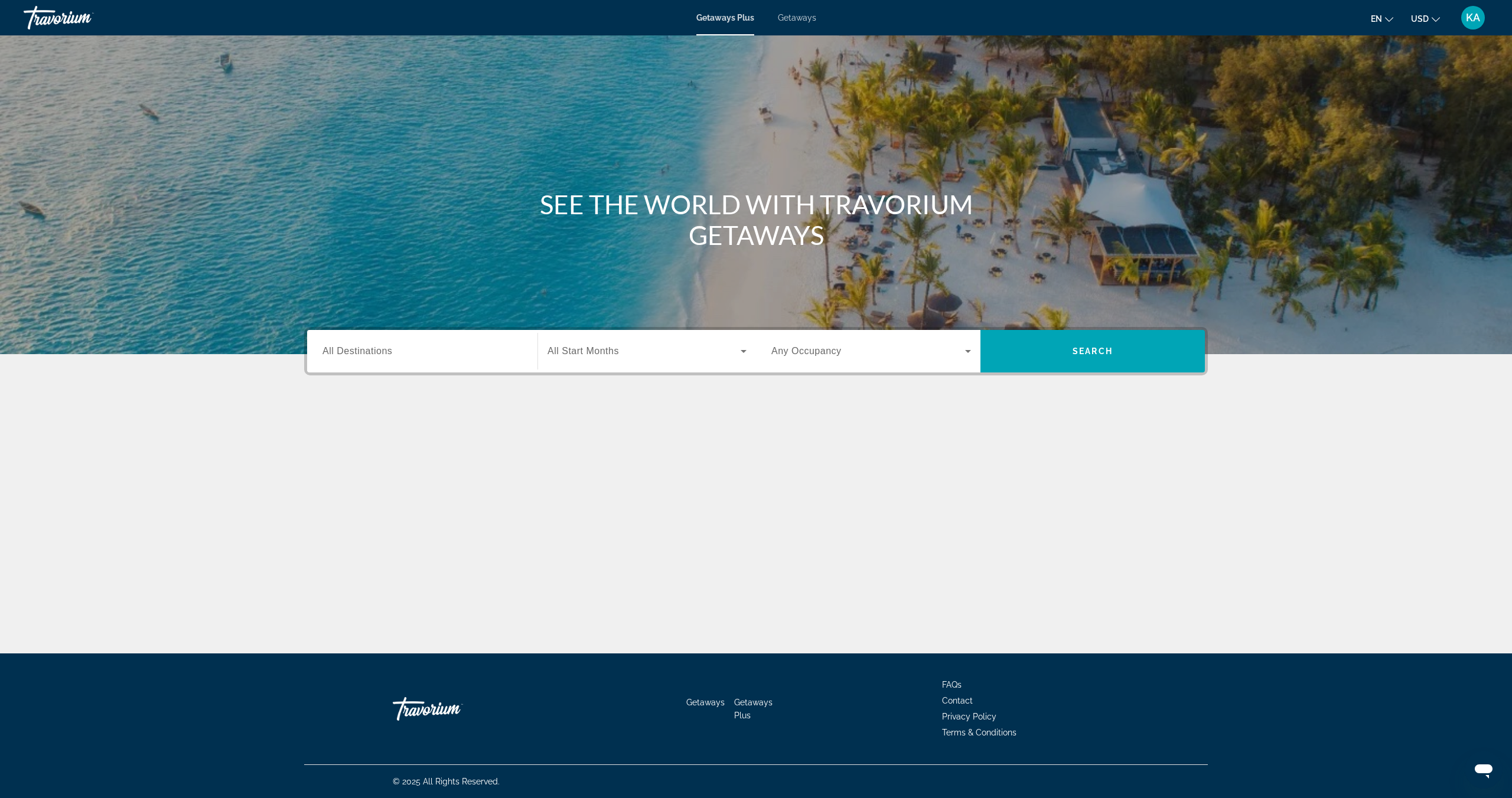
click at [794, 17] on span "Getaways" at bounding box center [797, 18] width 38 height 9
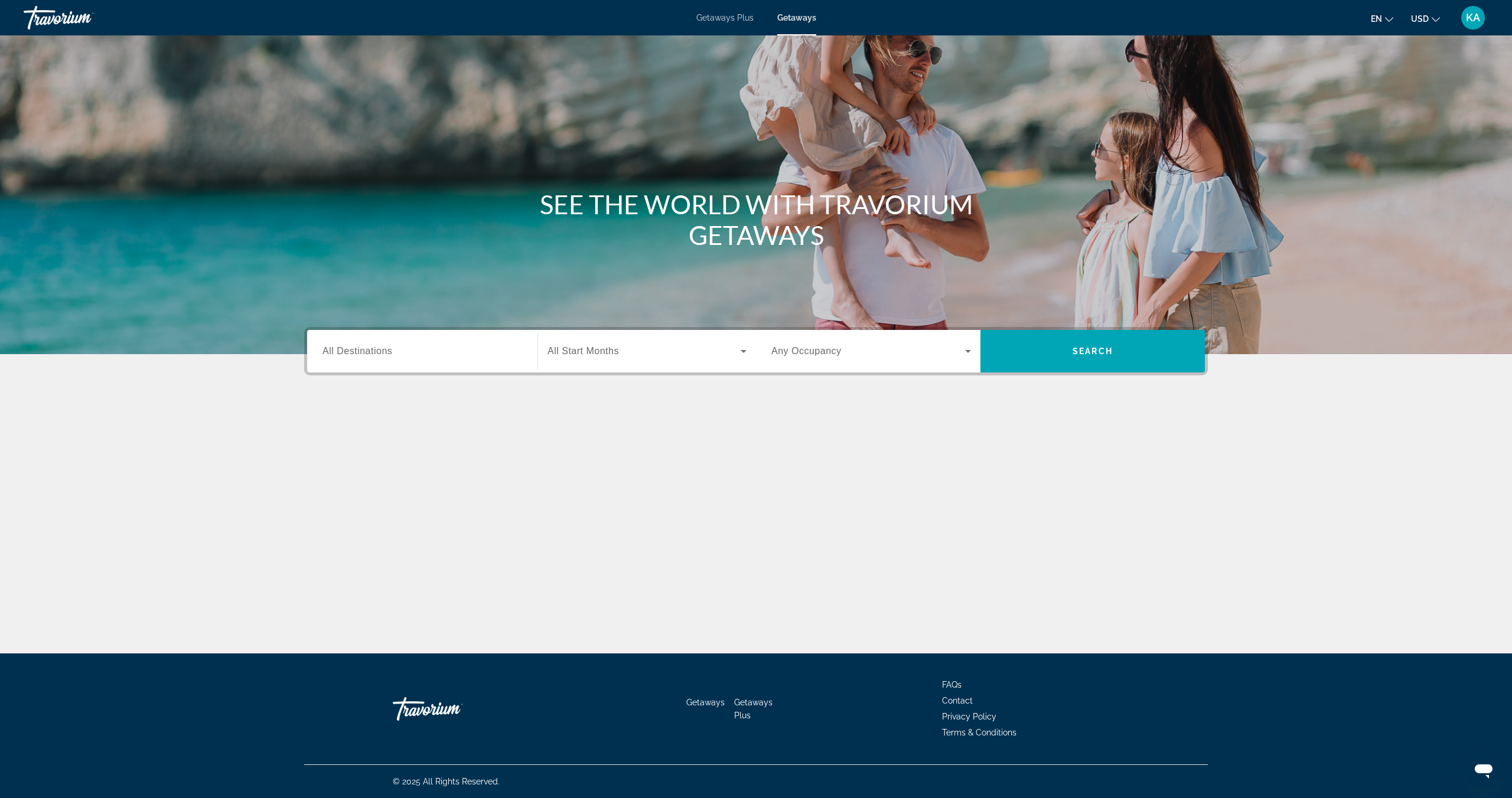
click at [356, 343] on div "Search widget" at bounding box center [422, 352] width 199 height 34
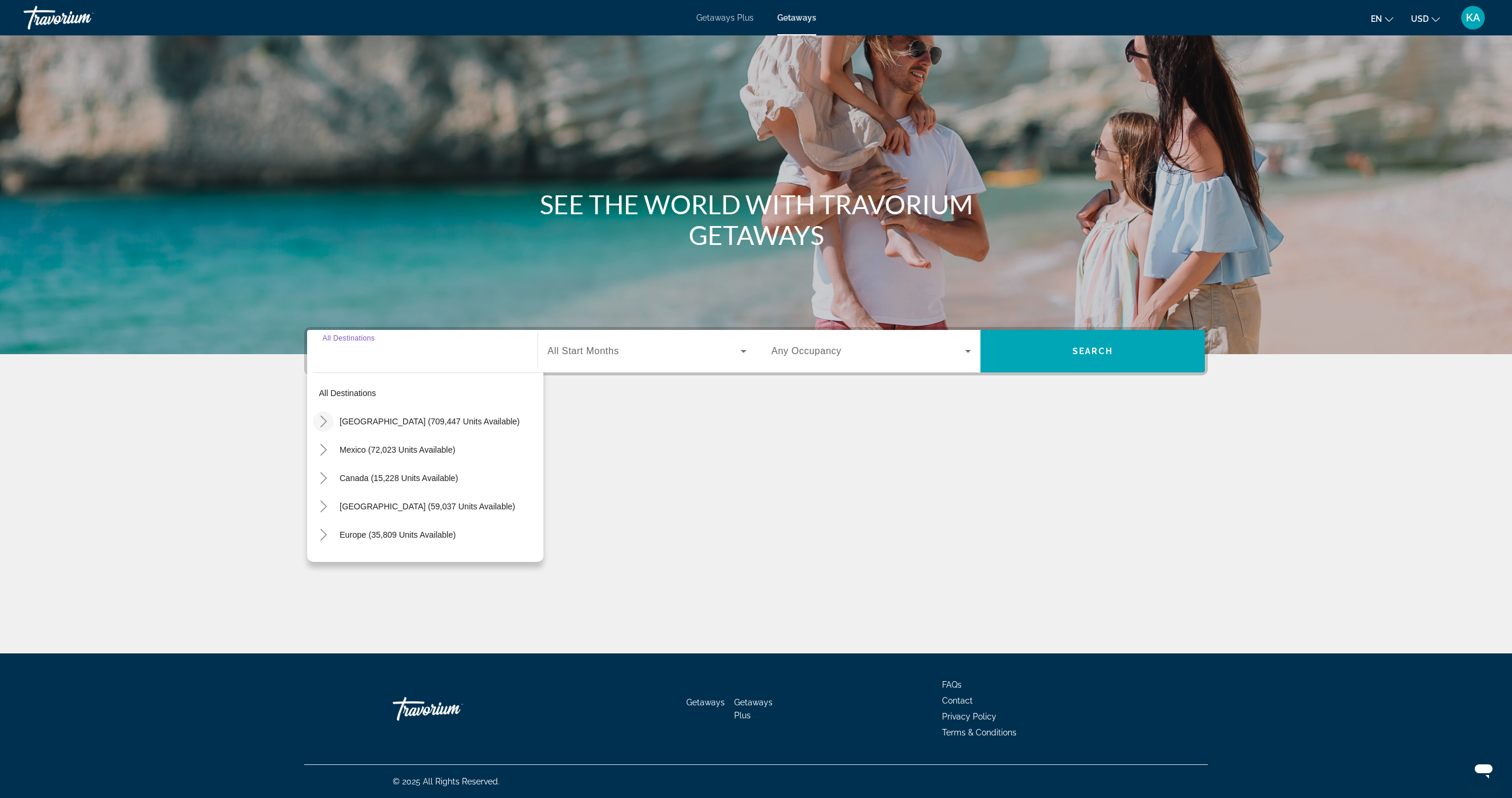
click at [326, 420] on icon "Toggle United States (709,447 units available)" at bounding box center [323, 421] width 12 height 12
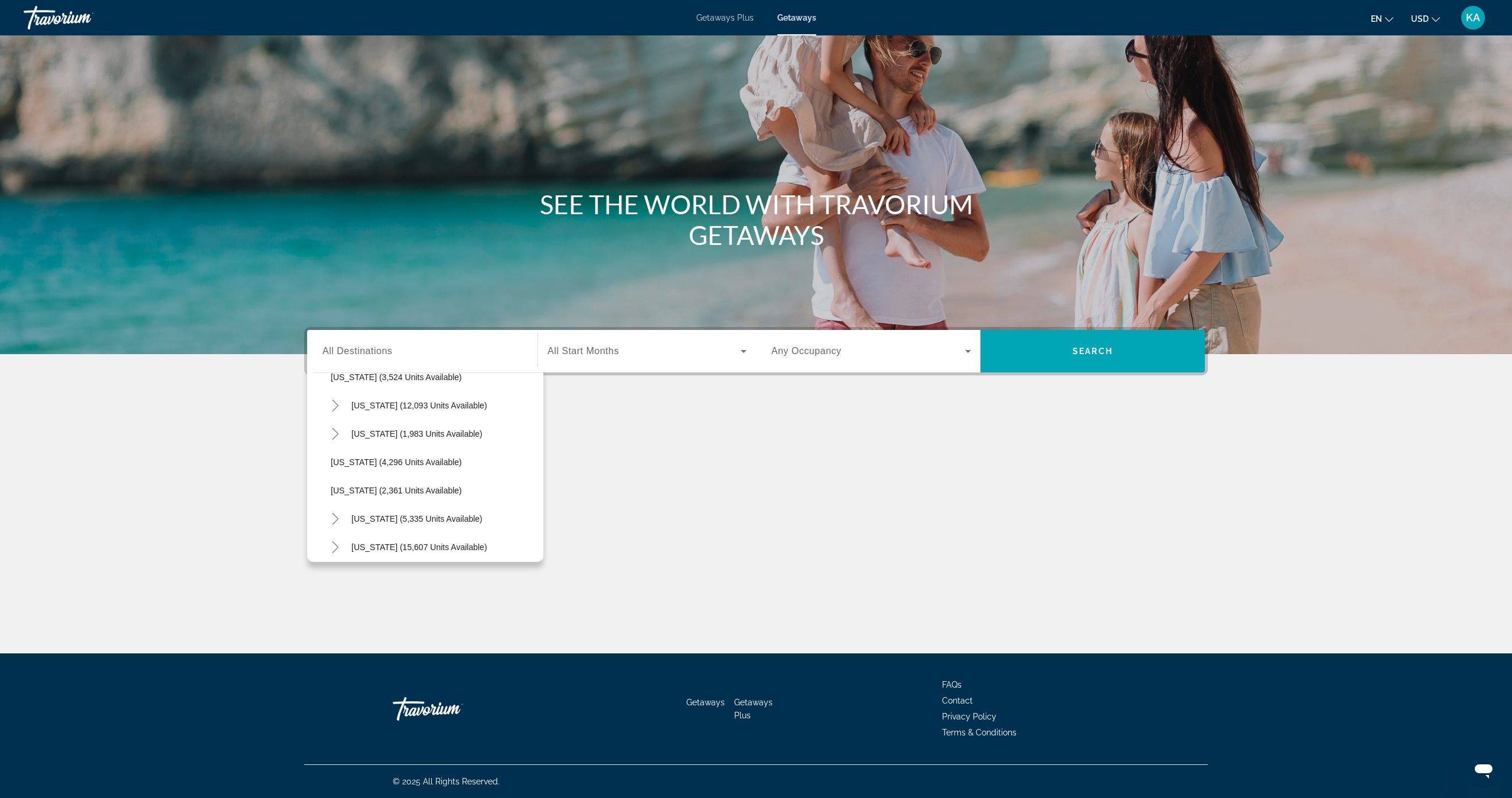
scroll to position [701, 0]
click at [338, 514] on icon "Toggle New York (5,335 units available)" at bounding box center [335, 513] width 12 height 12
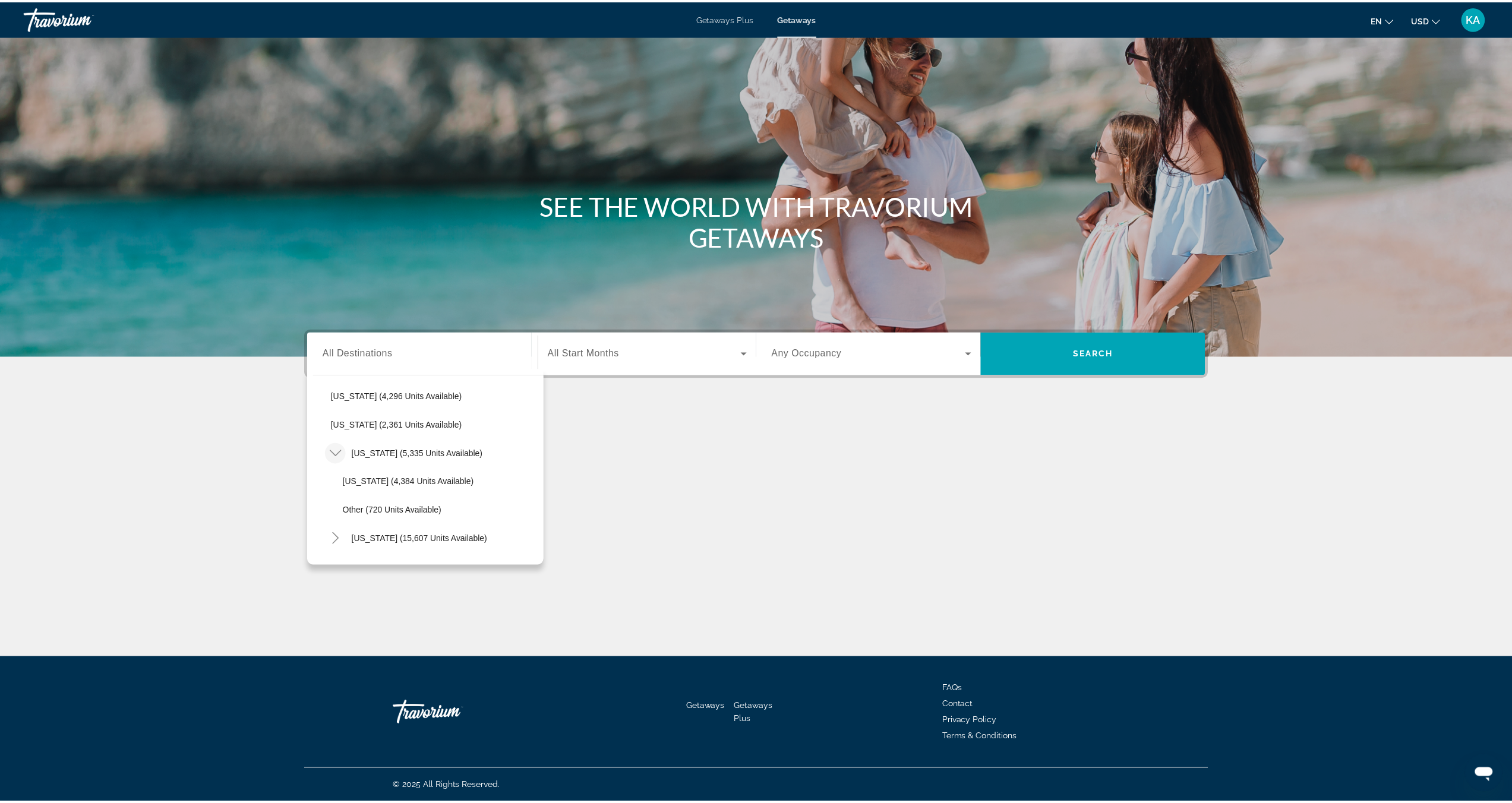
scroll to position [802, 0]
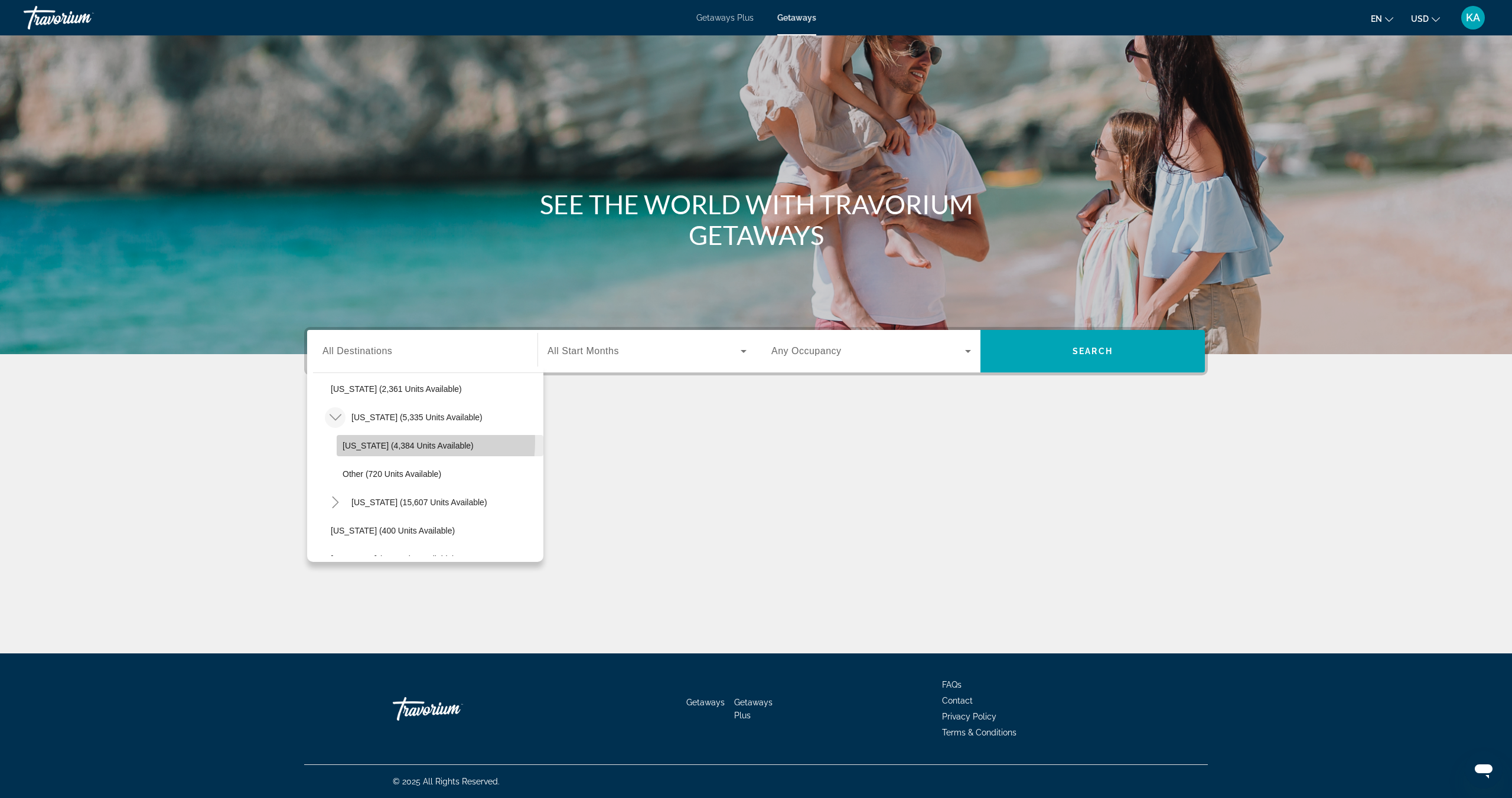
click at [371, 441] on span "New York (4,384 units available)" at bounding box center [408, 445] width 131 height 9
type input "**********"
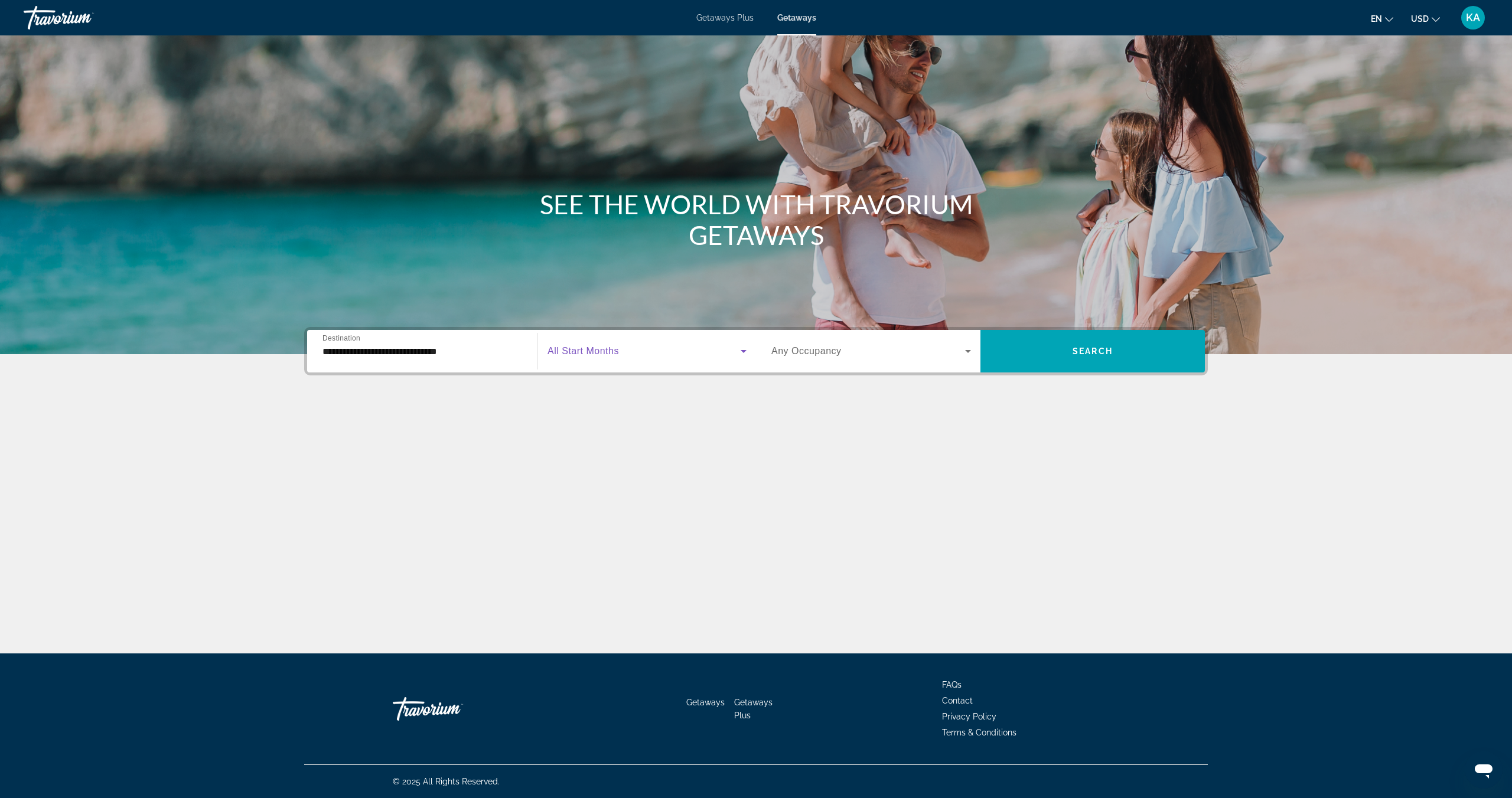
click at [584, 357] on span "Search widget" at bounding box center [644, 351] width 193 height 14
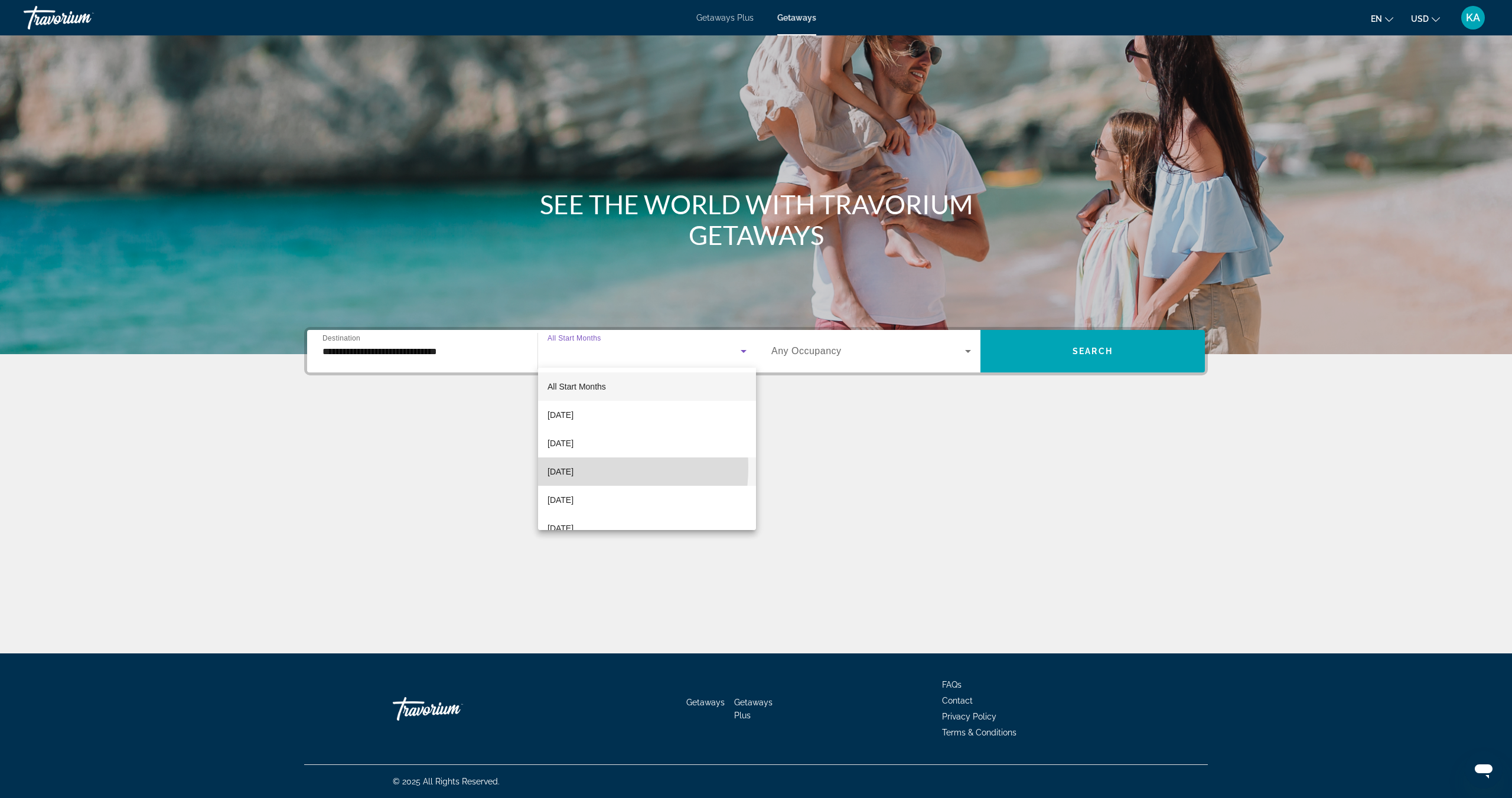
click at [573, 467] on span "November 2025" at bounding box center [560, 471] width 26 height 14
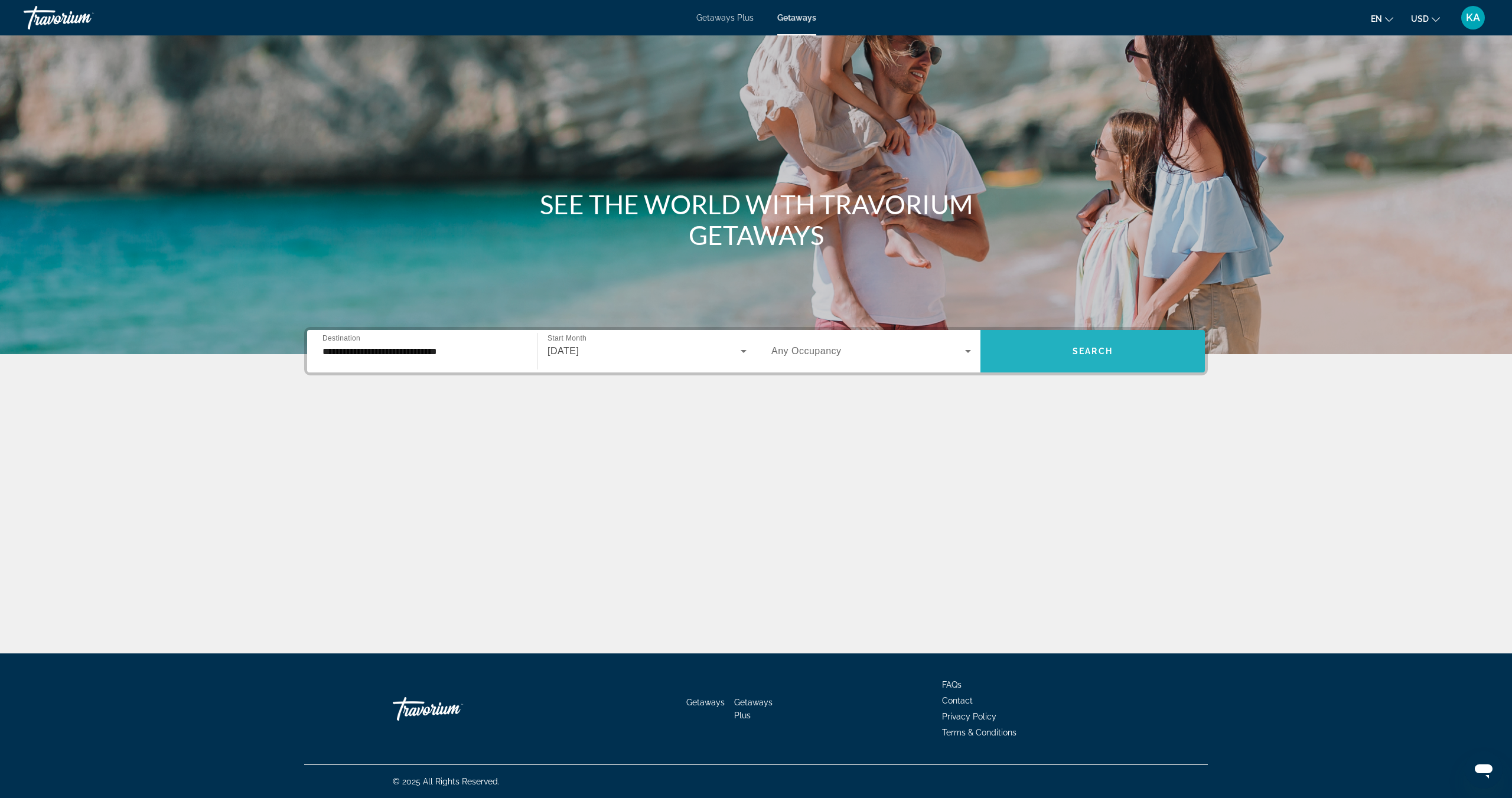
click at [1035, 366] on span "Search widget" at bounding box center [1092, 351] width 224 height 43
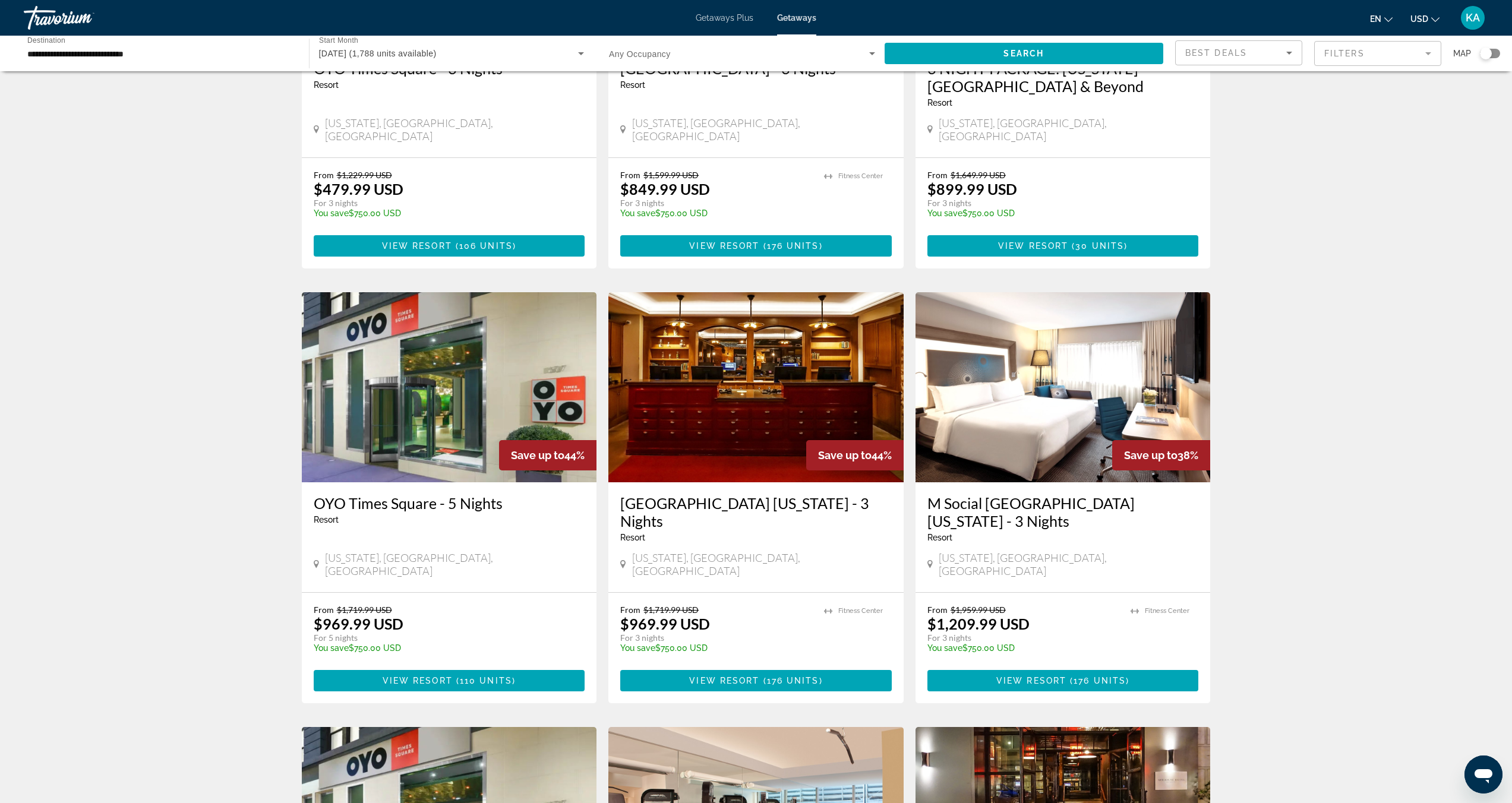
scroll to position [8, 0]
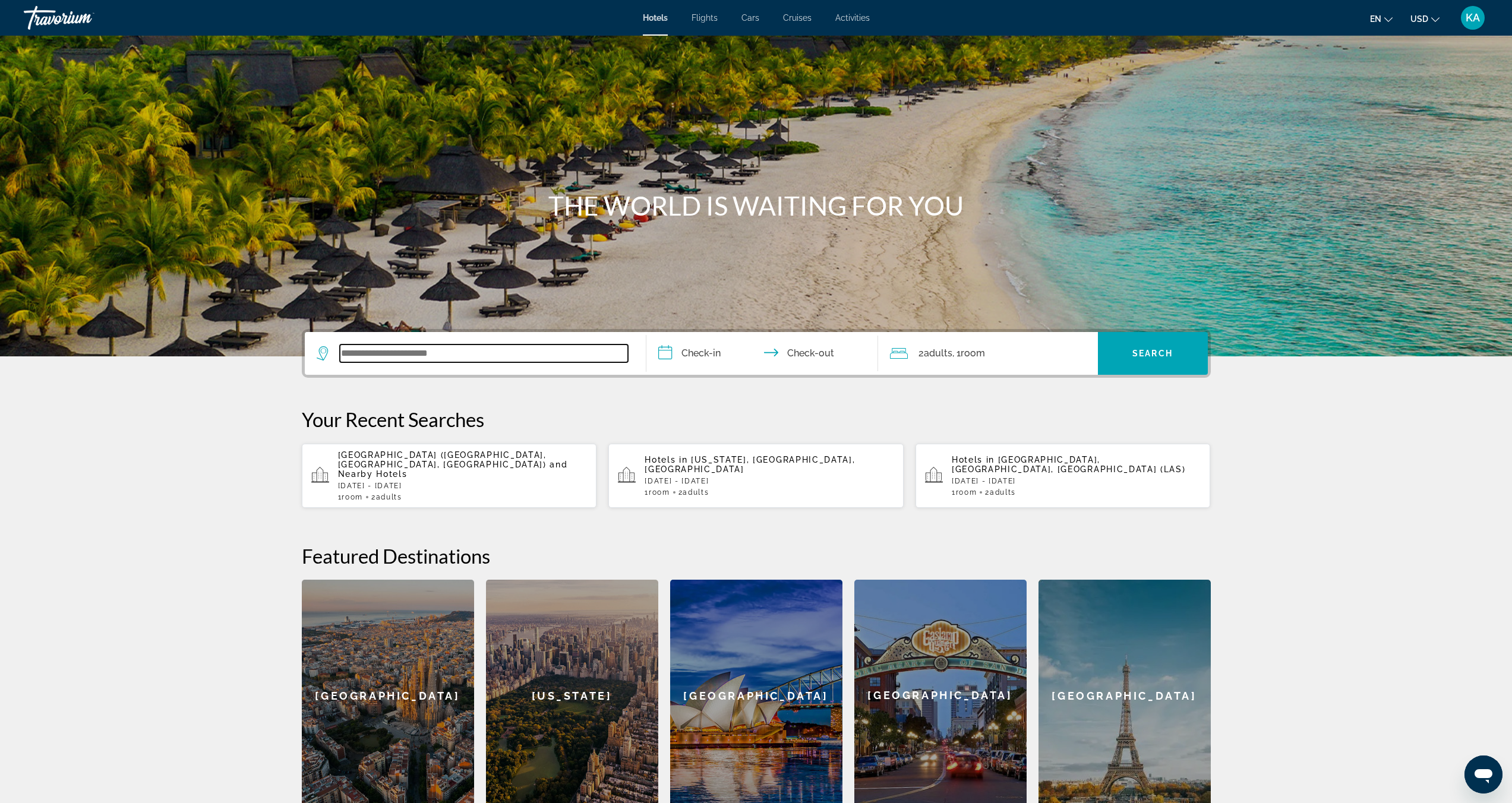
click at [413, 359] on input "Search widget" at bounding box center [484, 353] width 288 height 18
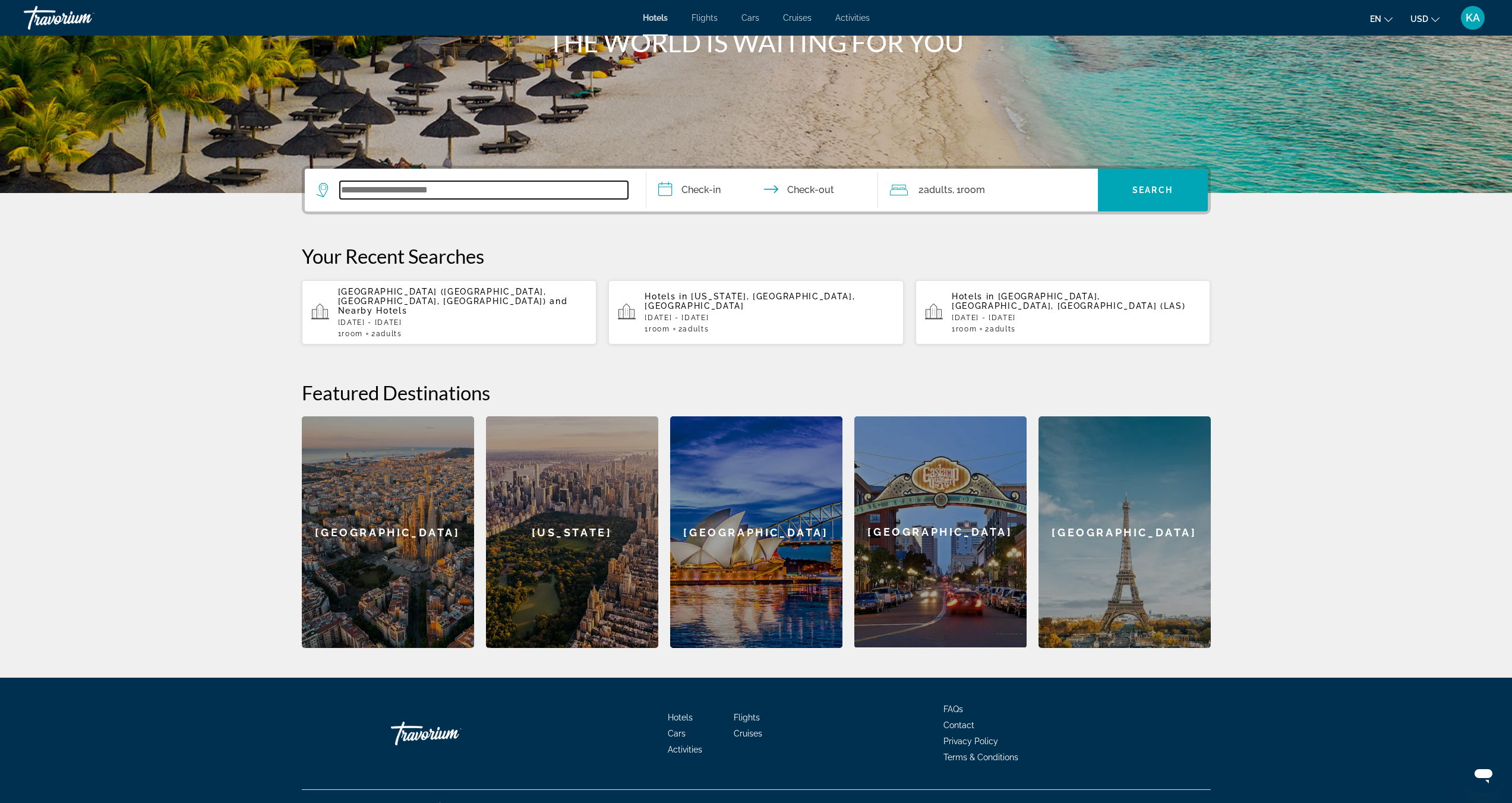
scroll to position [178, 0]
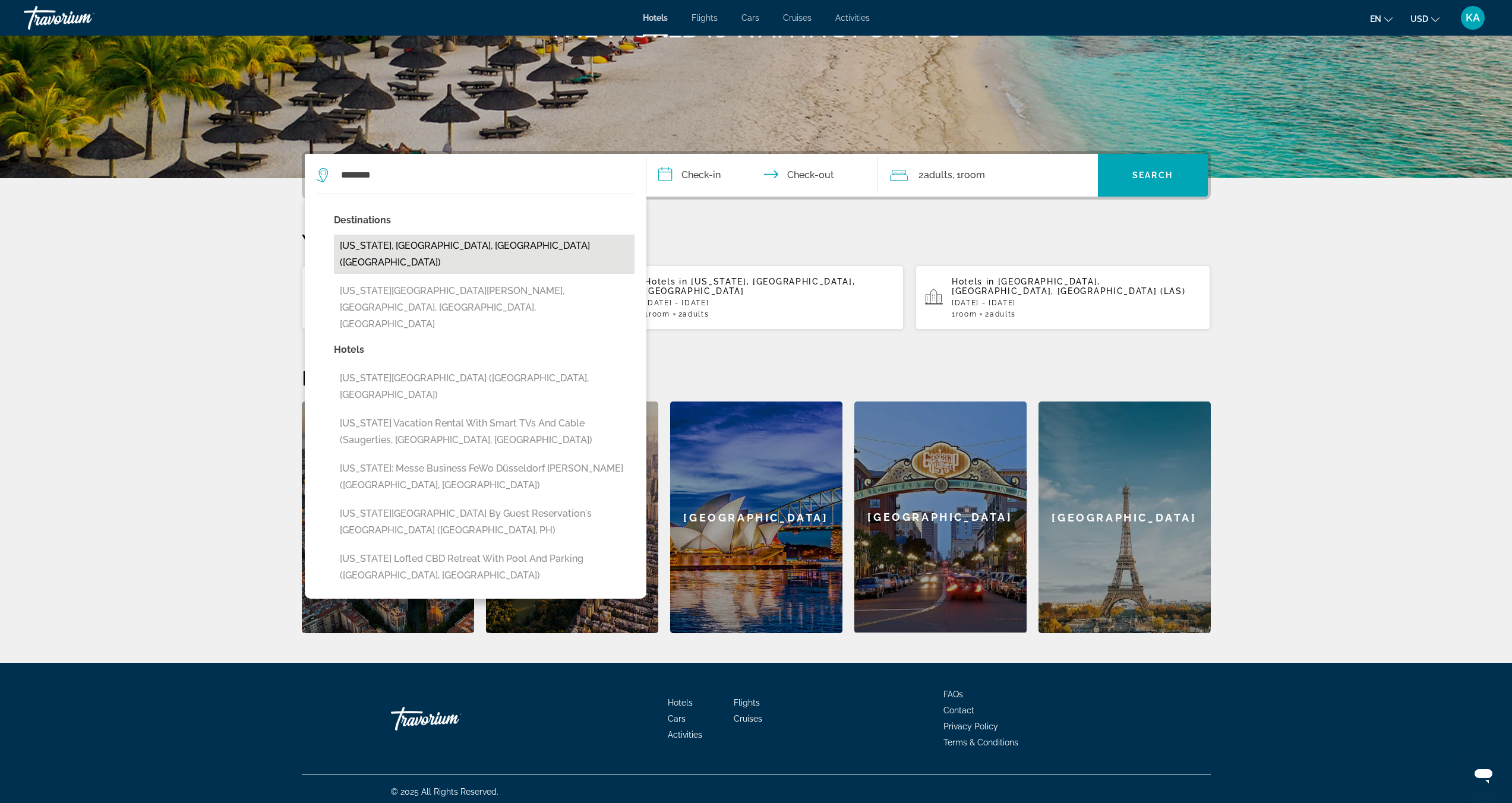
click at [421, 250] on button "[US_STATE], [GEOGRAPHIC_DATA], [GEOGRAPHIC_DATA] ([GEOGRAPHIC_DATA])" at bounding box center [484, 254] width 300 height 39
type input "**********"
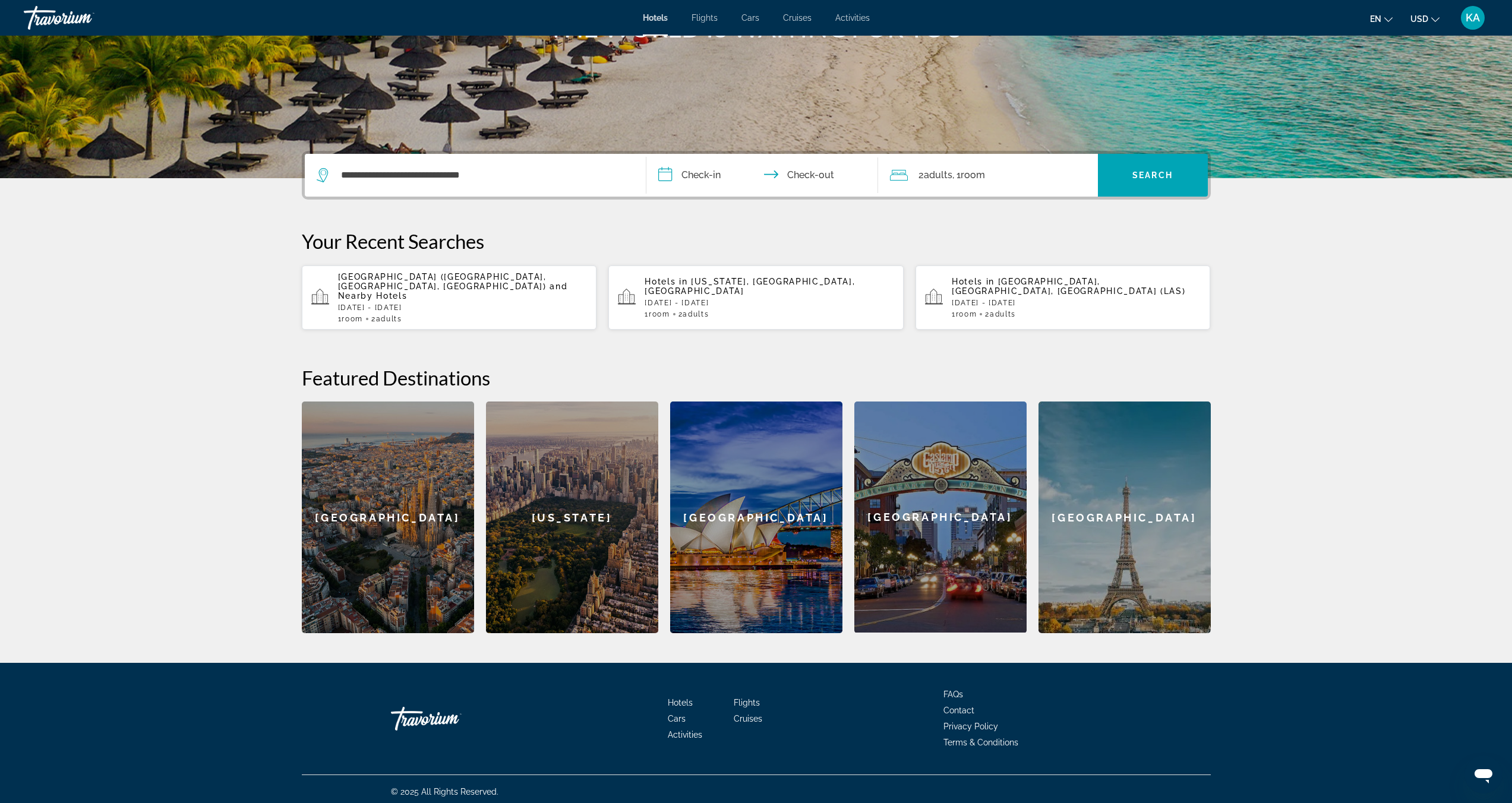
click at [690, 173] on input "**********" at bounding box center [765, 176] width 237 height 46
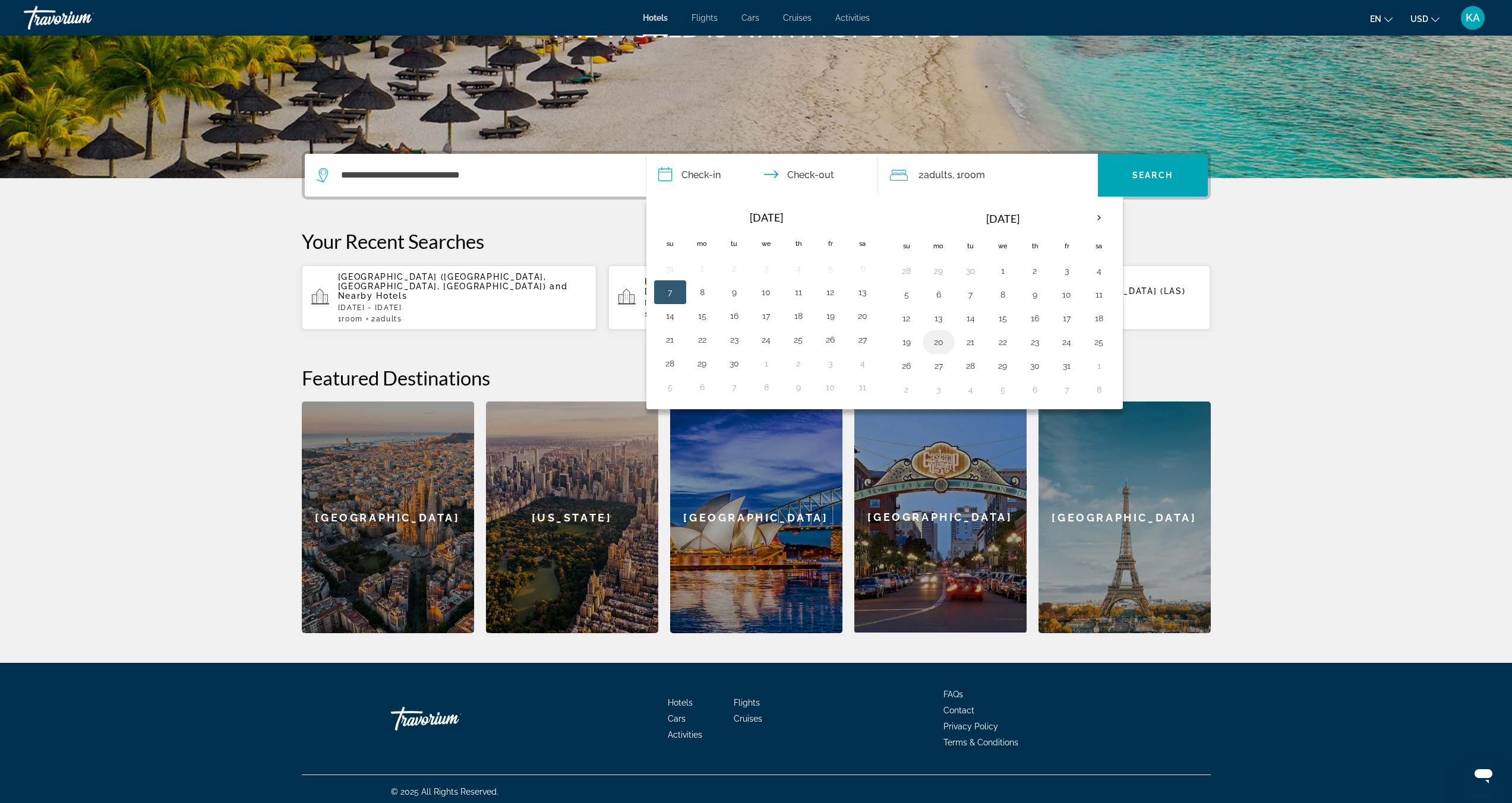
click at [937, 341] on button "20" at bounding box center [938, 342] width 19 height 16
click at [1042, 347] on button "23" at bounding box center [1035, 342] width 19 height 16
type input "**********"
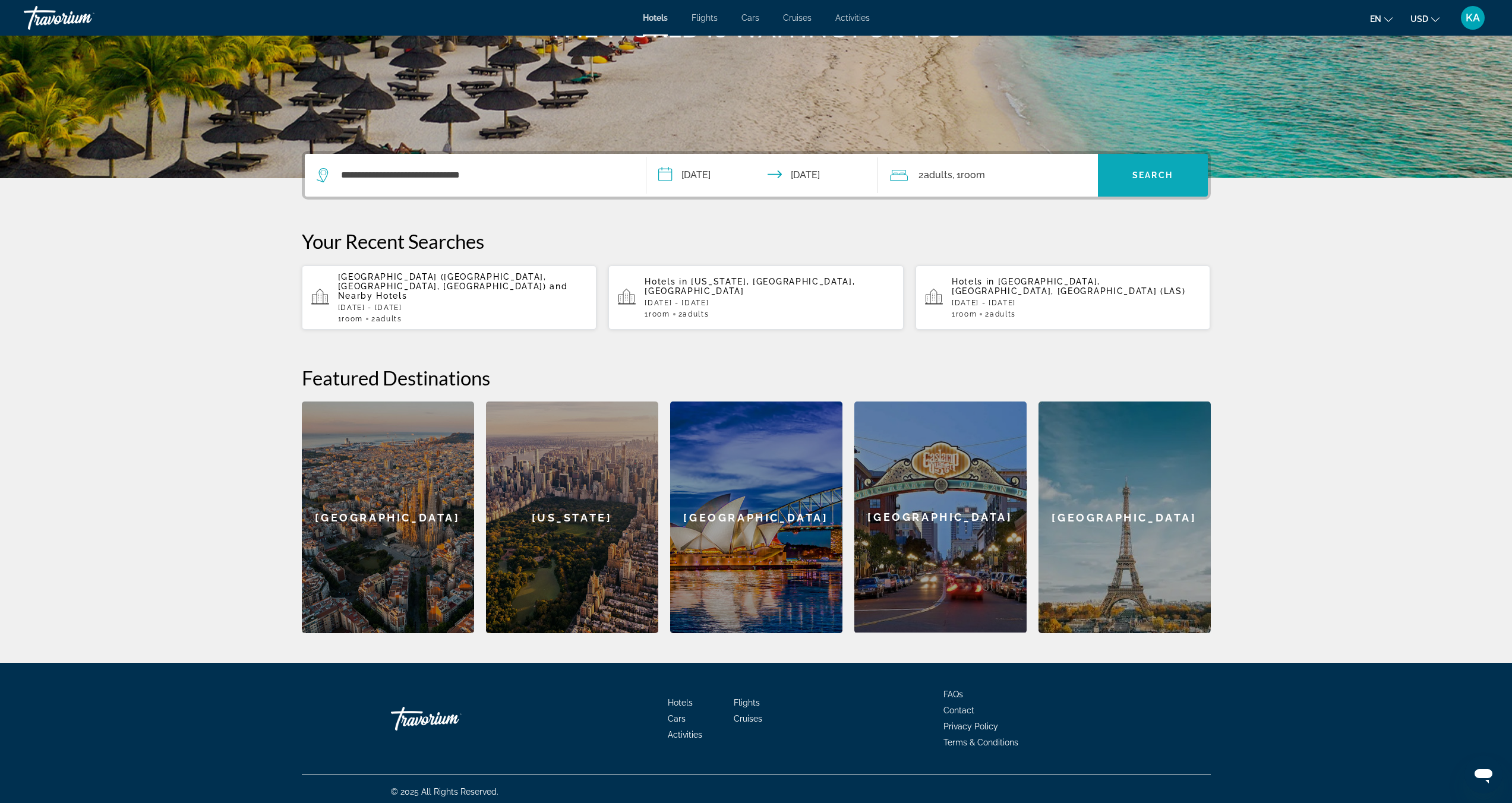
click at [1147, 187] on span "Search widget" at bounding box center [1153, 175] width 110 height 28
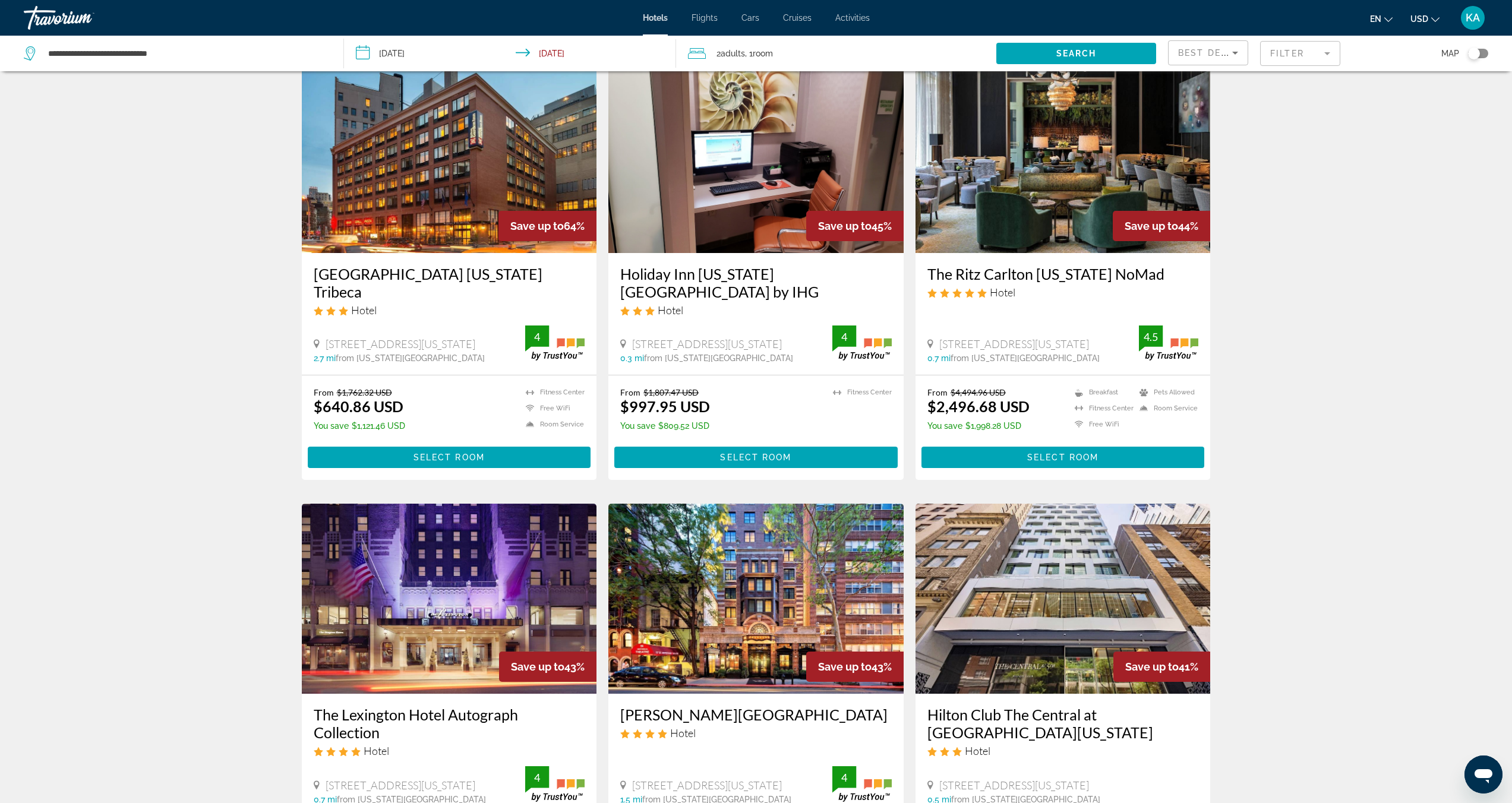
scroll to position [115, 0]
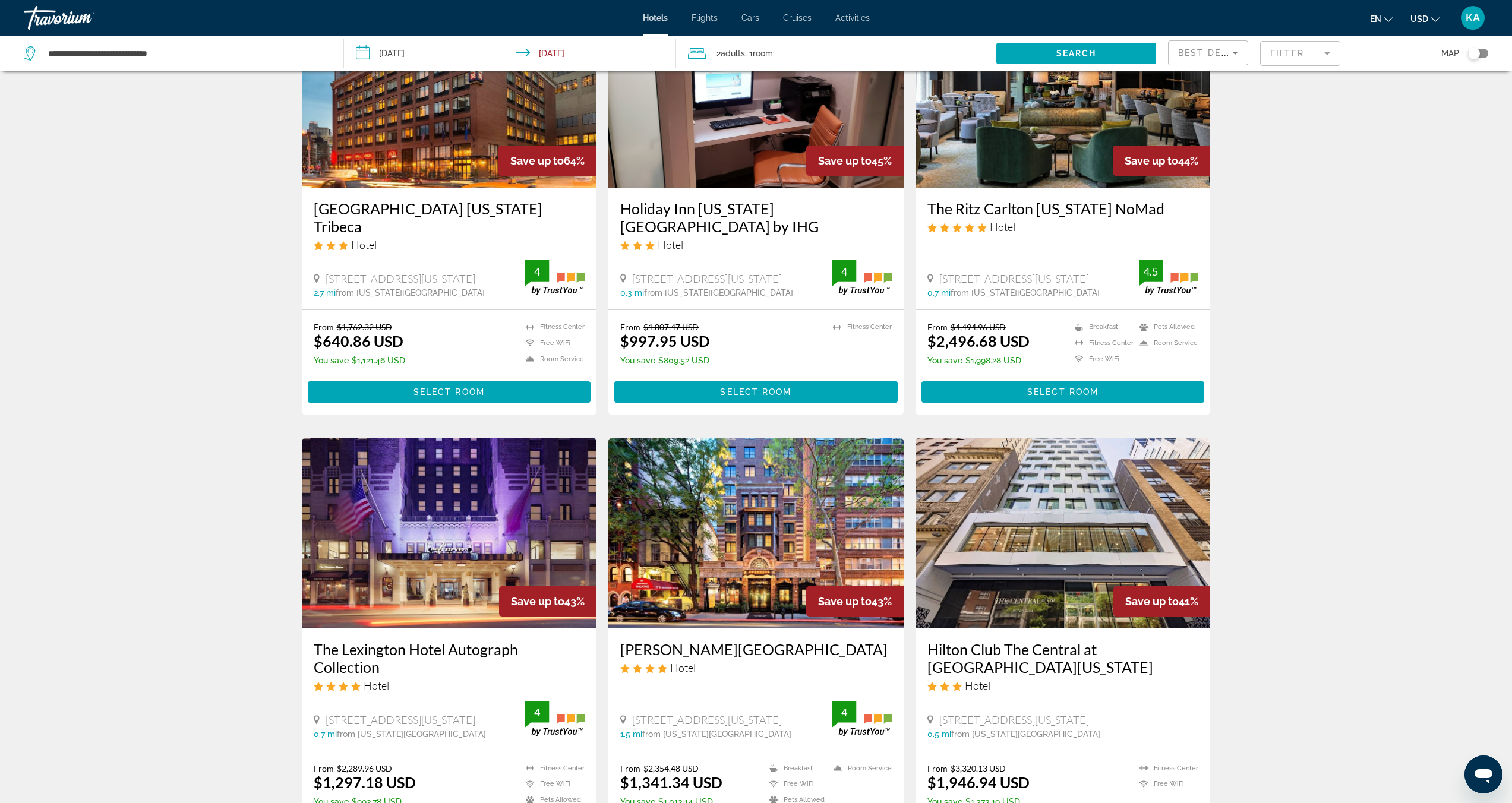
click at [1229, 56] on icon "Sort by" at bounding box center [1235, 52] width 15 height 15
click at [1267, 203] on div at bounding box center [756, 402] width 1512 height 803
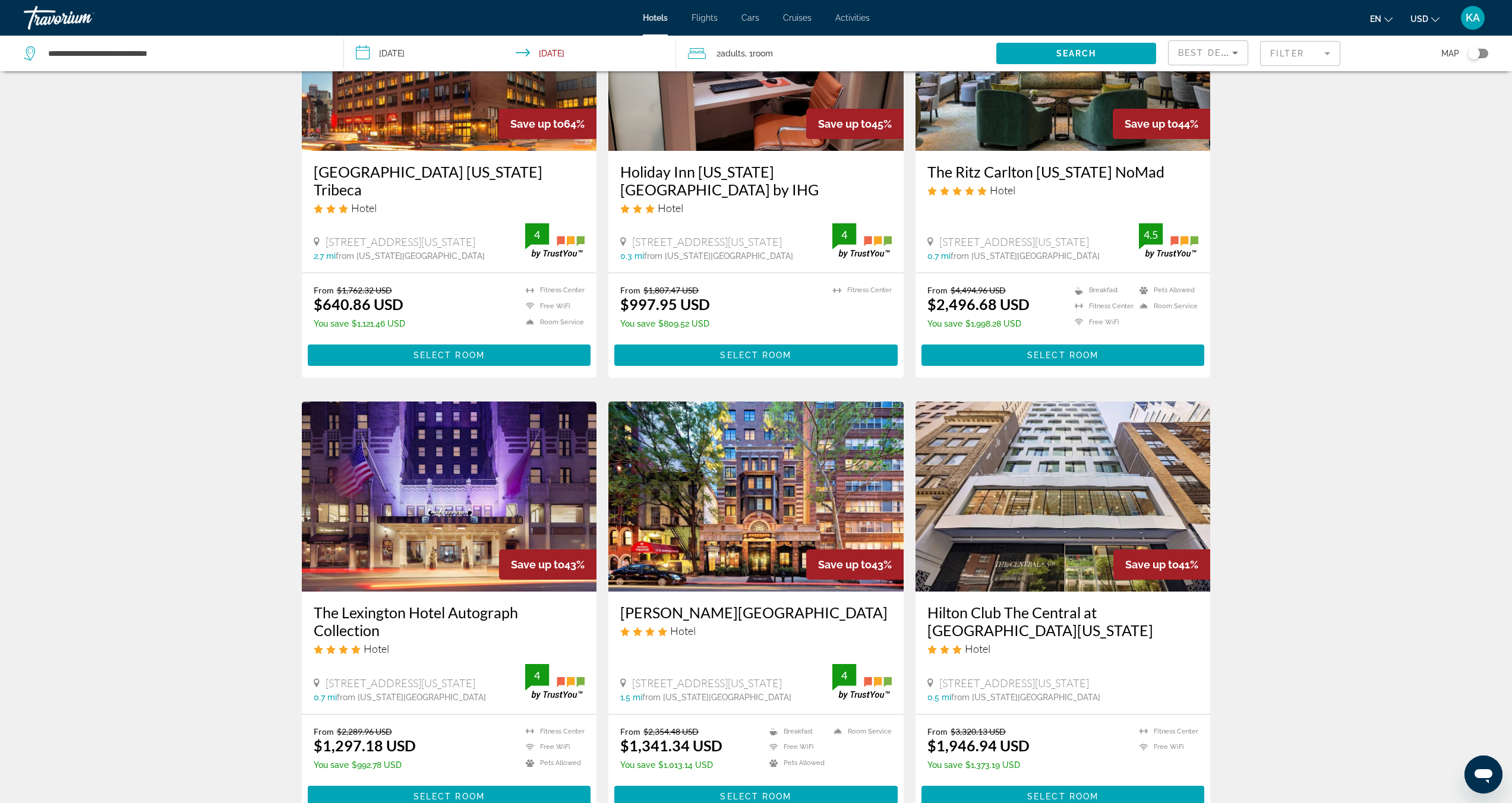
scroll to position [0, 0]
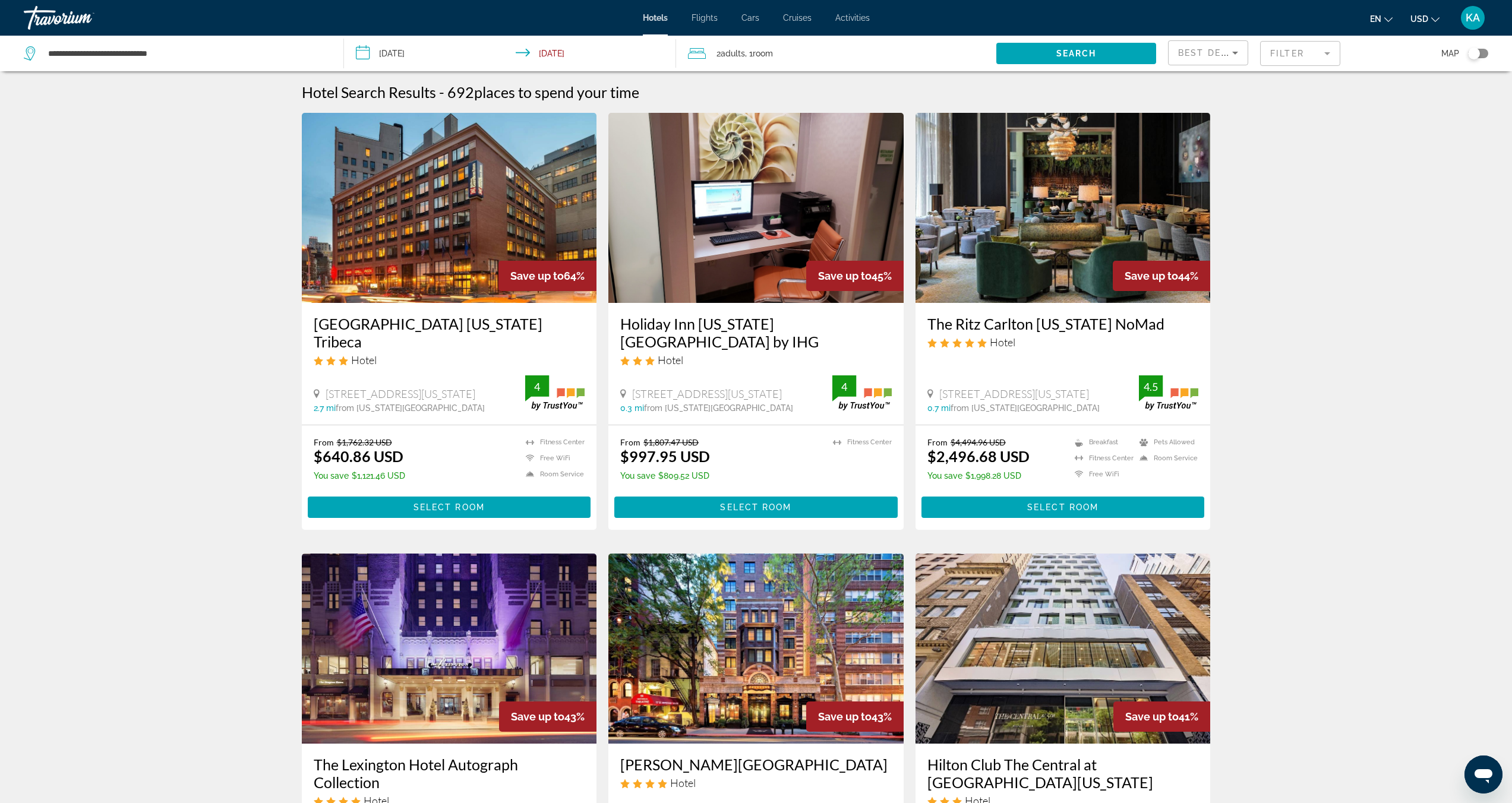
click at [397, 54] on input "**********" at bounding box center [512, 55] width 337 height 39
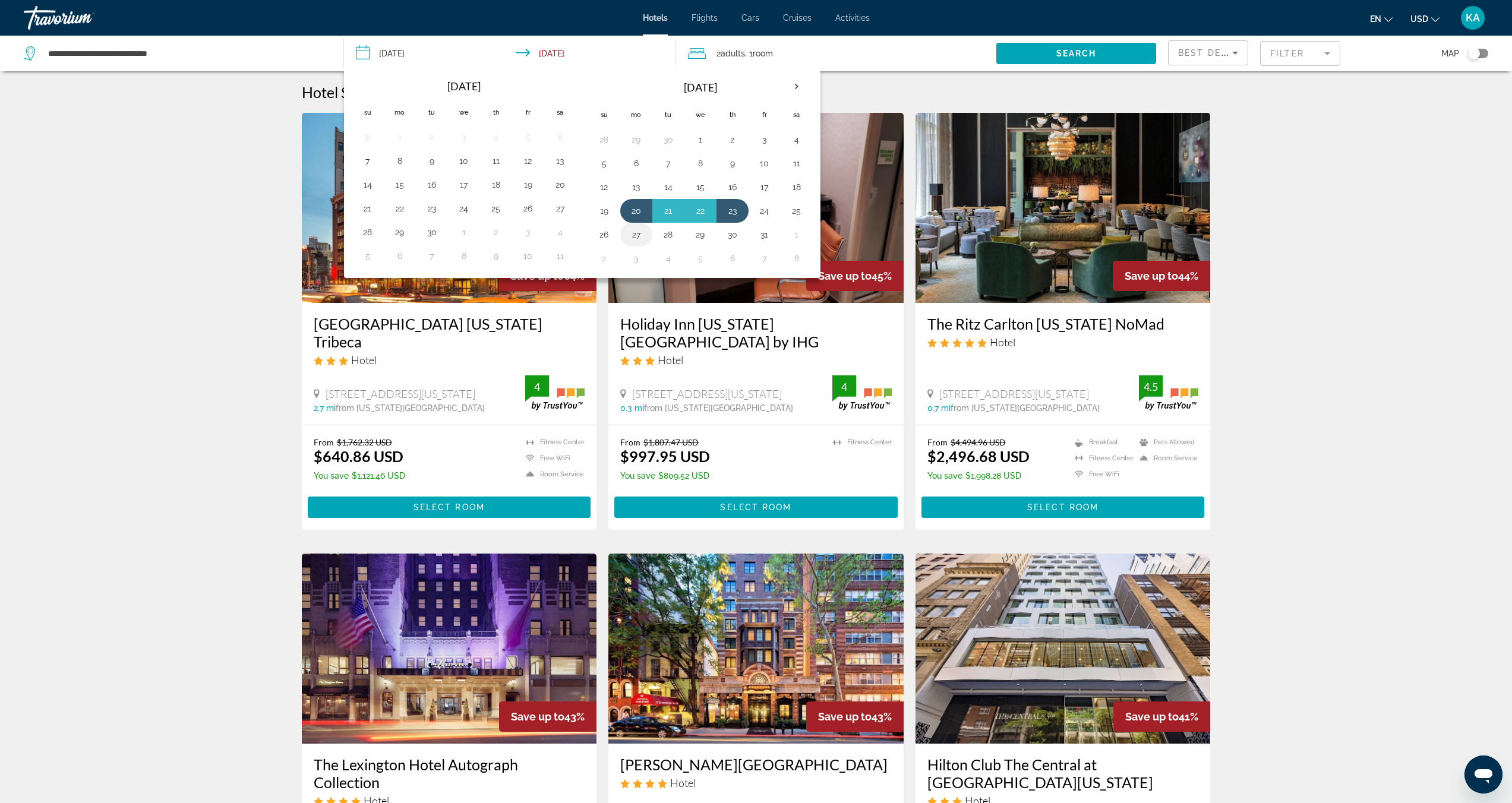
click at [638, 239] on button "27" at bounding box center [636, 235] width 19 height 16
click at [729, 237] on button "30" at bounding box center [732, 235] width 19 height 16
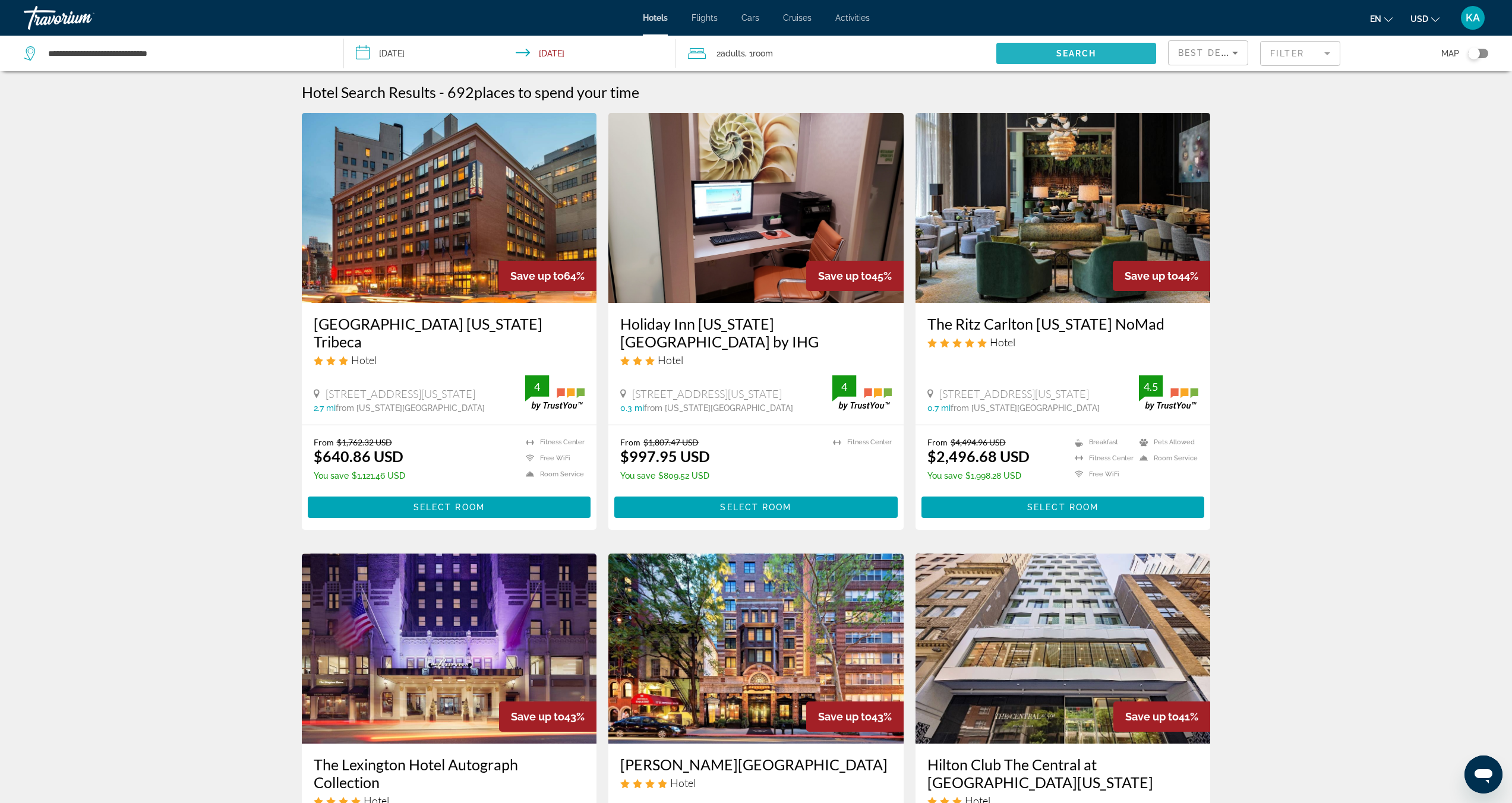
click at [1076, 51] on span "Search" at bounding box center [1076, 53] width 40 height 9
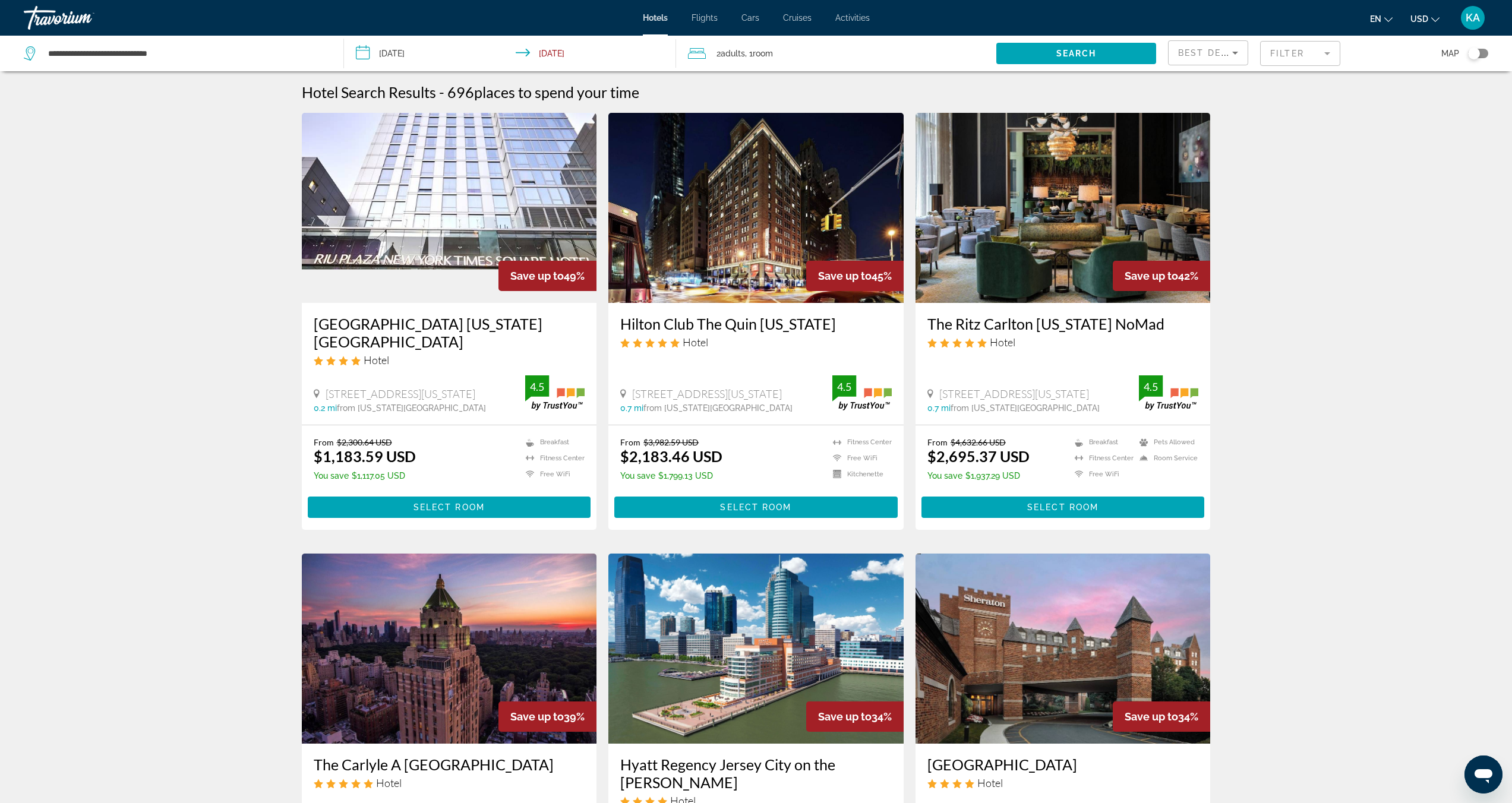
scroll to position [3, 0]
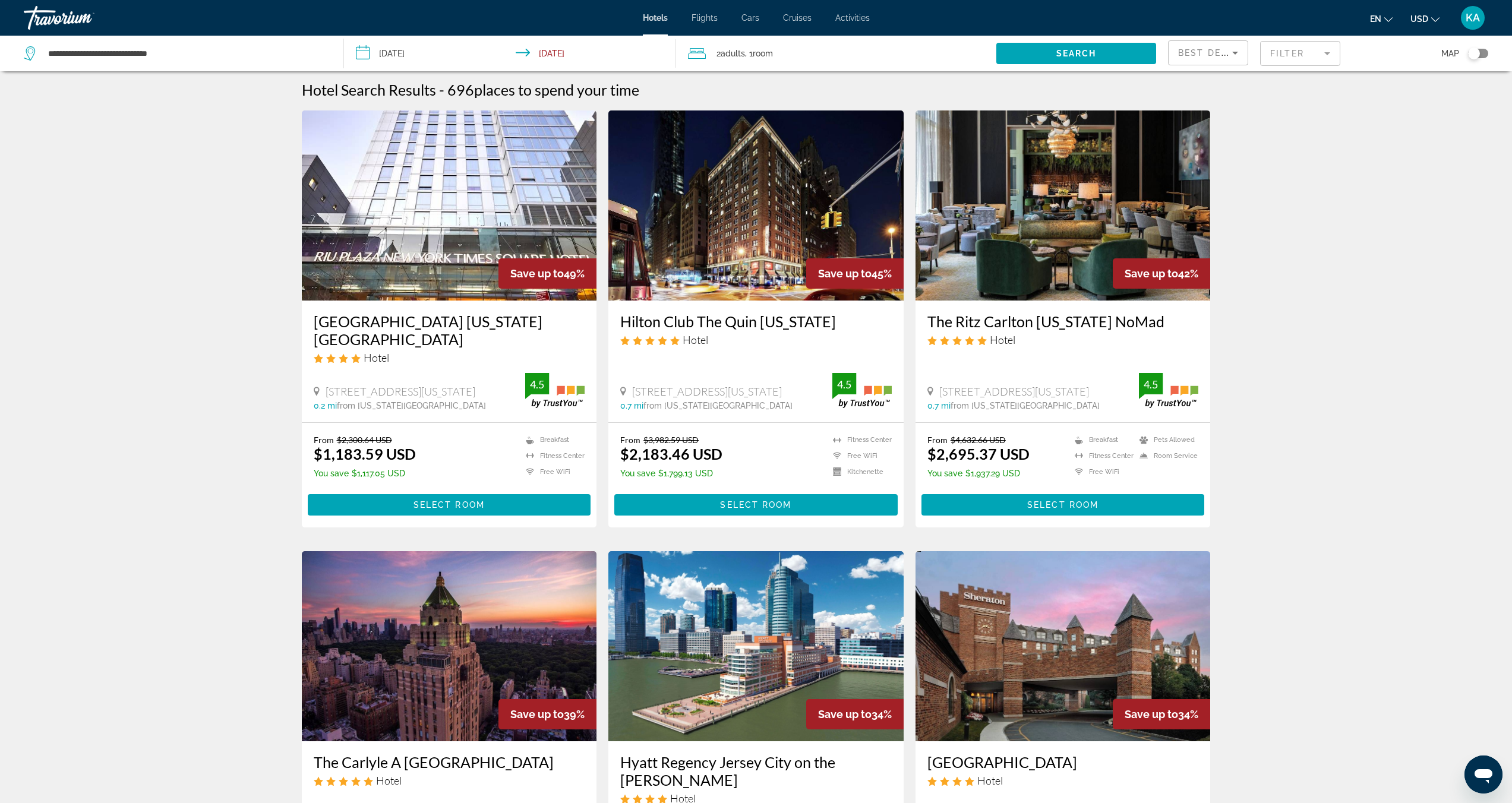
click at [1234, 53] on icon "Sort by" at bounding box center [1234, 53] width 6 height 3
click at [1210, 137] on span "Lowest Price" at bounding box center [1202, 140] width 47 height 9
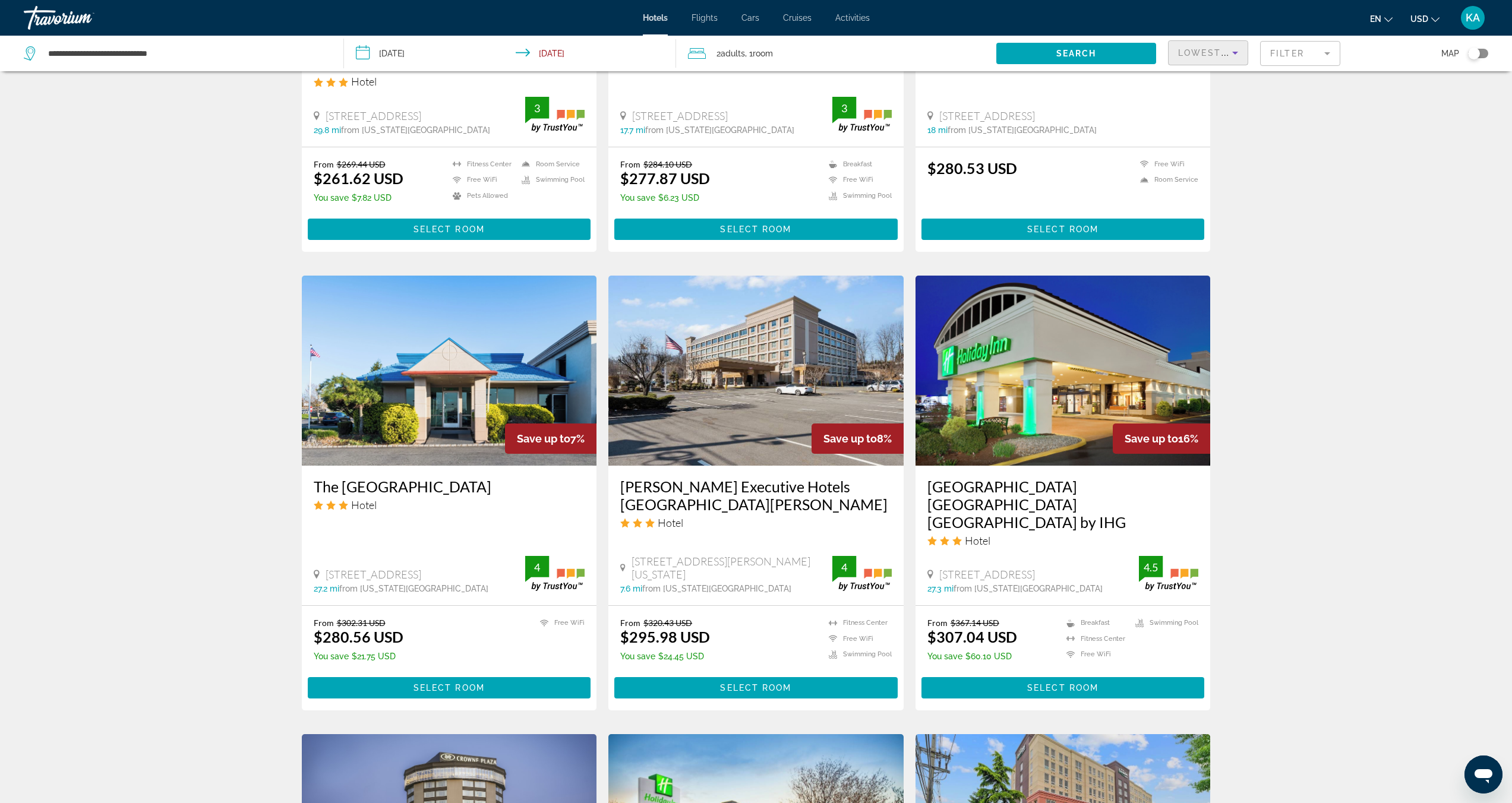
scroll to position [1112, 0]
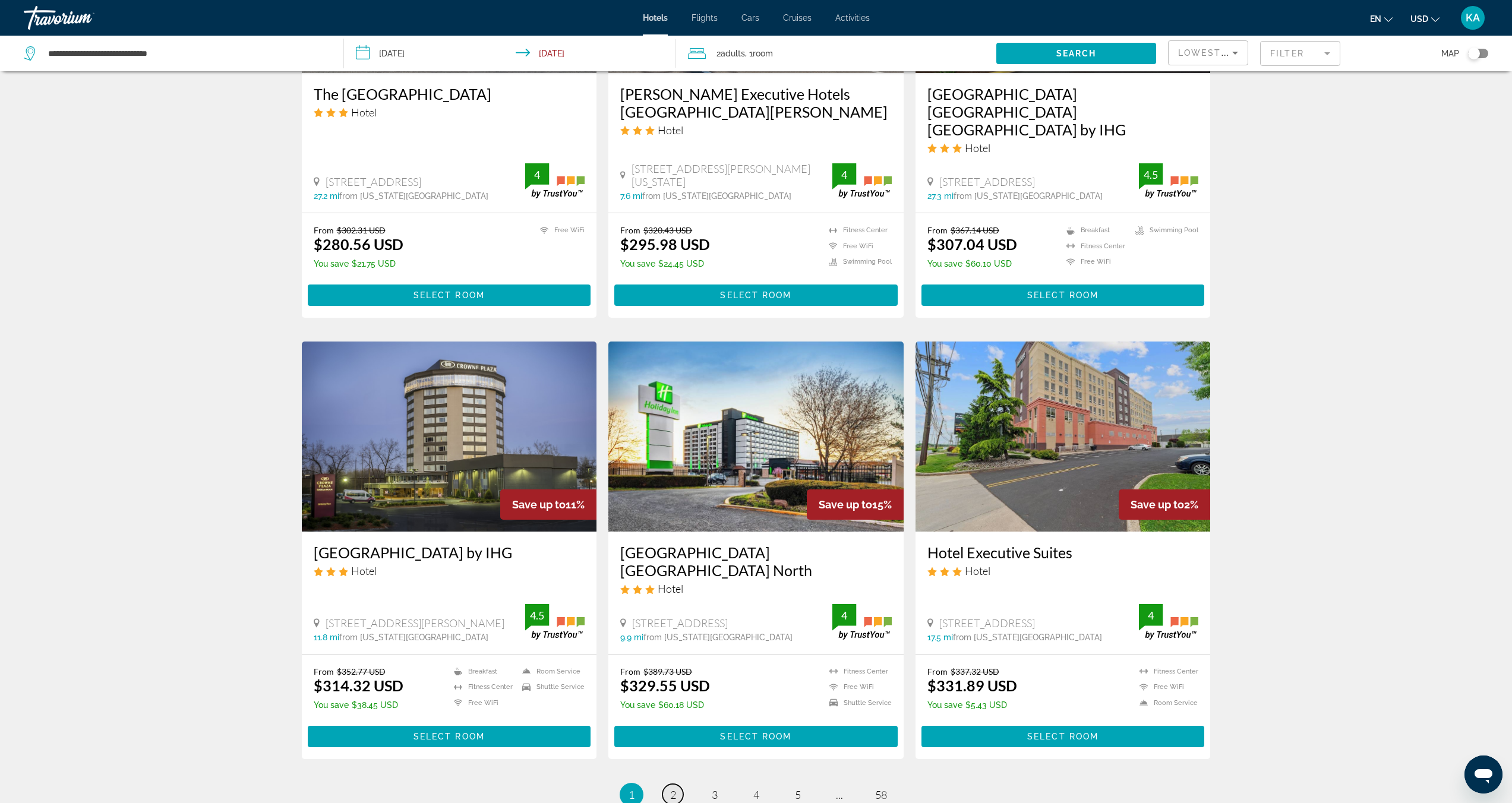
click at [672, 788] on span "2" at bounding box center [673, 794] width 6 height 13
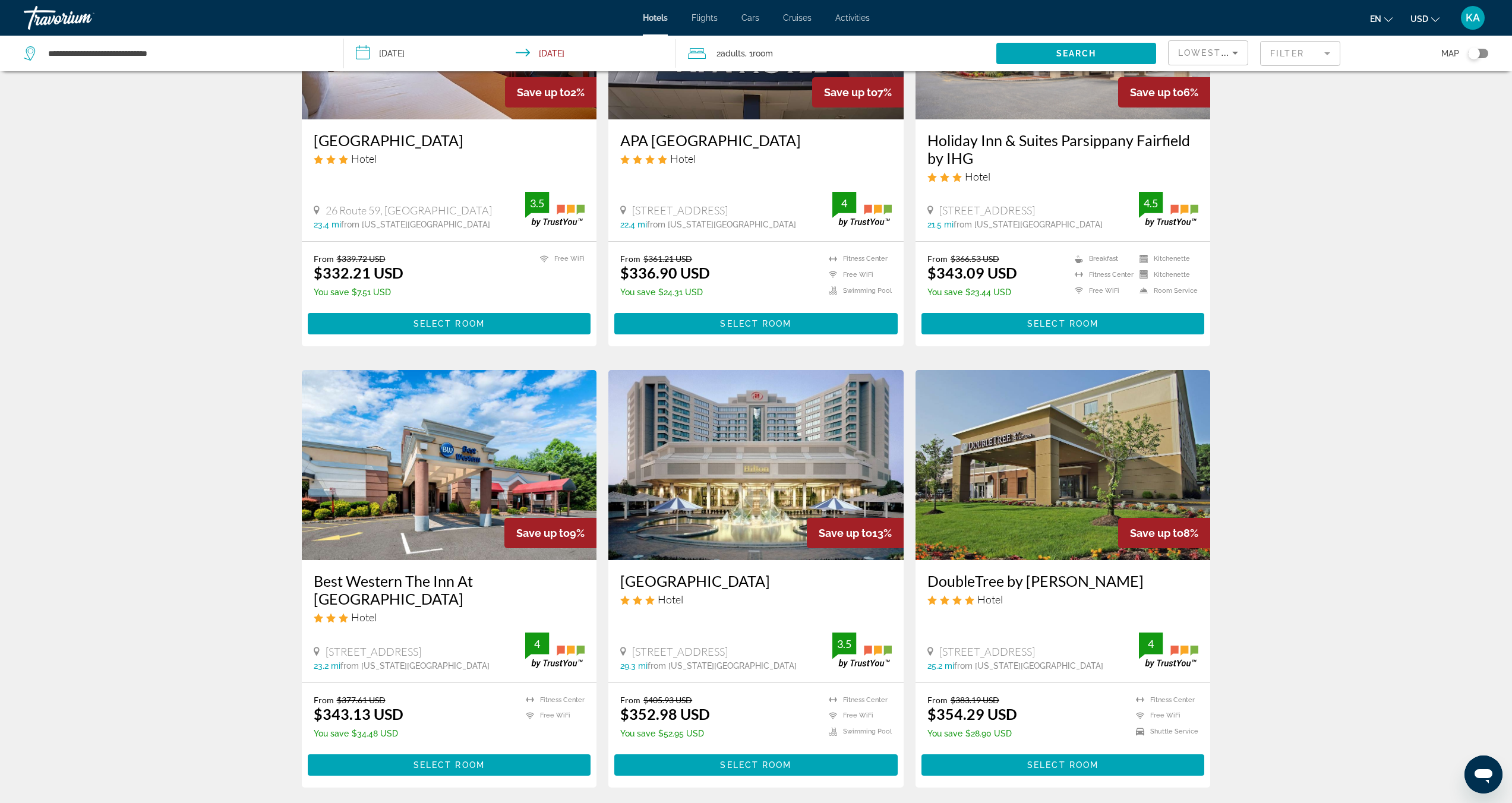
scroll to position [238, 0]
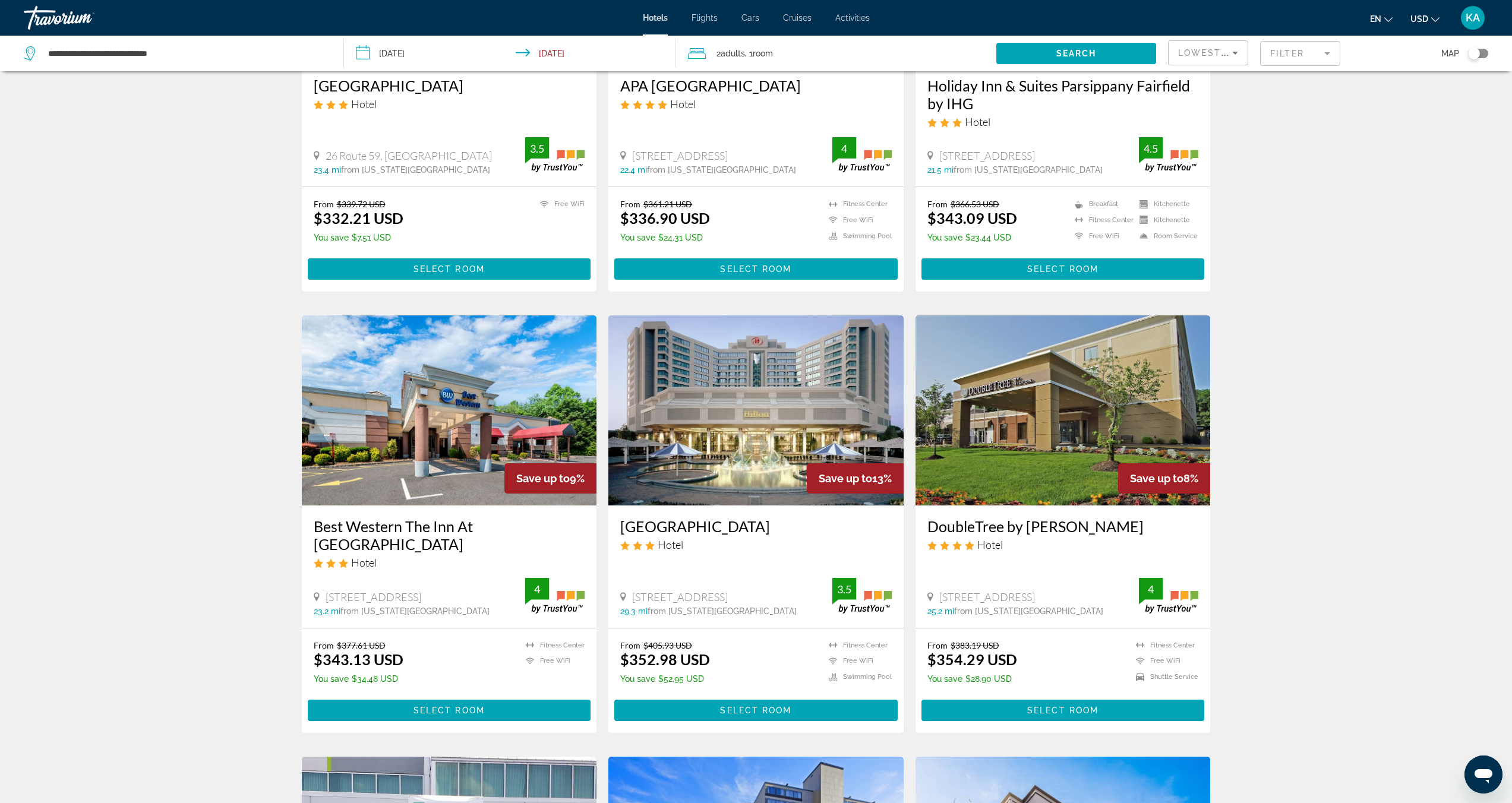
click at [1329, 57] on mat-form-field "Filter" at bounding box center [1300, 53] width 80 height 25
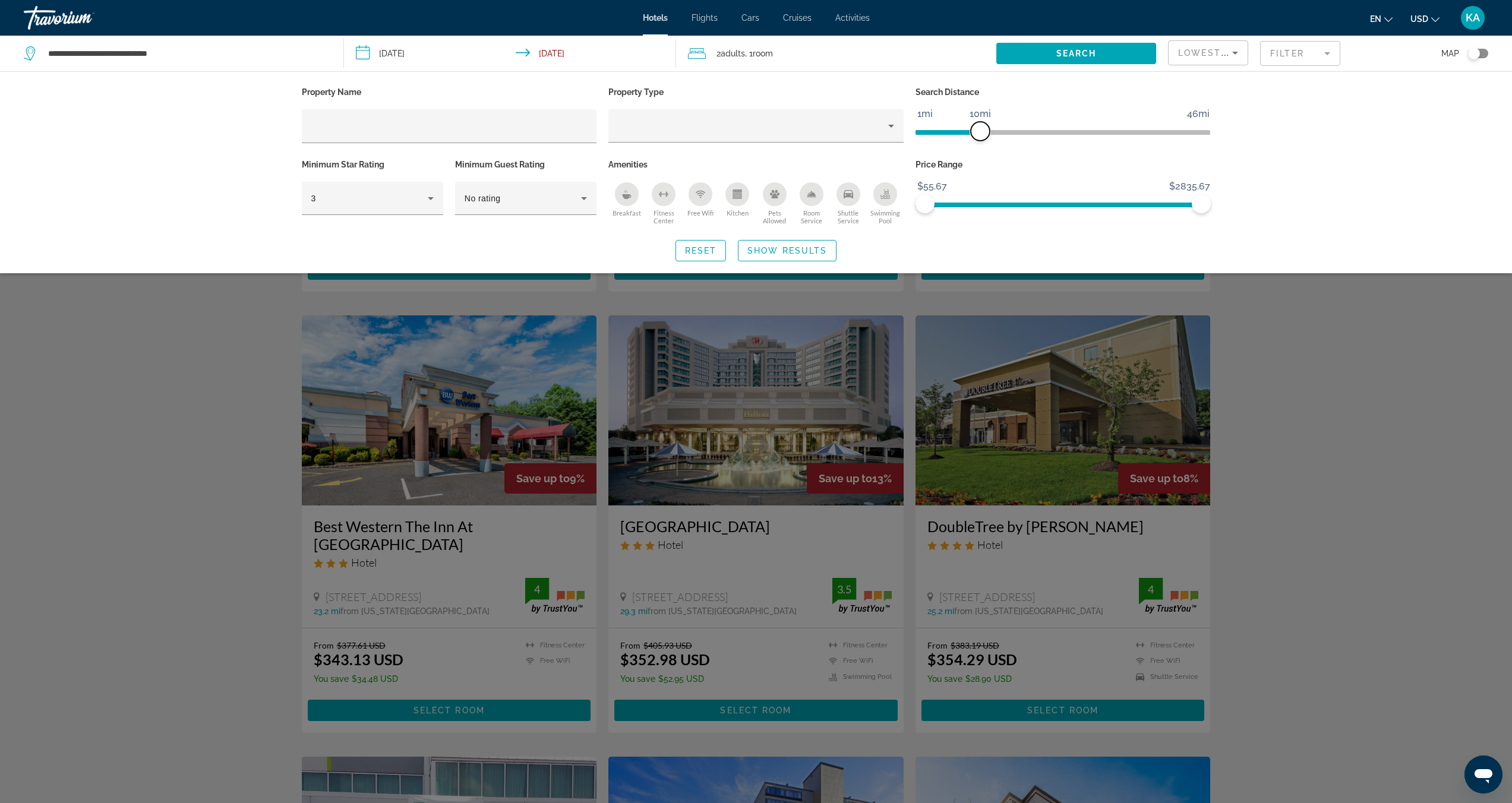
drag, startPoint x: 1104, startPoint y: 130, endPoint x: 981, endPoint y: 150, distance: 124.6
click at [981, 150] on div "Search Distance 1mi 46mi 10mi" at bounding box center [1063, 120] width 307 height 73
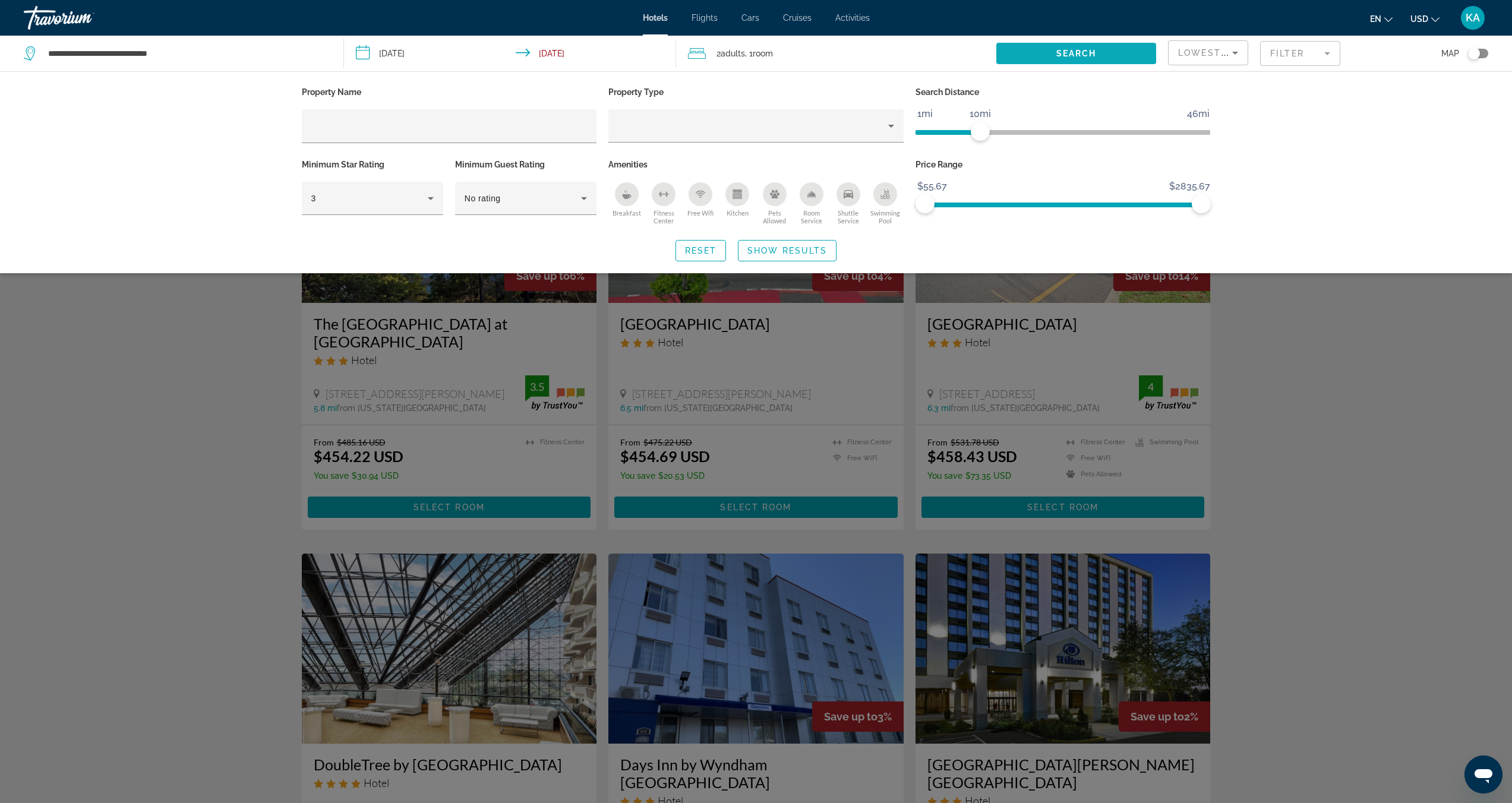
click at [1124, 47] on span "Search widget" at bounding box center [1076, 53] width 160 height 28
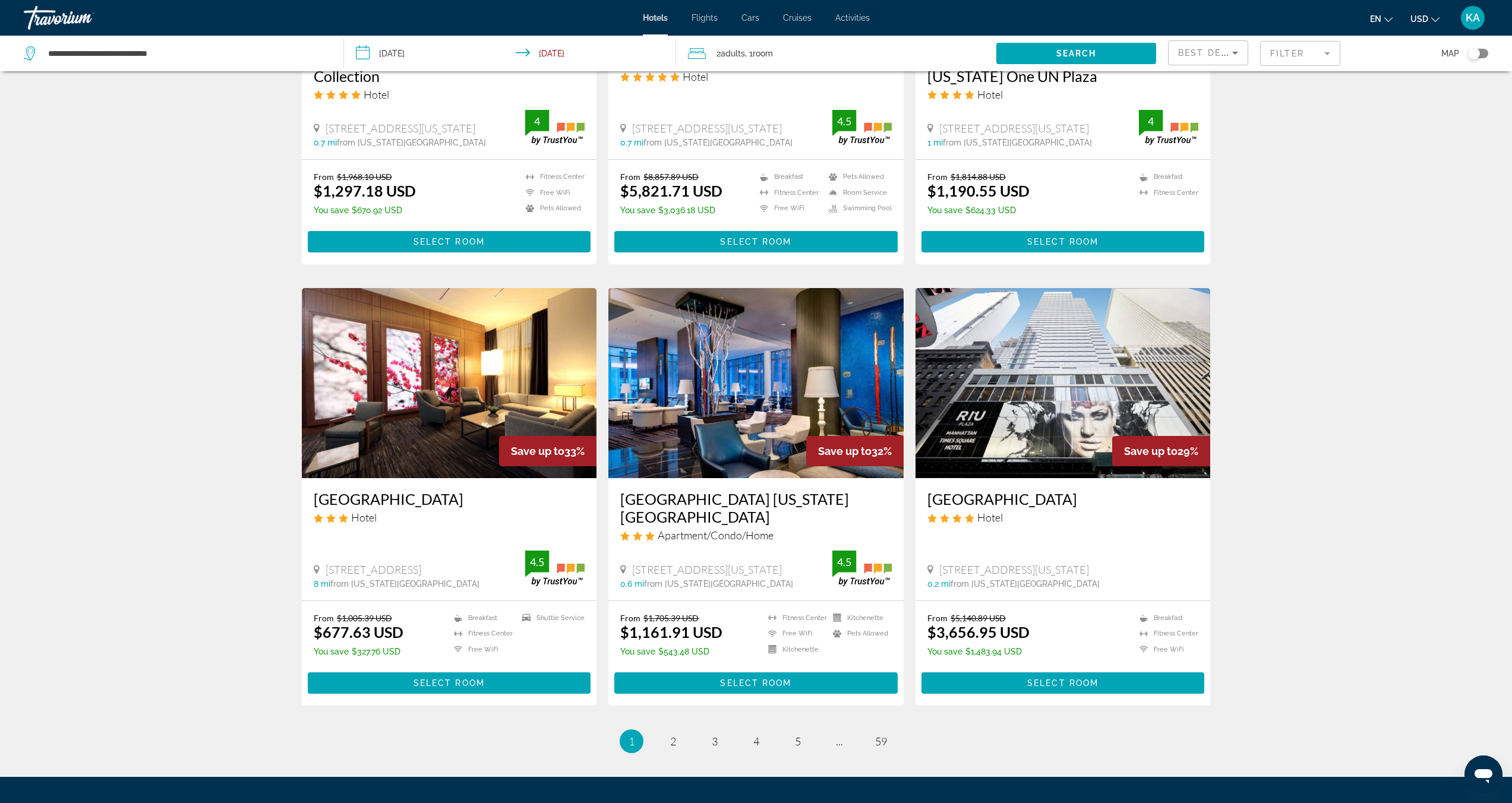
scroll to position [1149, 0]
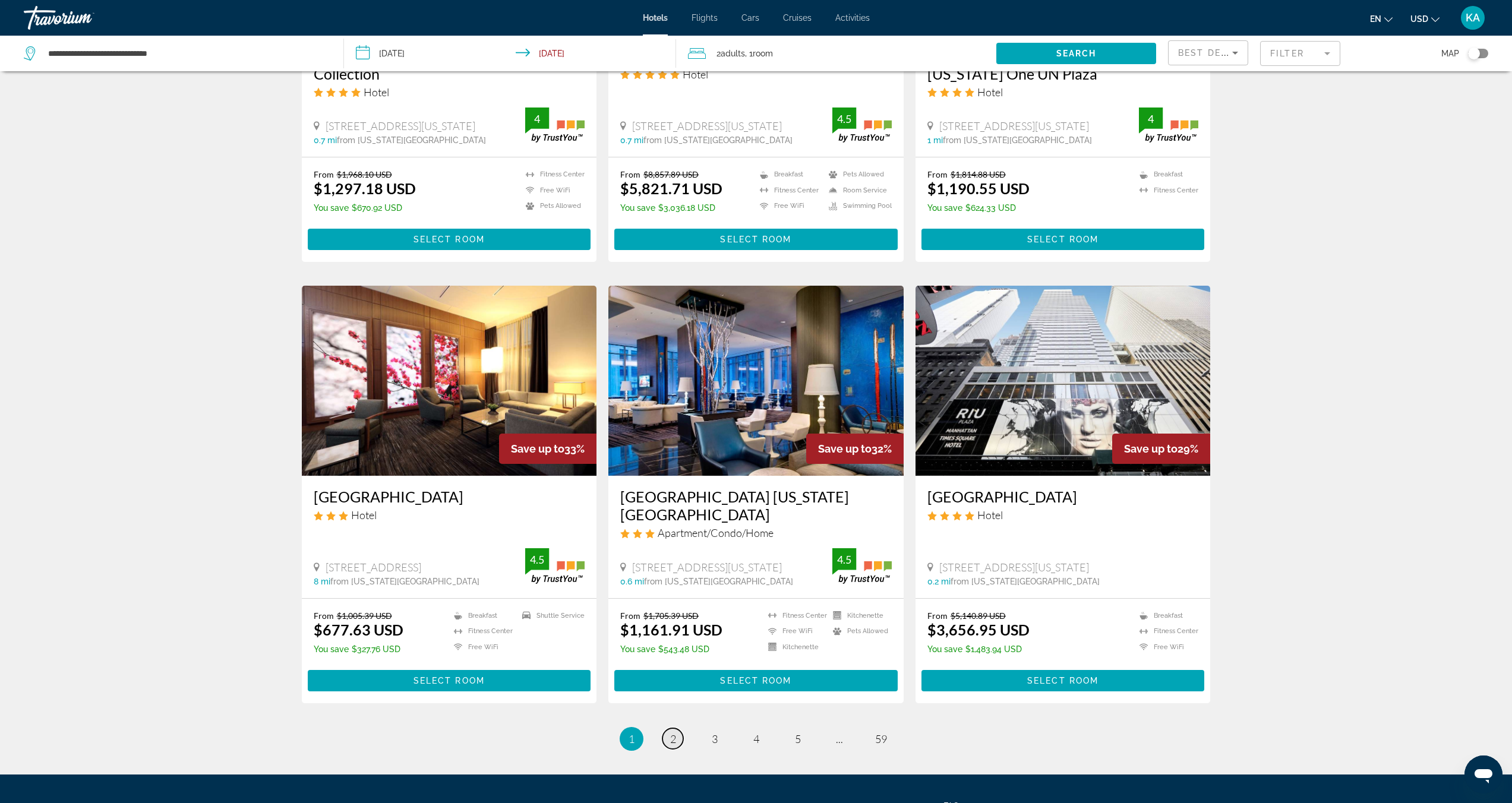
click at [672, 732] on span "2" at bounding box center [673, 739] width 6 height 13
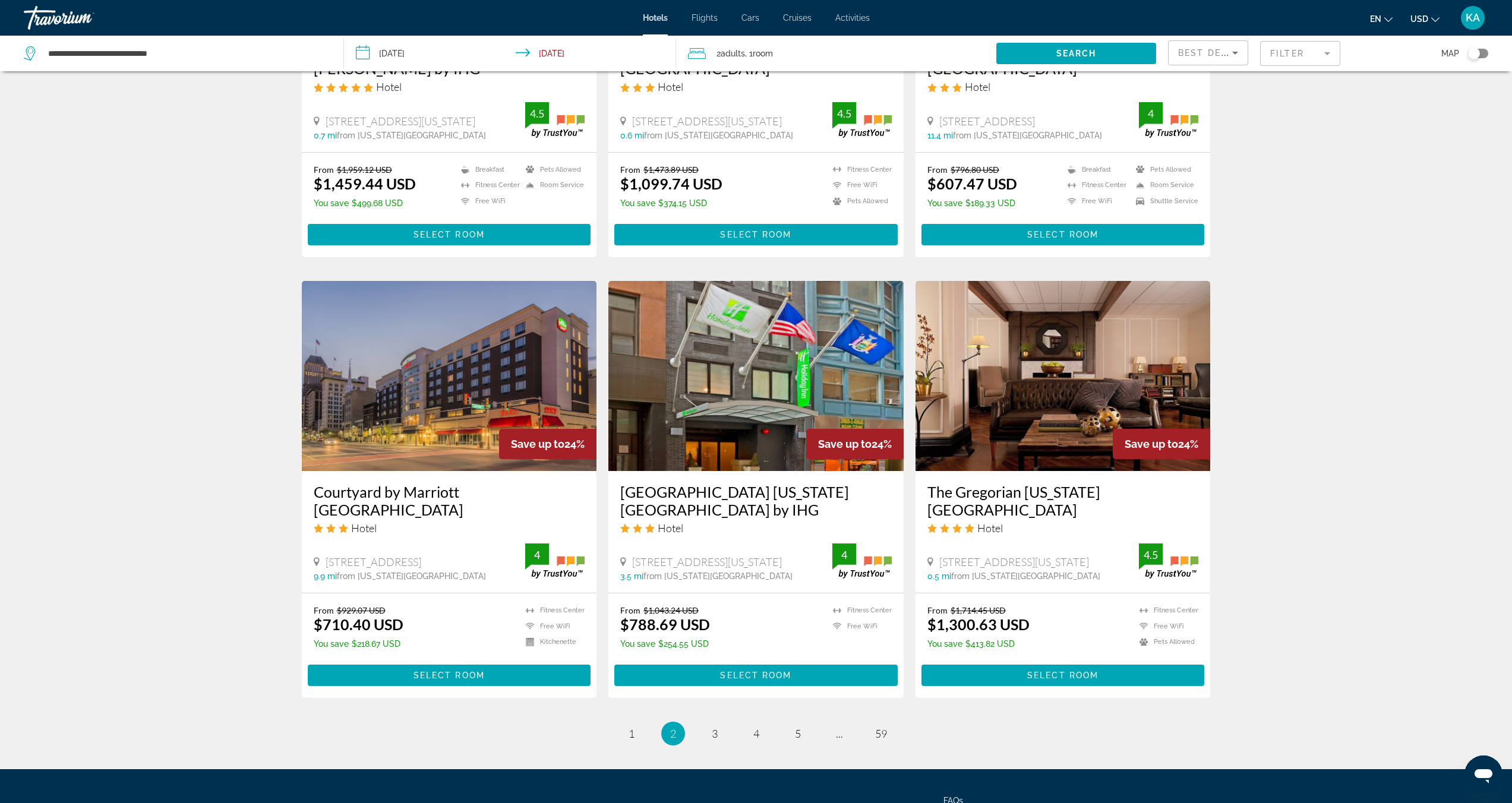
scroll to position [1155, 0]
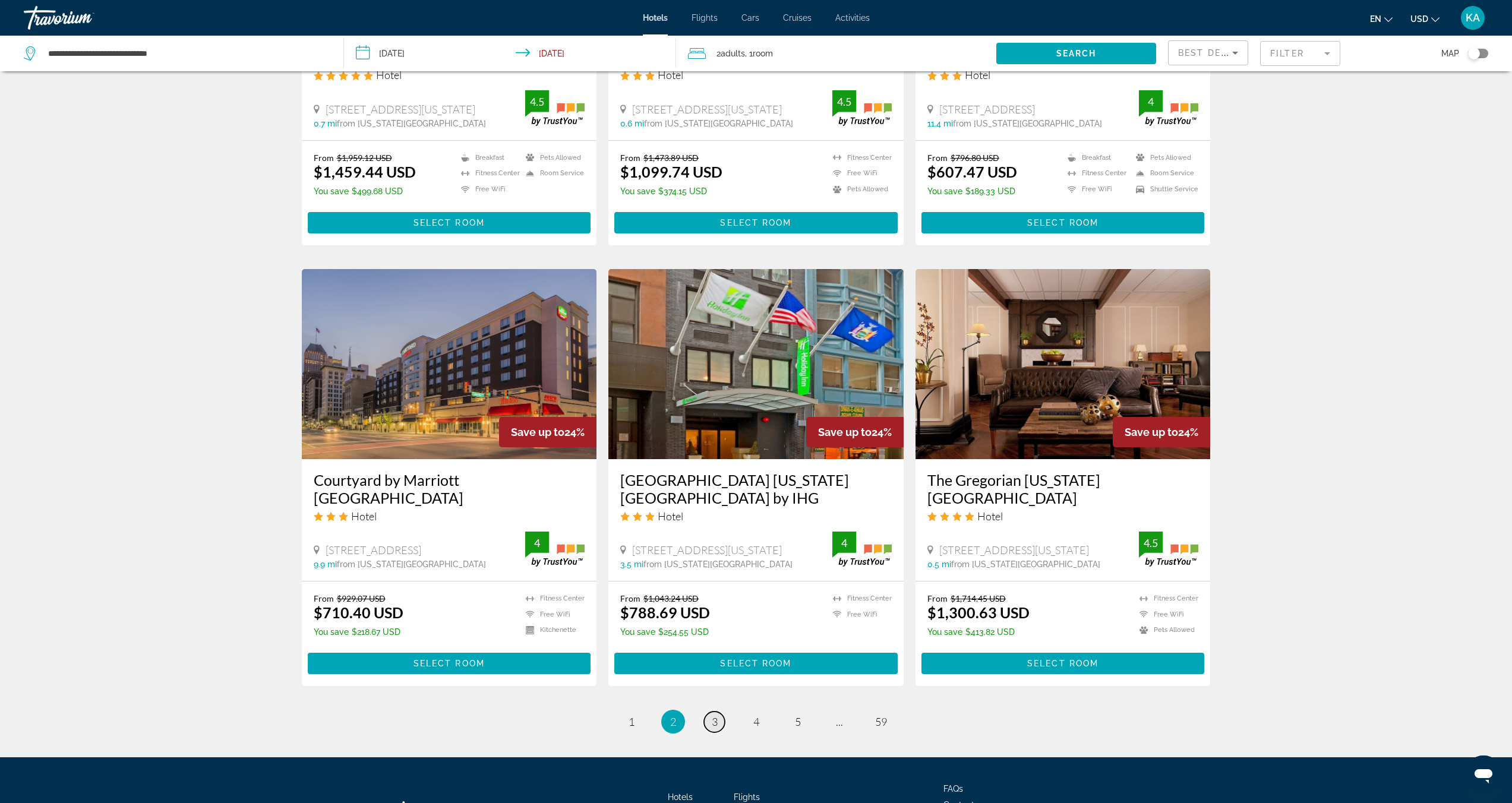
click at [714, 723] on span "3" at bounding box center [714, 721] width 6 height 13
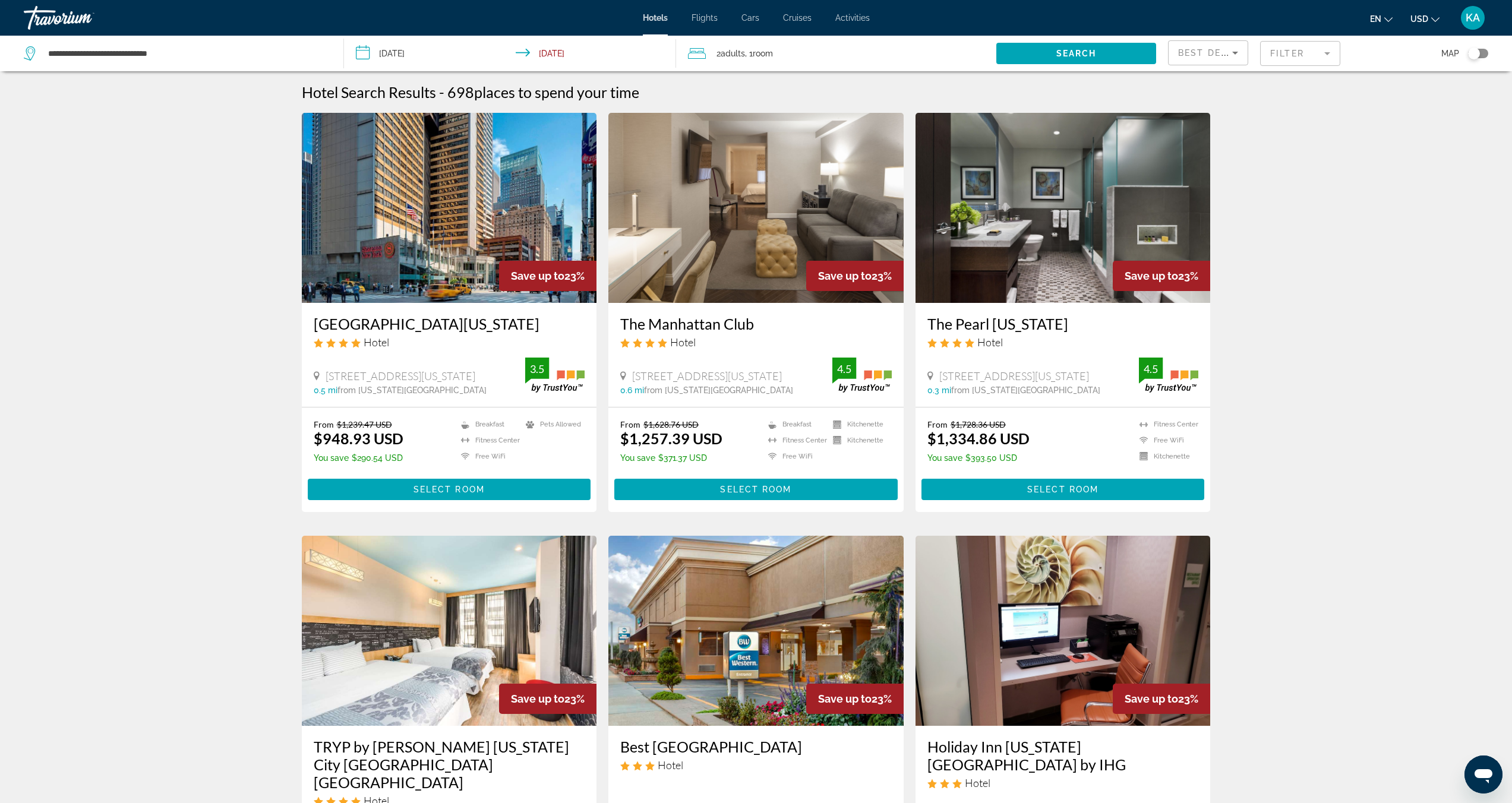
click at [1224, 52] on div "Best Deals" at bounding box center [1205, 52] width 54 height 15
click at [1220, 142] on span "Lowest Price" at bounding box center [1202, 140] width 47 height 9
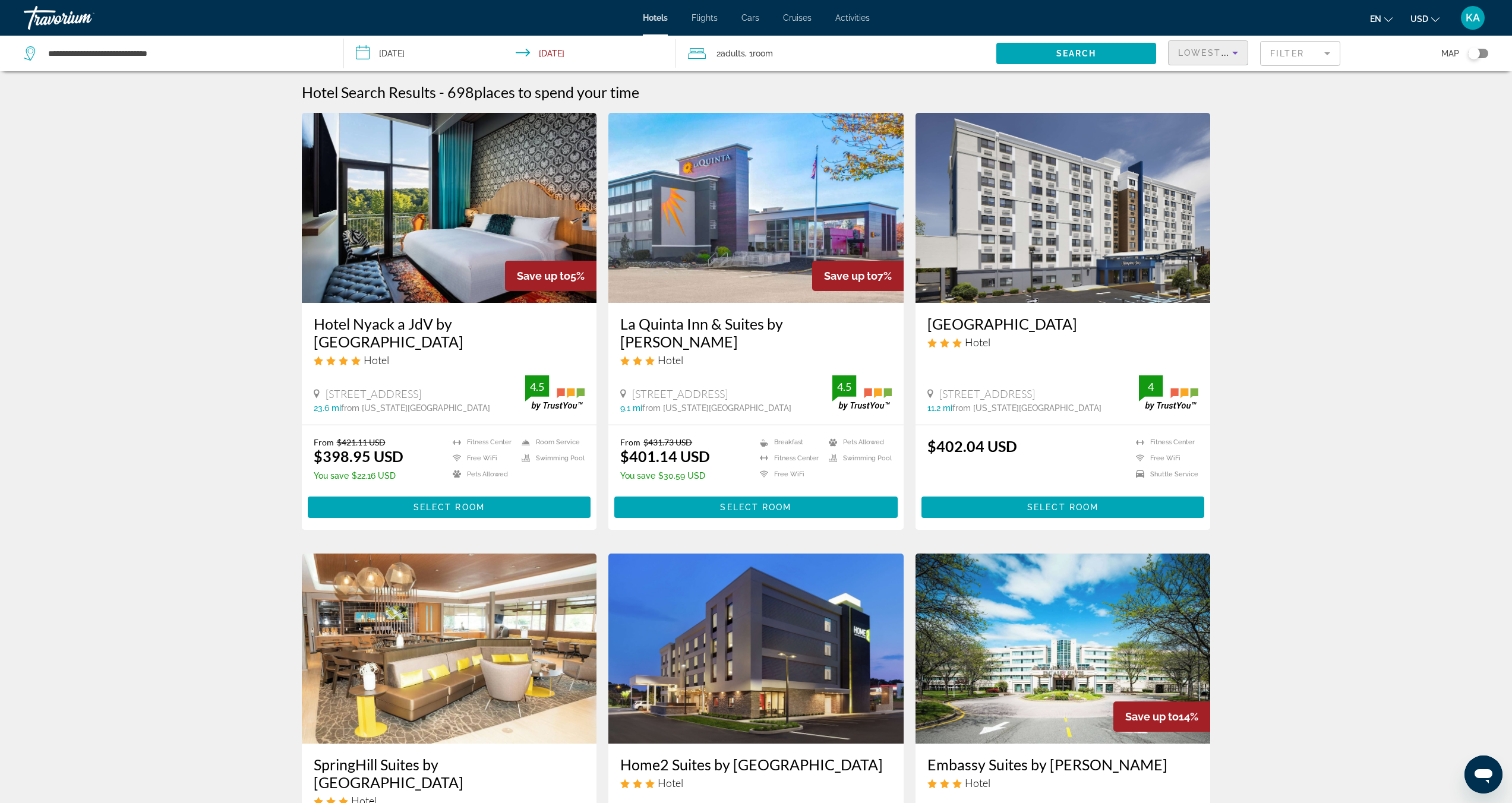
click at [1224, 56] on div "Lowest Price" at bounding box center [1205, 52] width 54 height 15
click at [1210, 80] on span "Best Deals" at bounding box center [1199, 83] width 40 height 9
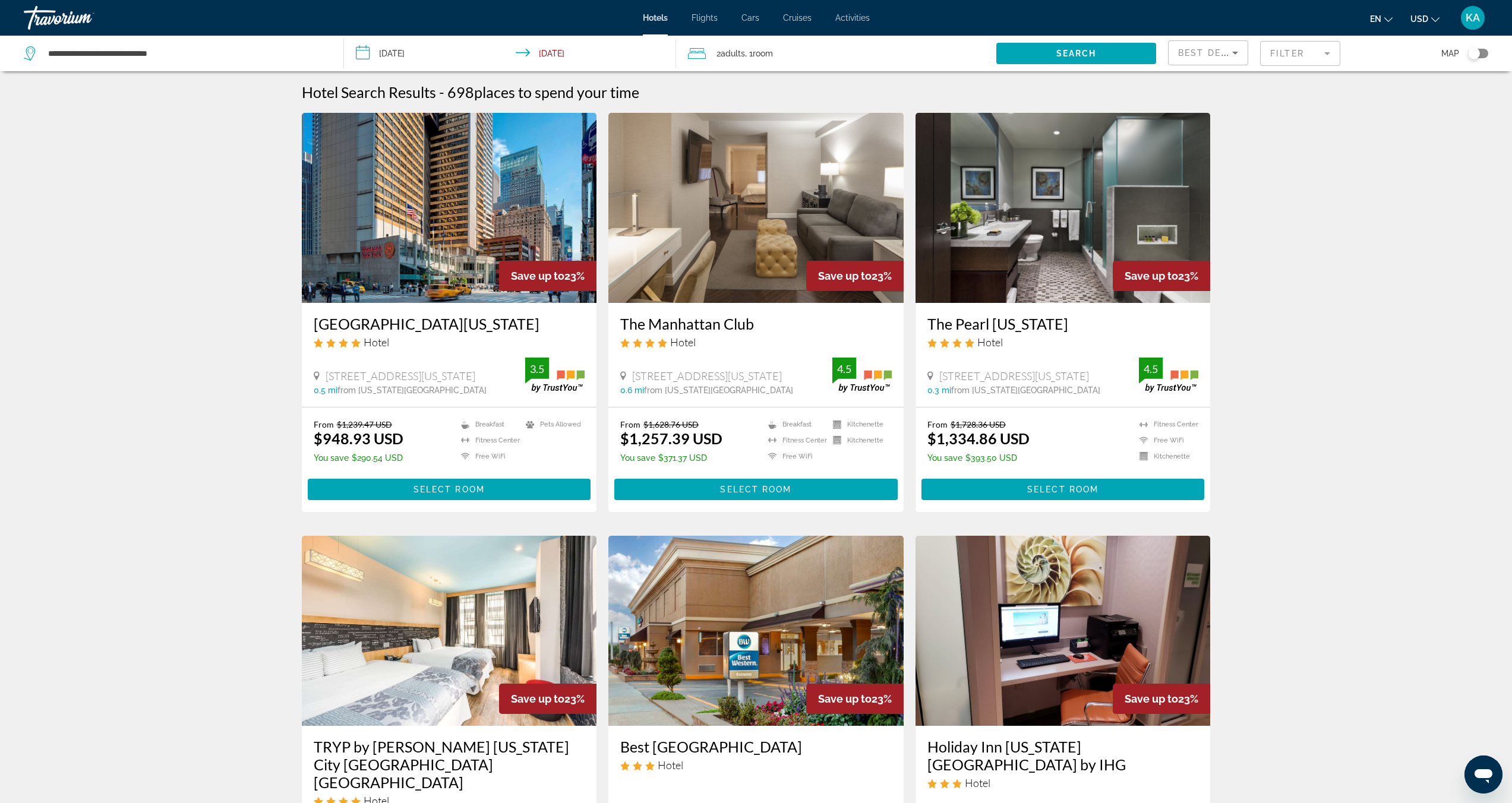
click at [388, 50] on input "**********" at bounding box center [512, 55] width 337 height 39
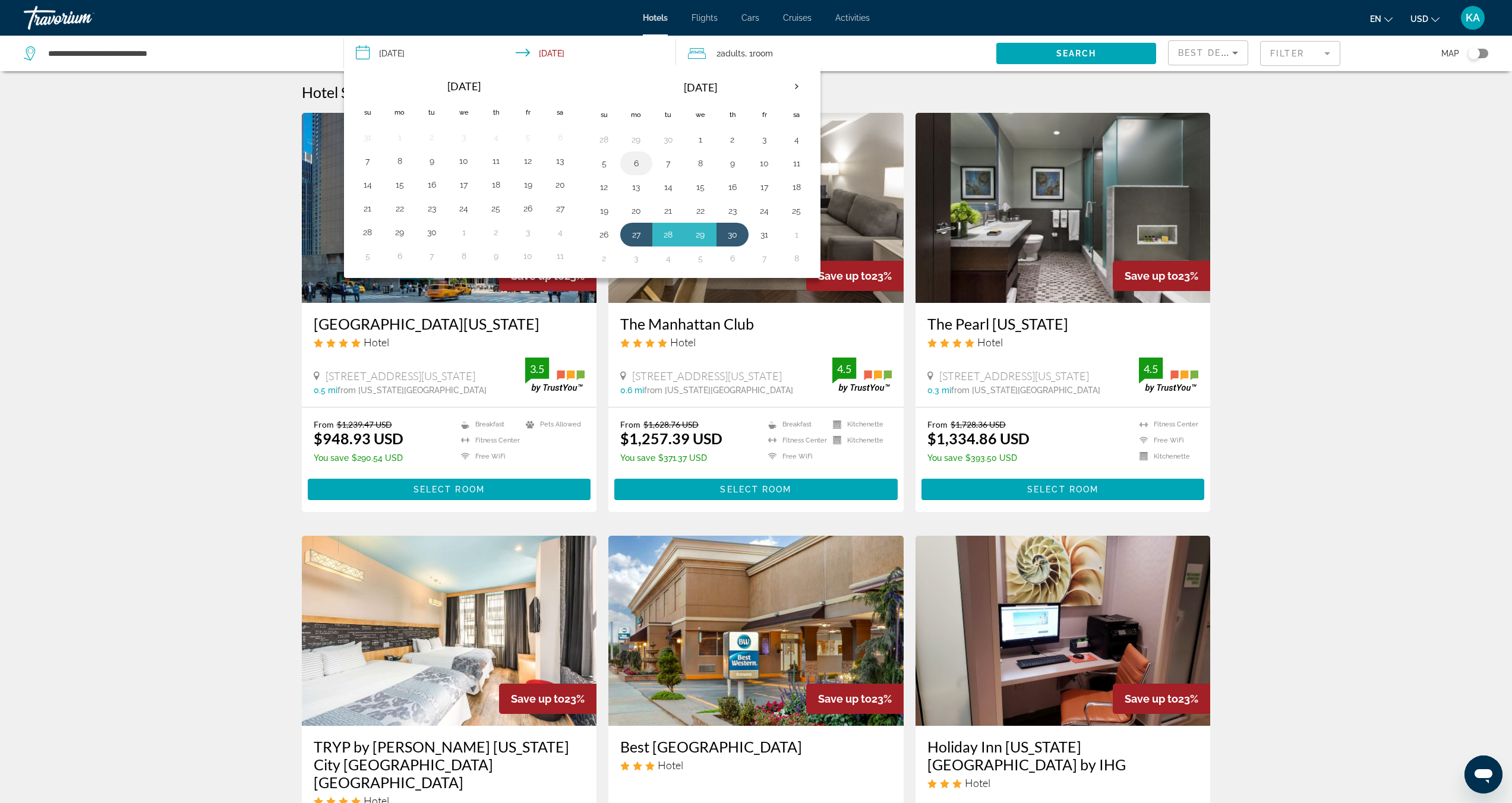
click at [636, 169] on button "6" at bounding box center [636, 163] width 19 height 16
click at [737, 169] on button "9" at bounding box center [732, 163] width 19 height 16
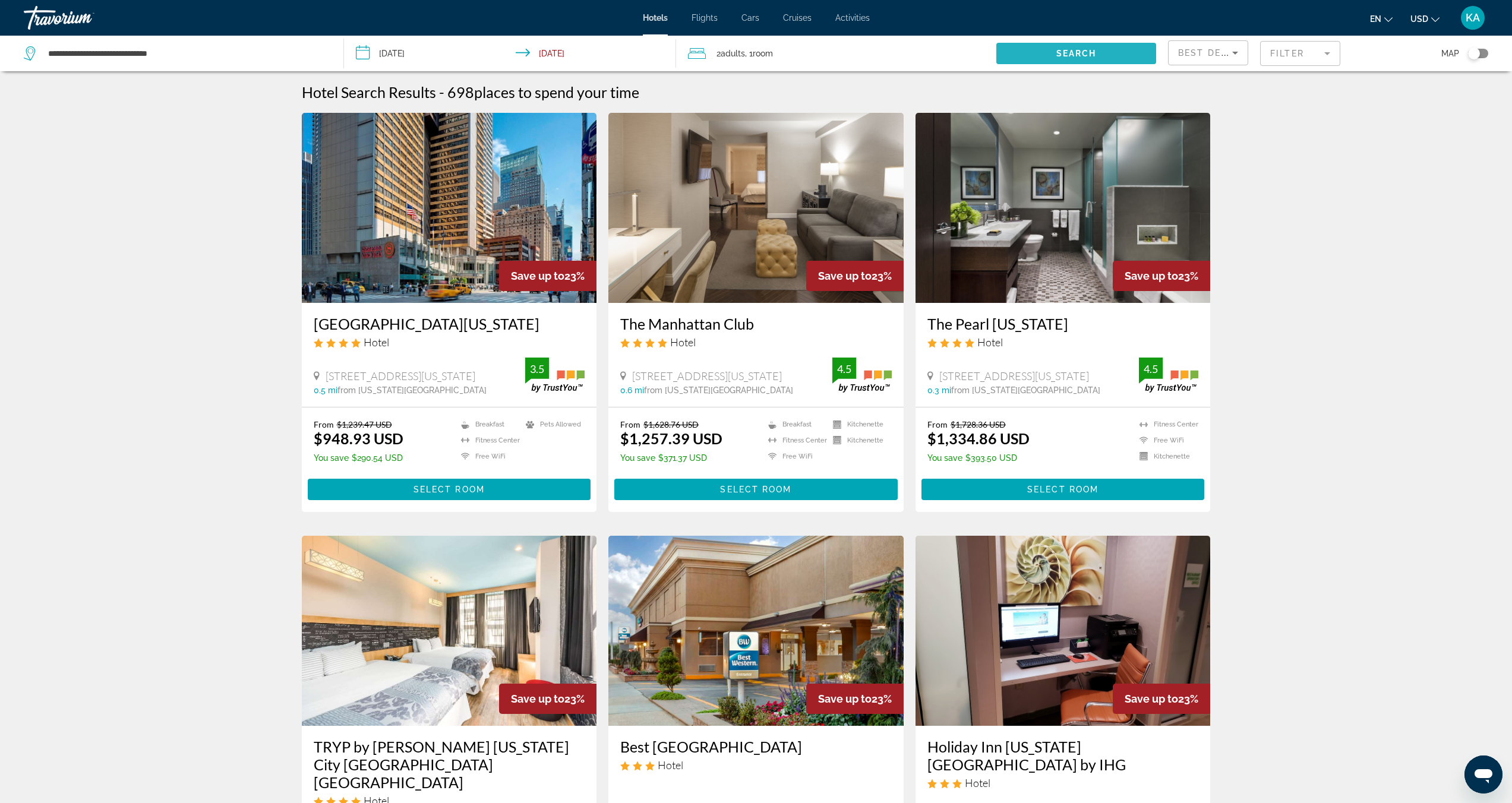
click at [1102, 56] on span "Search widget" at bounding box center [1076, 53] width 160 height 28
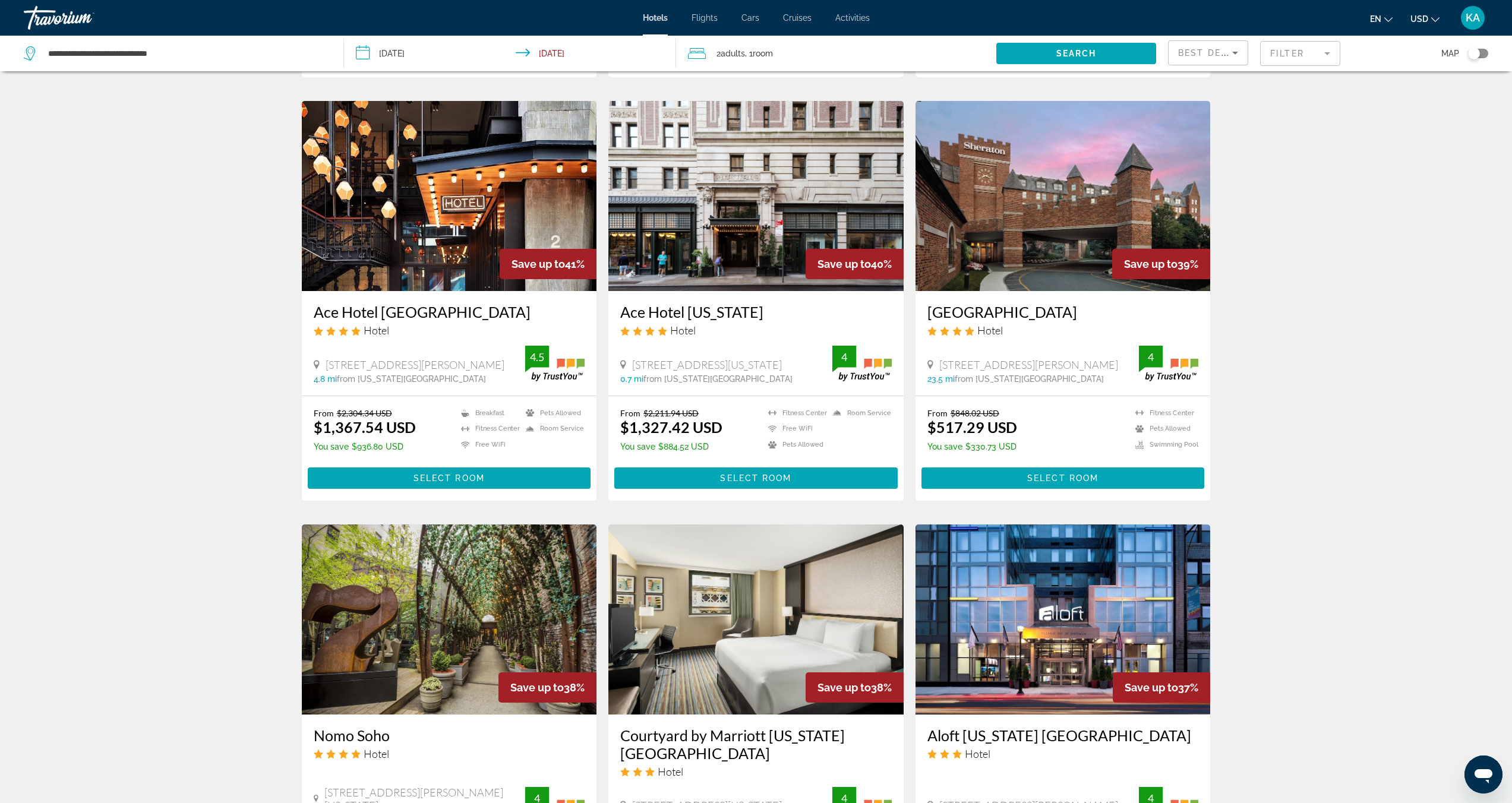
scroll to position [128, 0]
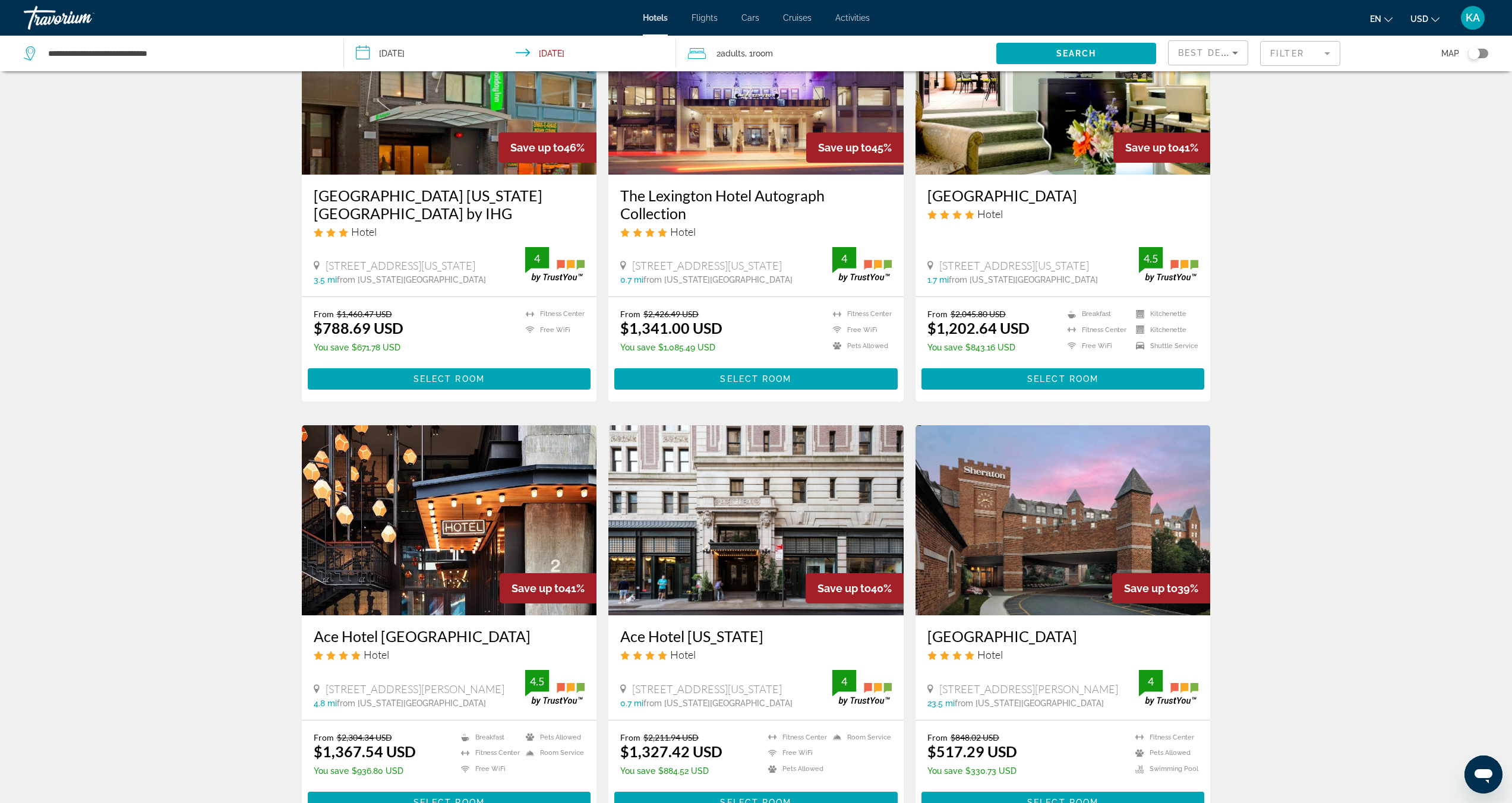
click at [407, 56] on input "**********" at bounding box center [512, 55] width 337 height 39
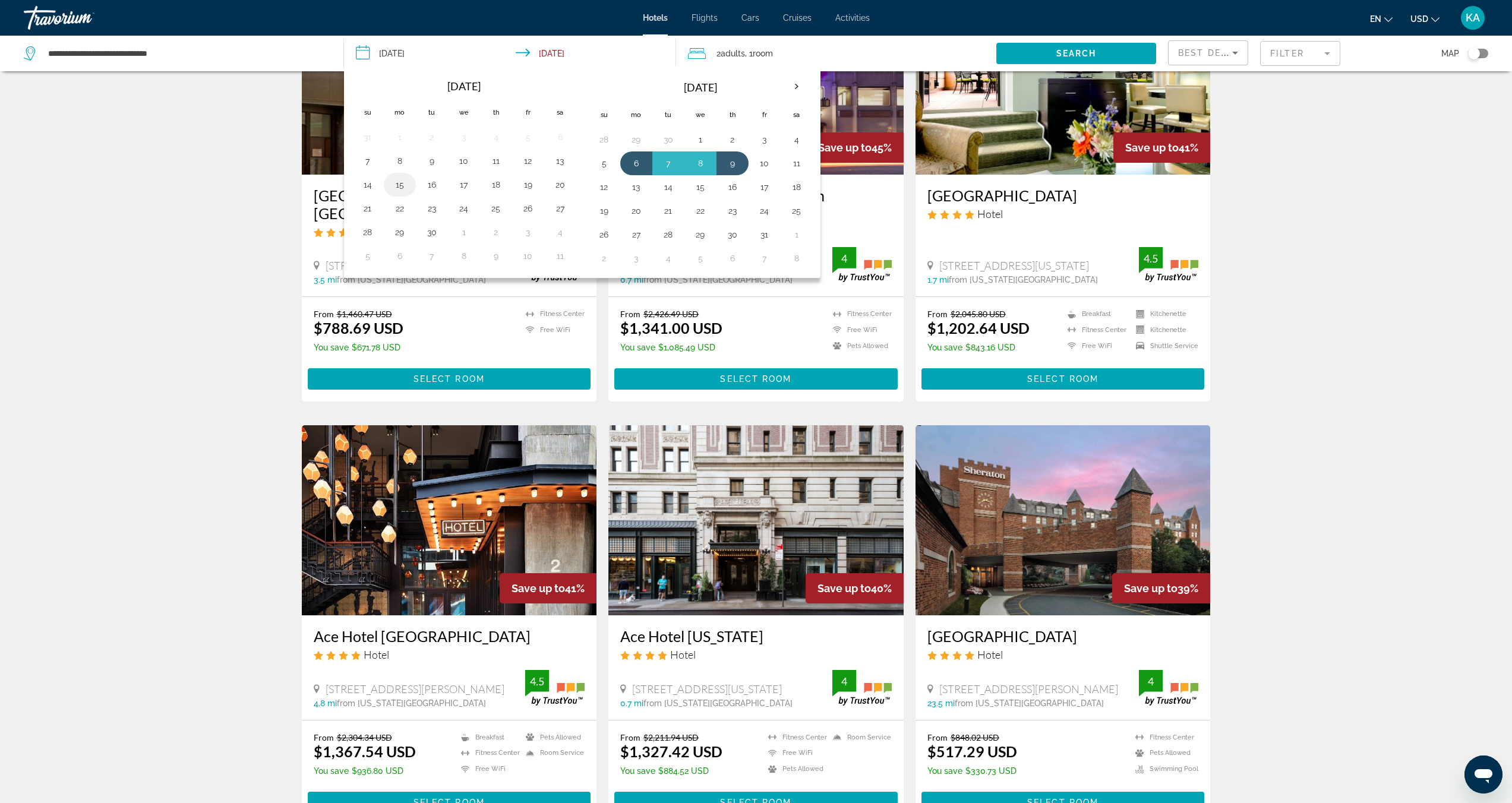
click at [400, 185] on button "15" at bounding box center [400, 185] width 19 height 16
click at [491, 183] on button "18" at bounding box center [496, 185] width 19 height 16
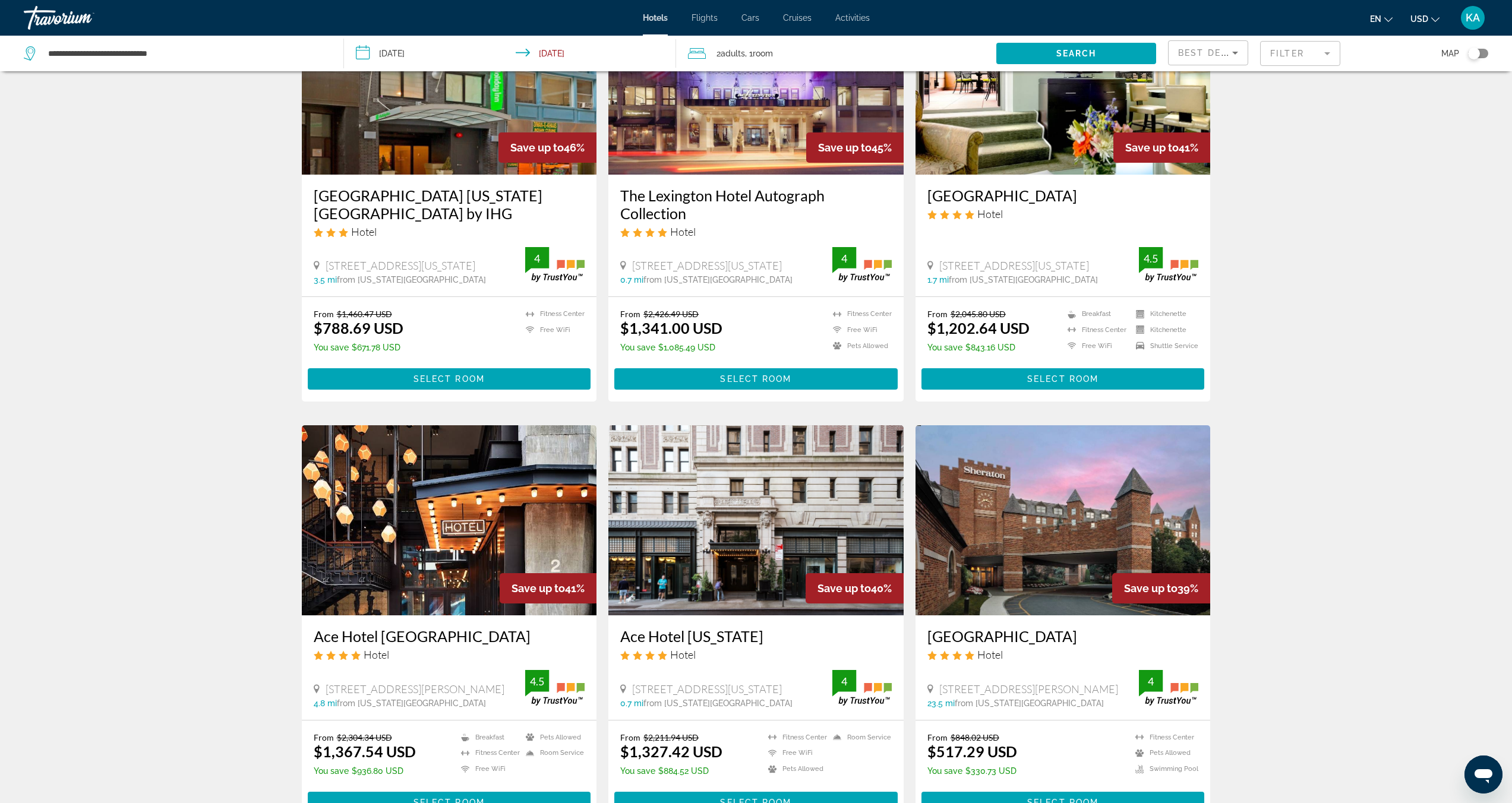
type input "**********"
click at [1056, 48] on span "Search widget" at bounding box center [1076, 53] width 160 height 28
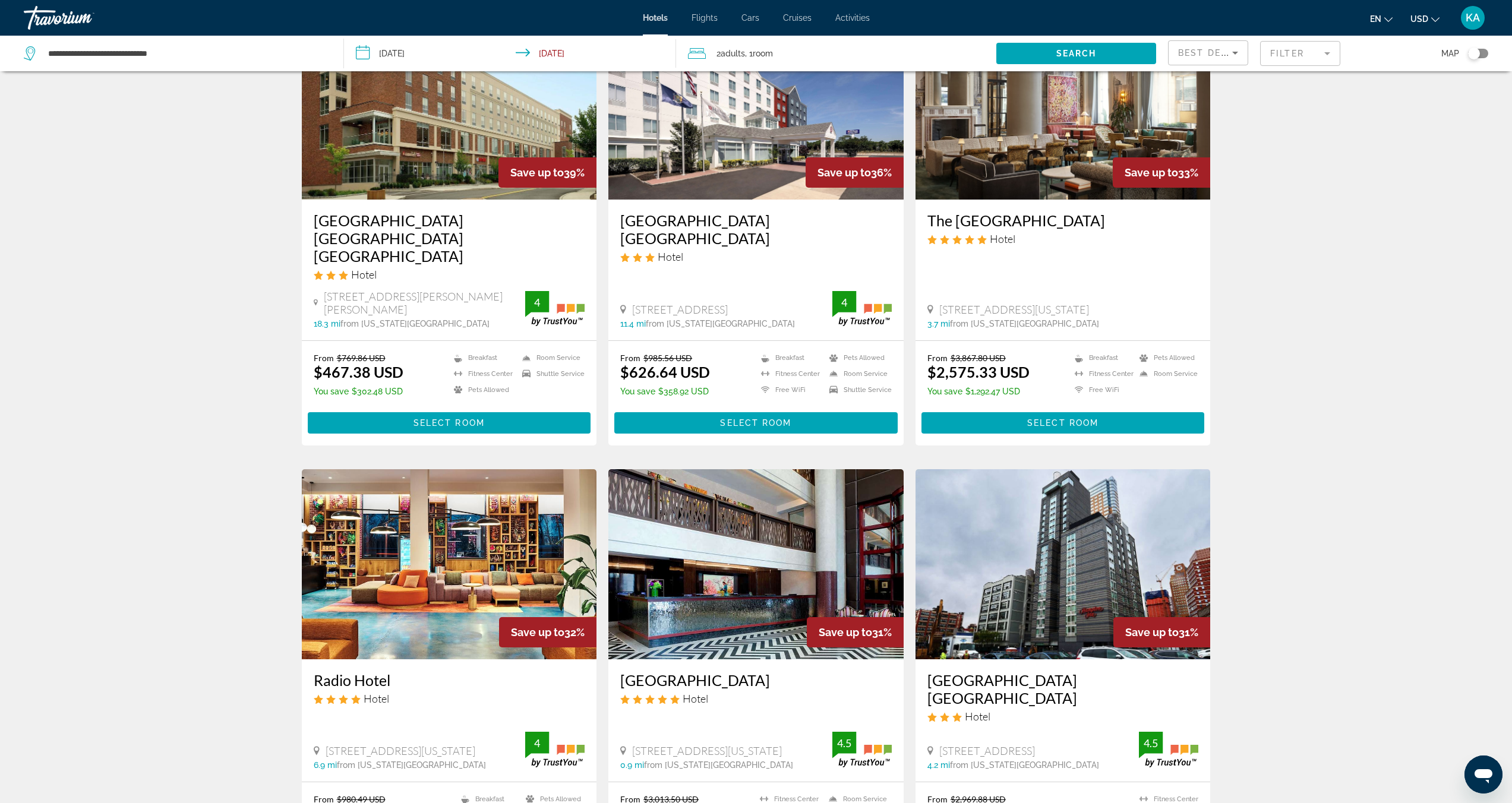
scroll to position [1185, 0]
